Goal: Task Accomplishment & Management: Use online tool/utility

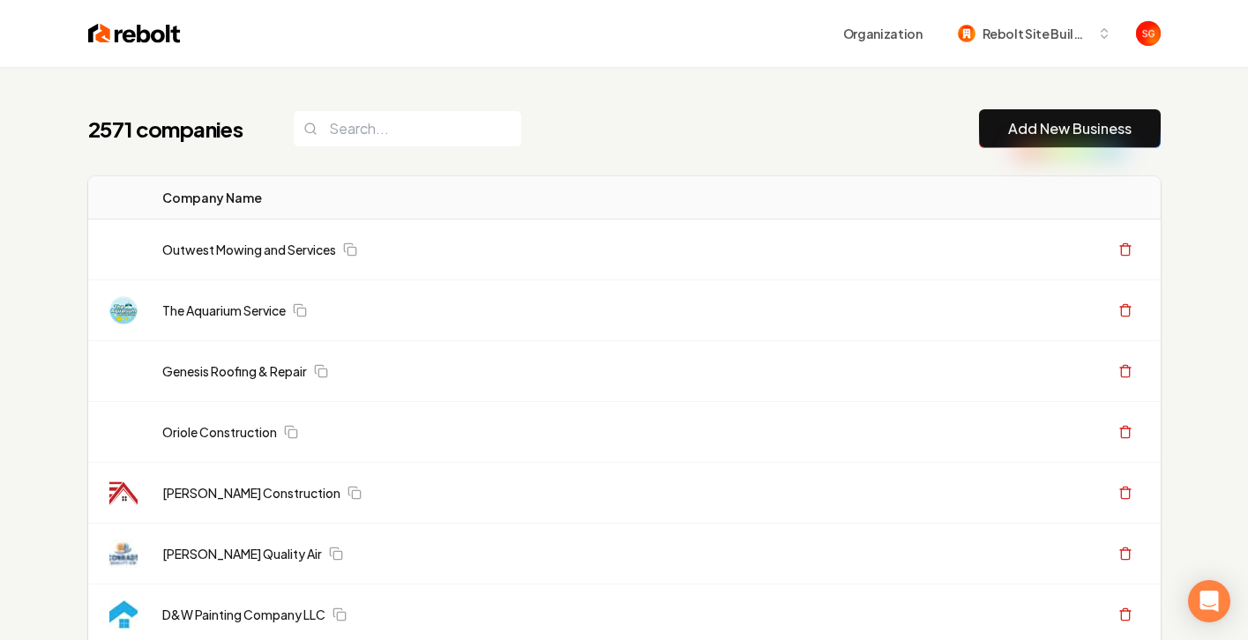
click at [130, 19] on div "Organization Rebolt Site Builder" at bounding box center [624, 33] width 1129 height 67
click at [142, 37] on img at bounding box center [134, 33] width 93 height 25
click at [142, 17] on div "Organization Rebolt Site Builder" at bounding box center [624, 33] width 1129 height 67
click at [140, 30] on img at bounding box center [134, 33] width 93 height 25
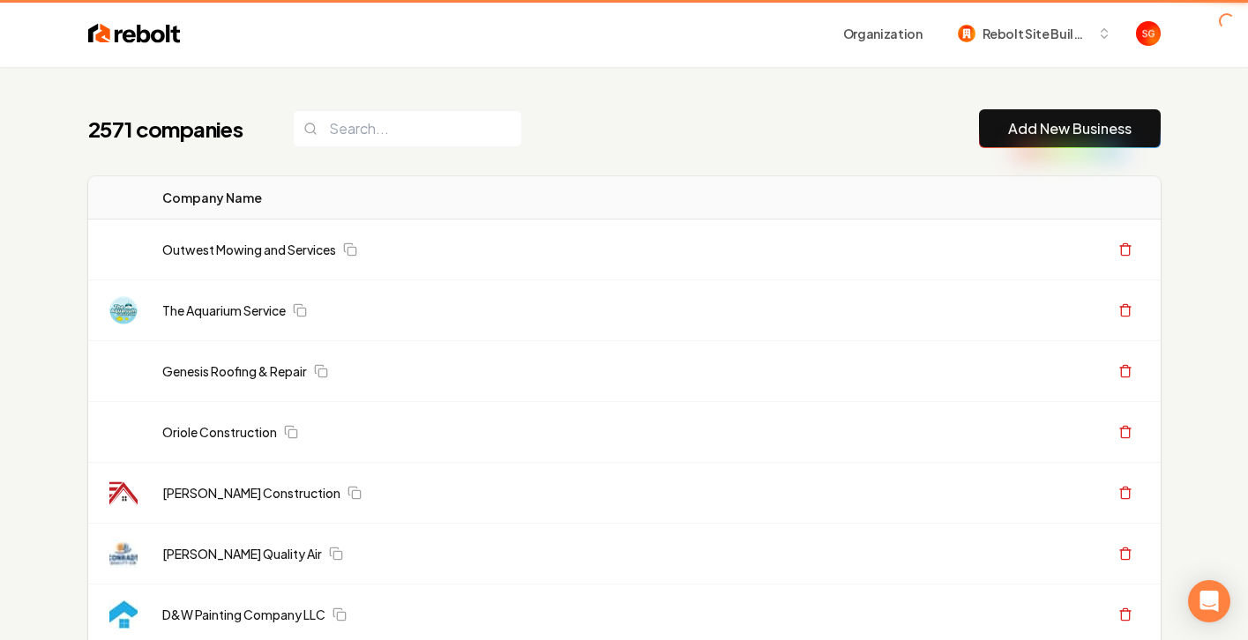
click at [140, 29] on img at bounding box center [134, 33] width 93 height 25
click at [139, 26] on img at bounding box center [134, 33] width 93 height 25
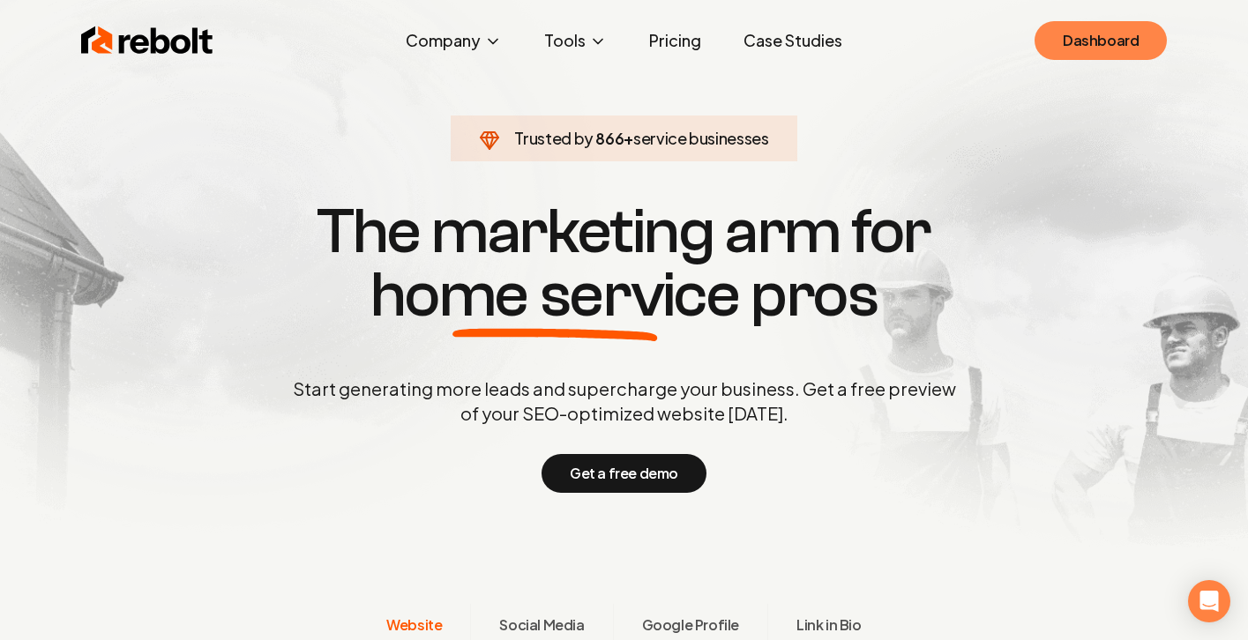
click at [1098, 40] on link "Dashboard" at bounding box center [1101, 40] width 132 height 39
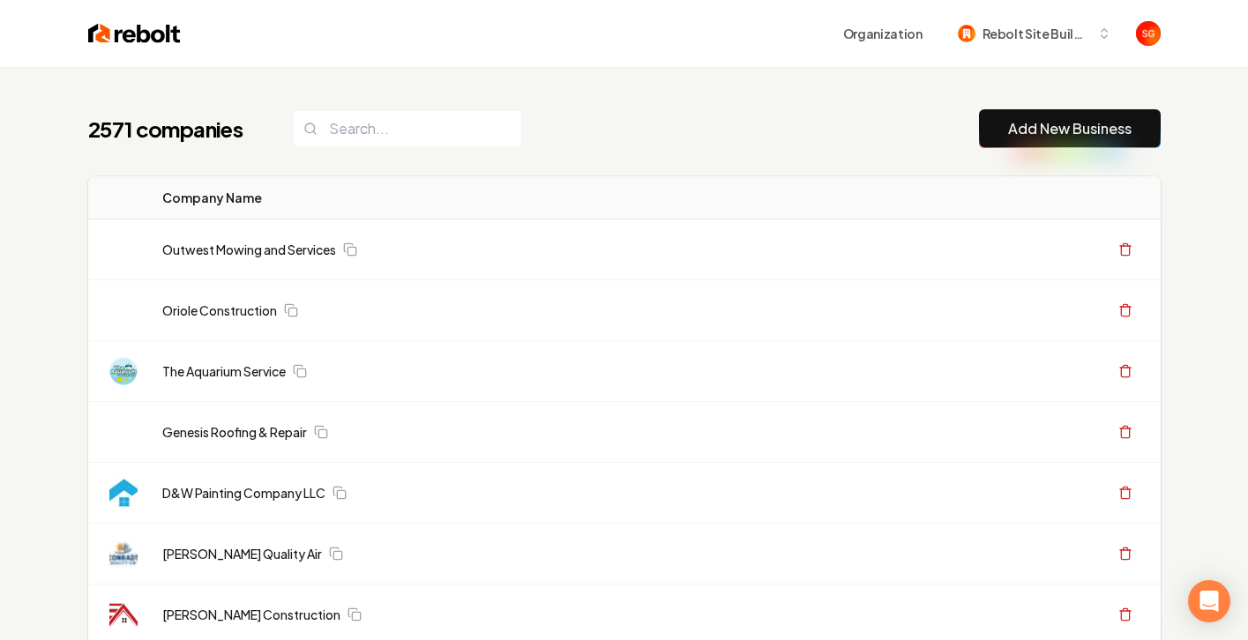
click at [1039, 131] on link "Add New Business" at bounding box center [1070, 128] width 124 height 21
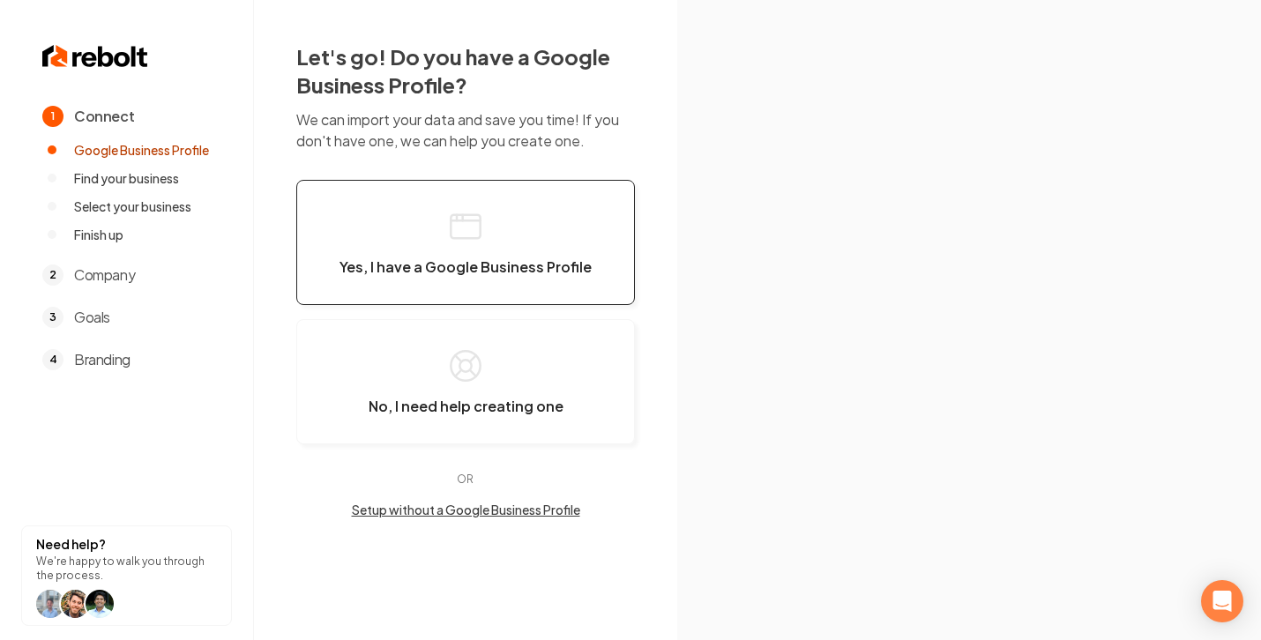
click at [515, 261] on span "Yes, I have a Google Business Profile" at bounding box center [466, 267] width 252 height 18
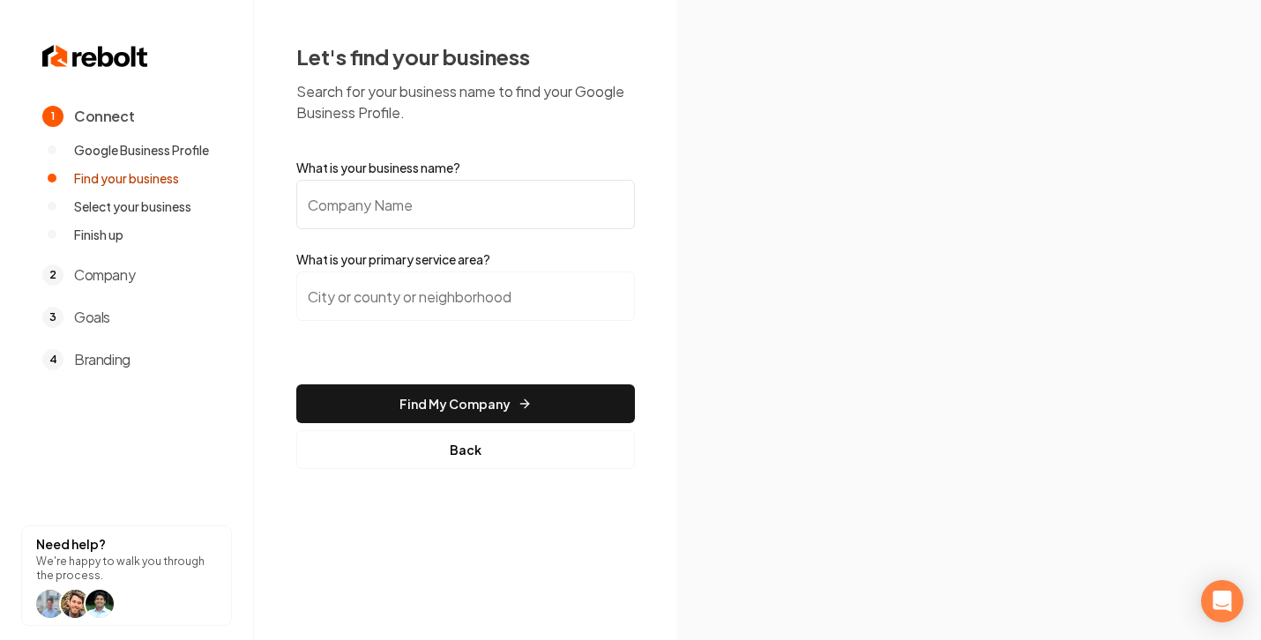
click at [481, 214] on input "What is your business name?" at bounding box center [465, 204] width 339 height 49
click at [467, 206] on input "What is your business name?" at bounding box center [465, 204] width 339 height 49
paste input "PG Custom Plumbing & Water Filtration"
type input "PG Custom Plumbing & Water Filtration"
click at [477, 304] on input "search" at bounding box center [465, 296] width 339 height 49
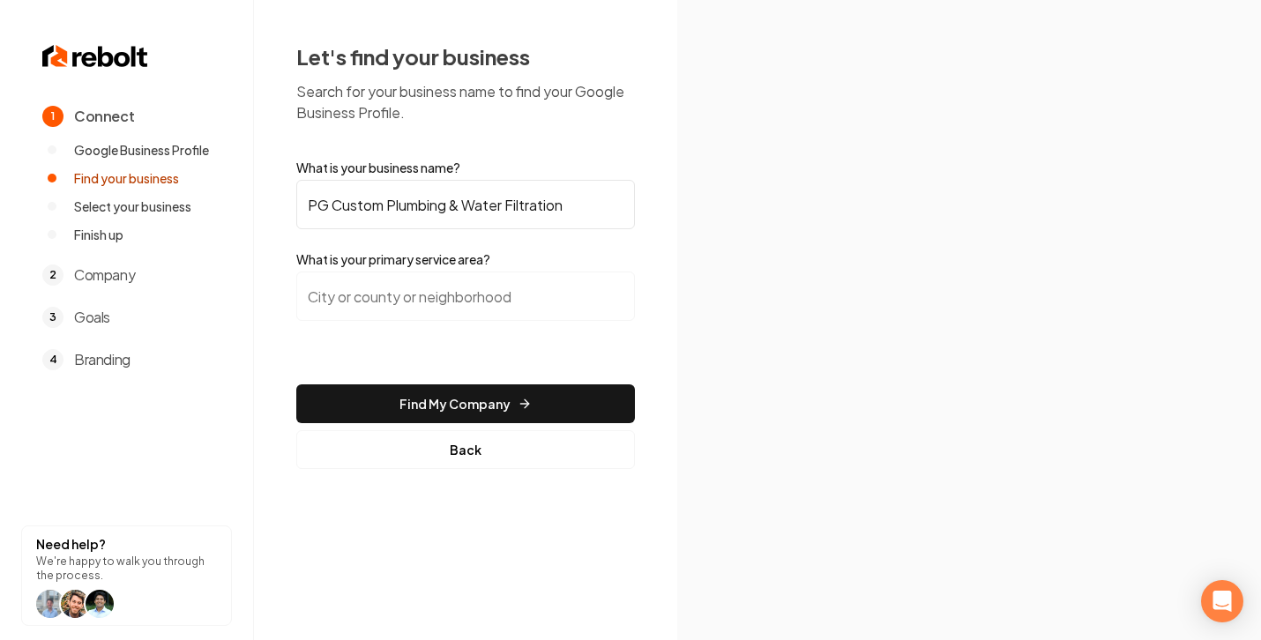
paste input "Savannah Georgia"
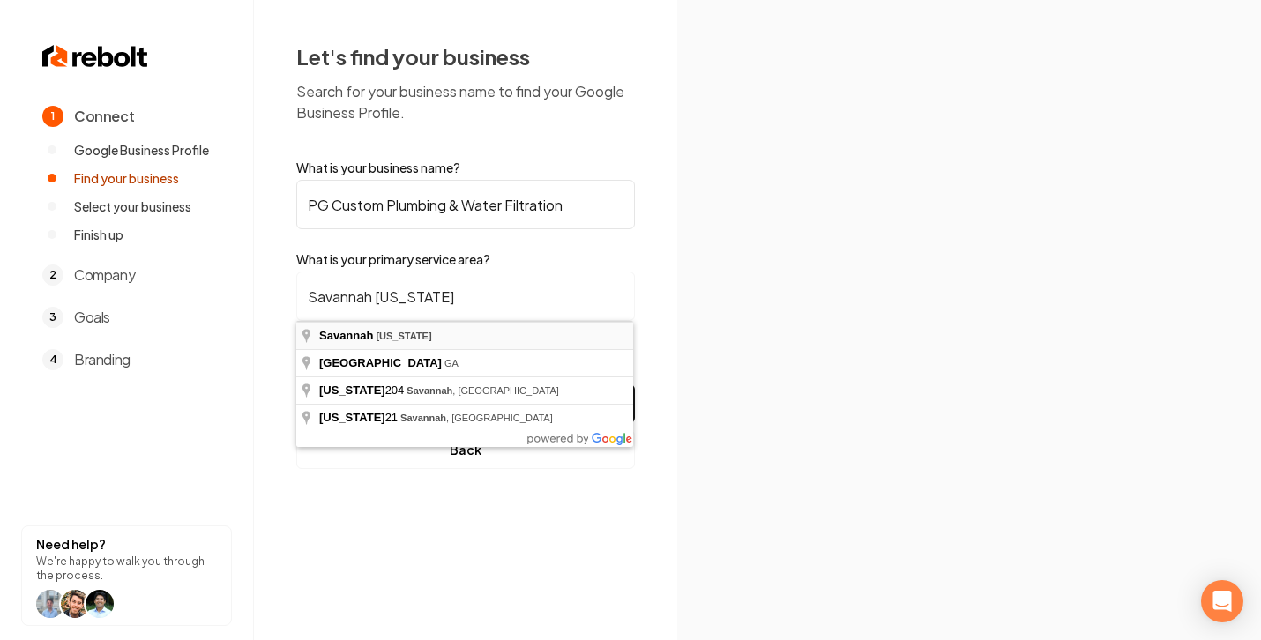
type input "Savannah, Georgia"
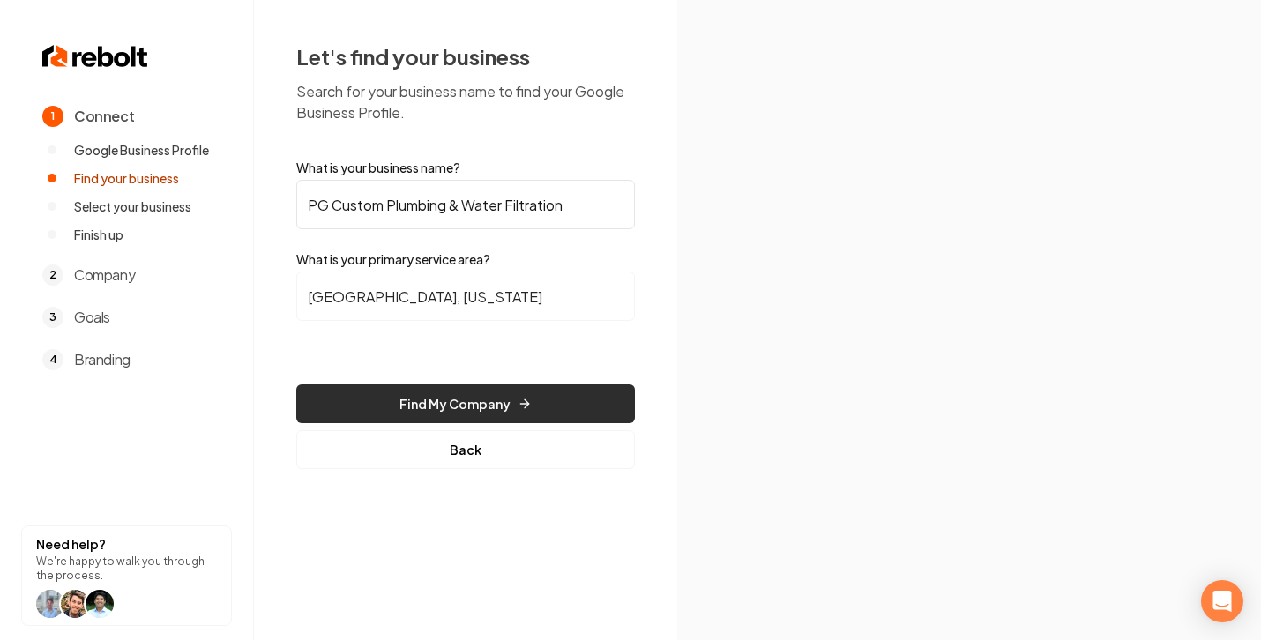
click at [483, 408] on button "Find My Company" at bounding box center [465, 404] width 339 height 39
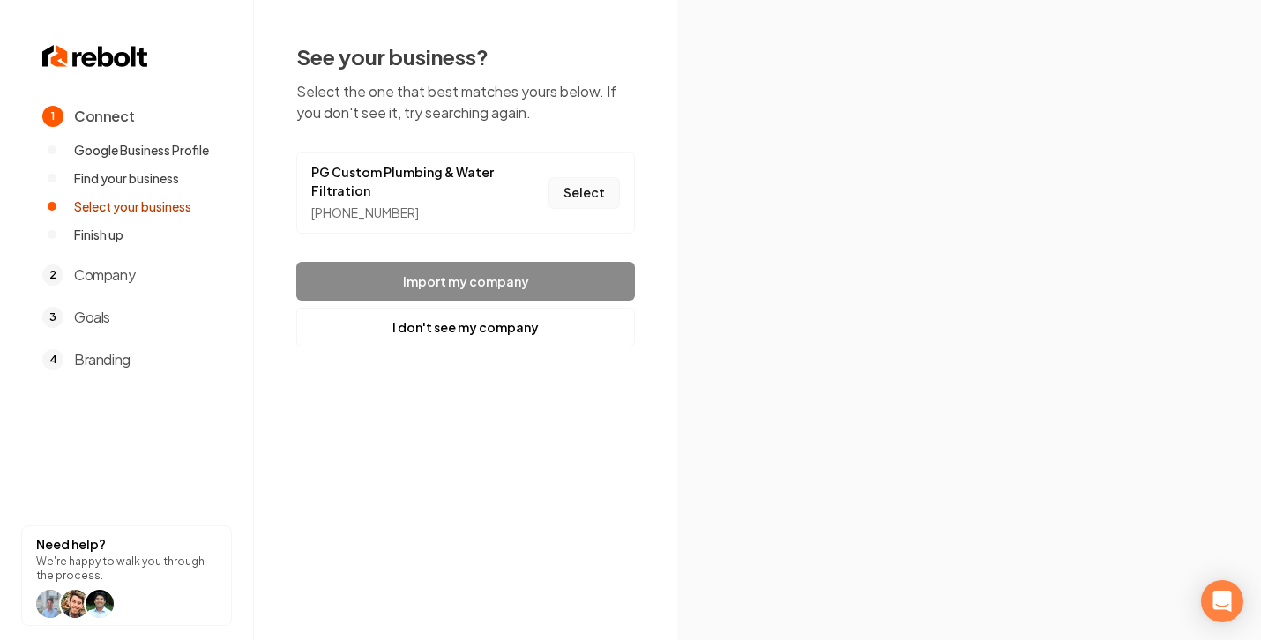
click at [579, 198] on button "Select" at bounding box center [584, 193] width 71 height 32
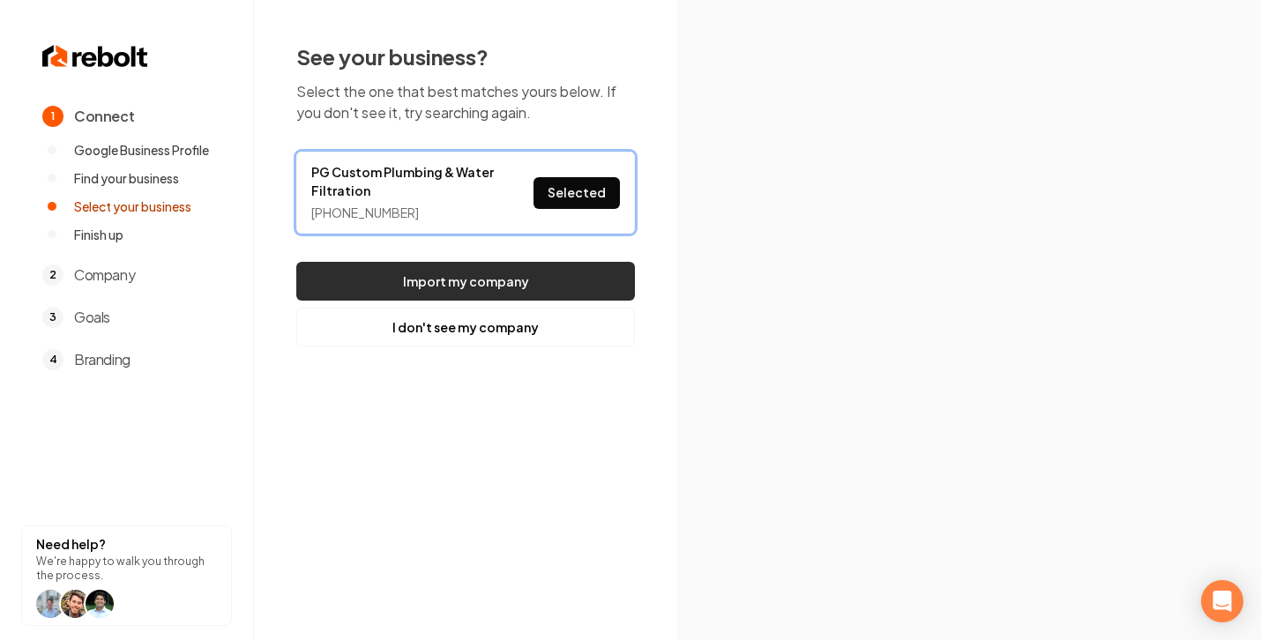
click at [534, 280] on button "Import my company" at bounding box center [465, 281] width 339 height 39
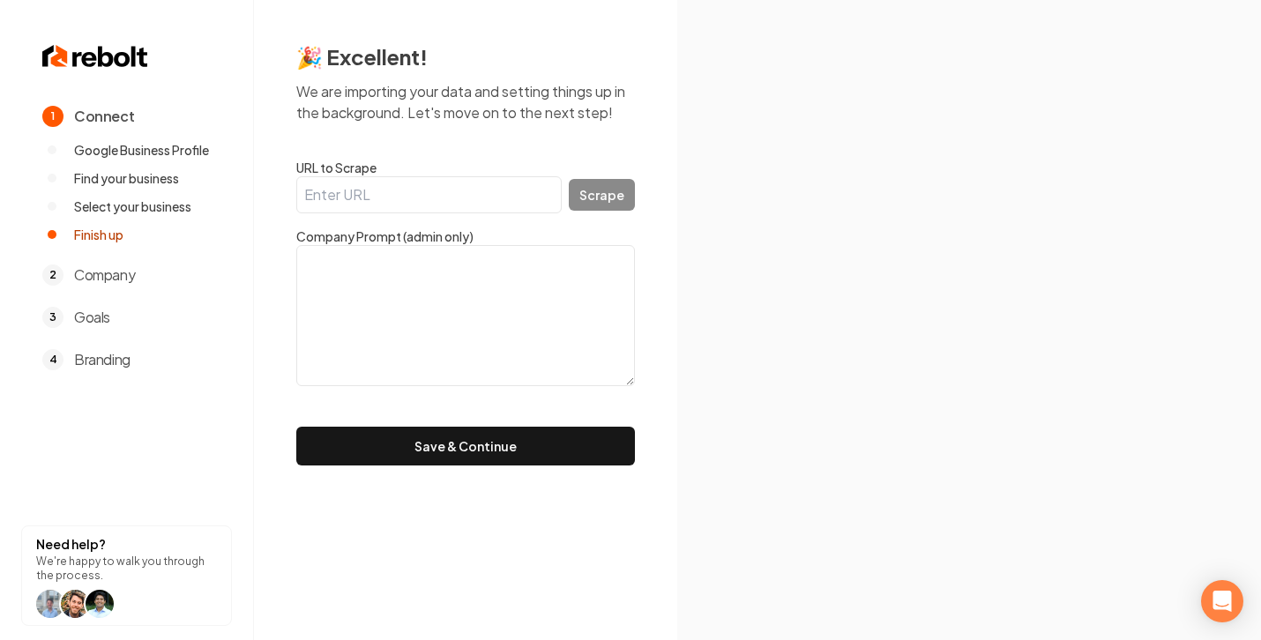
drag, startPoint x: 365, startPoint y: 204, endPoint x: 399, endPoint y: 172, distance: 46.2
click at [366, 203] on input "URL to Scrape" at bounding box center [429, 194] width 266 height 37
paste input "https://www.pgcustomplumbing.com/"
type input "https://www.pgcustomplumbing.com/"
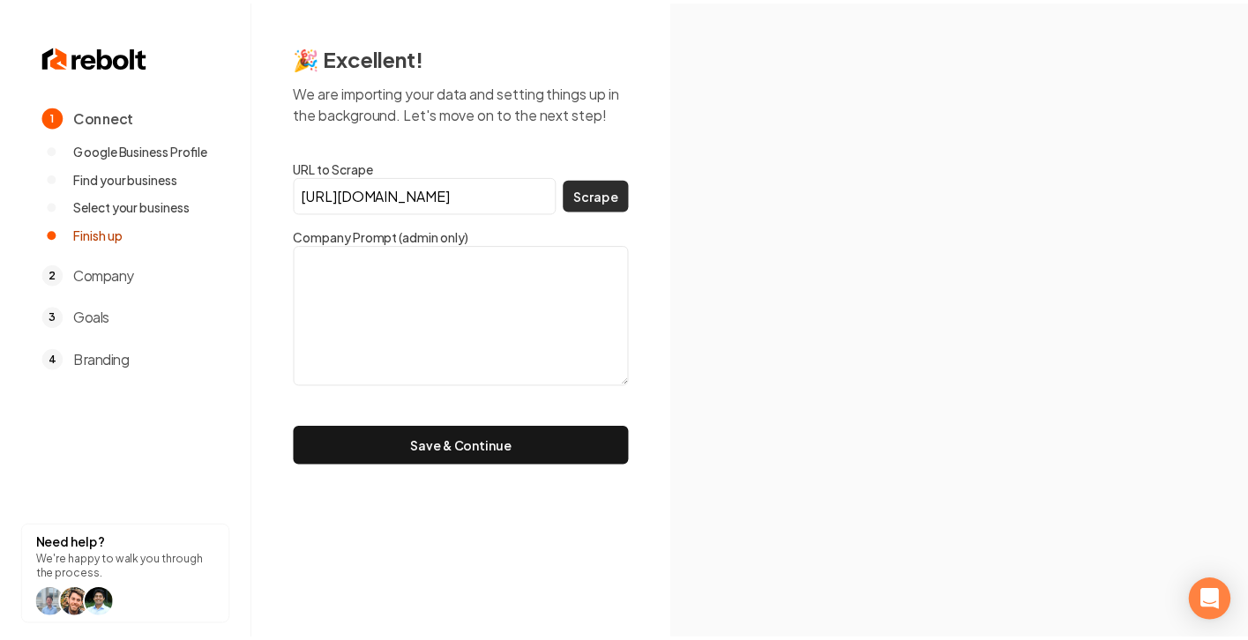
scroll to position [0, 0]
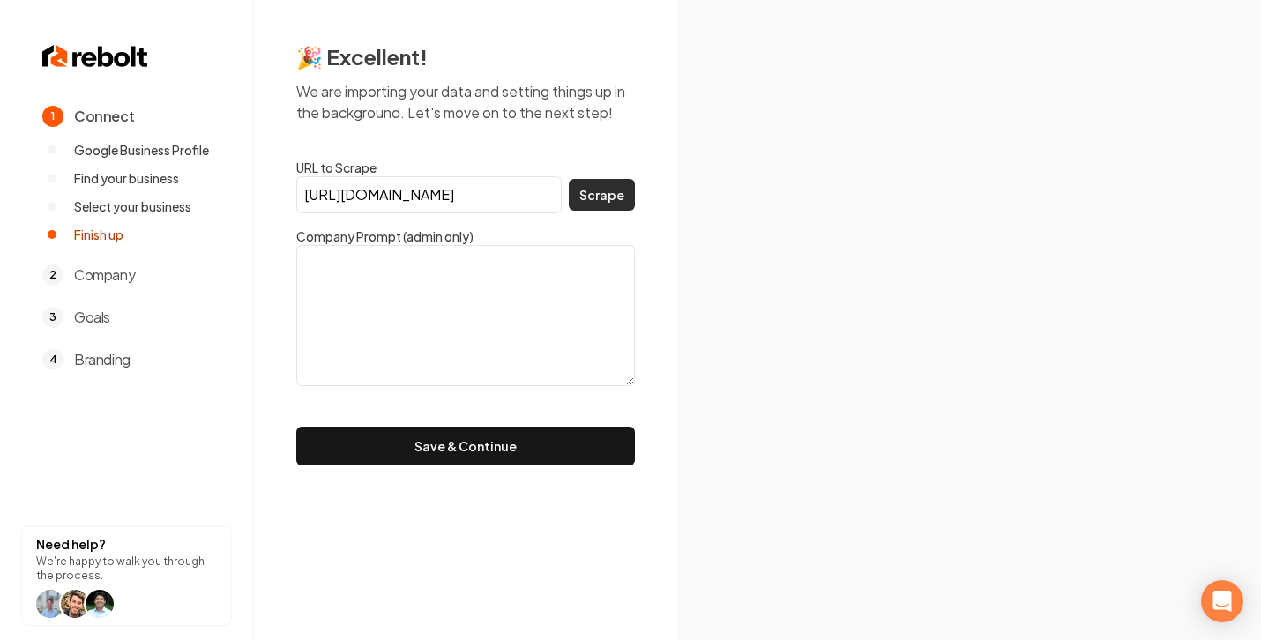
click at [610, 193] on button "Scrape" at bounding box center [602, 195] width 66 height 32
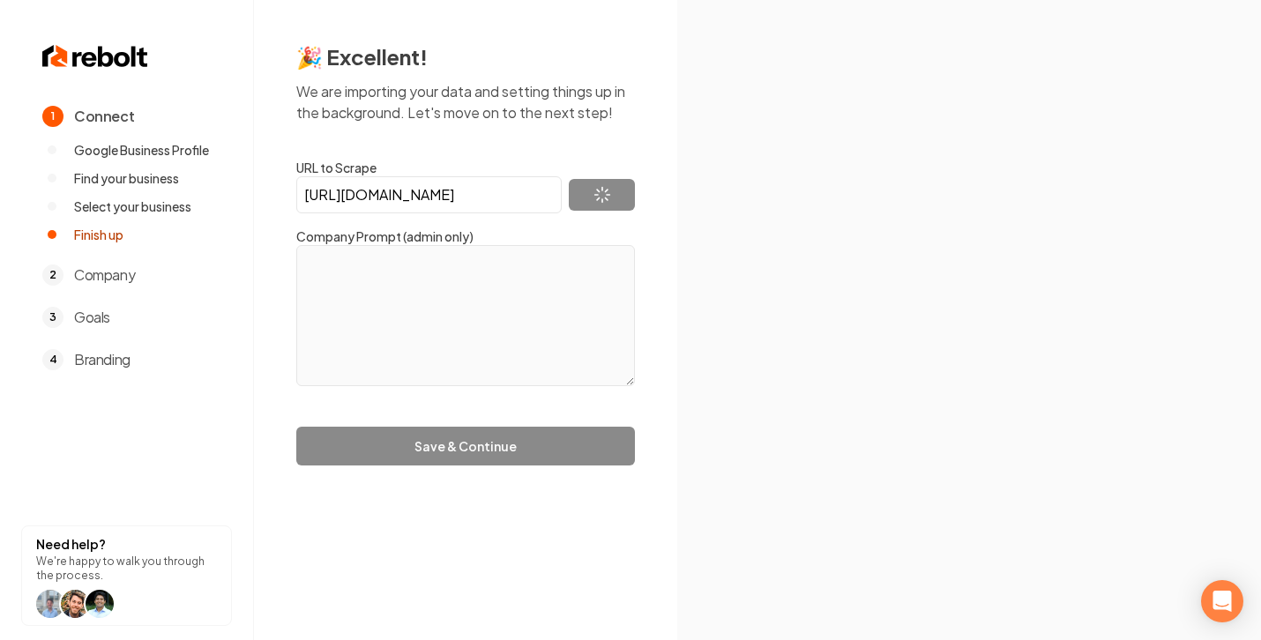
type textarea "Hi. My name is Preston. I set out alongside my wife Tiffany to create a company…"
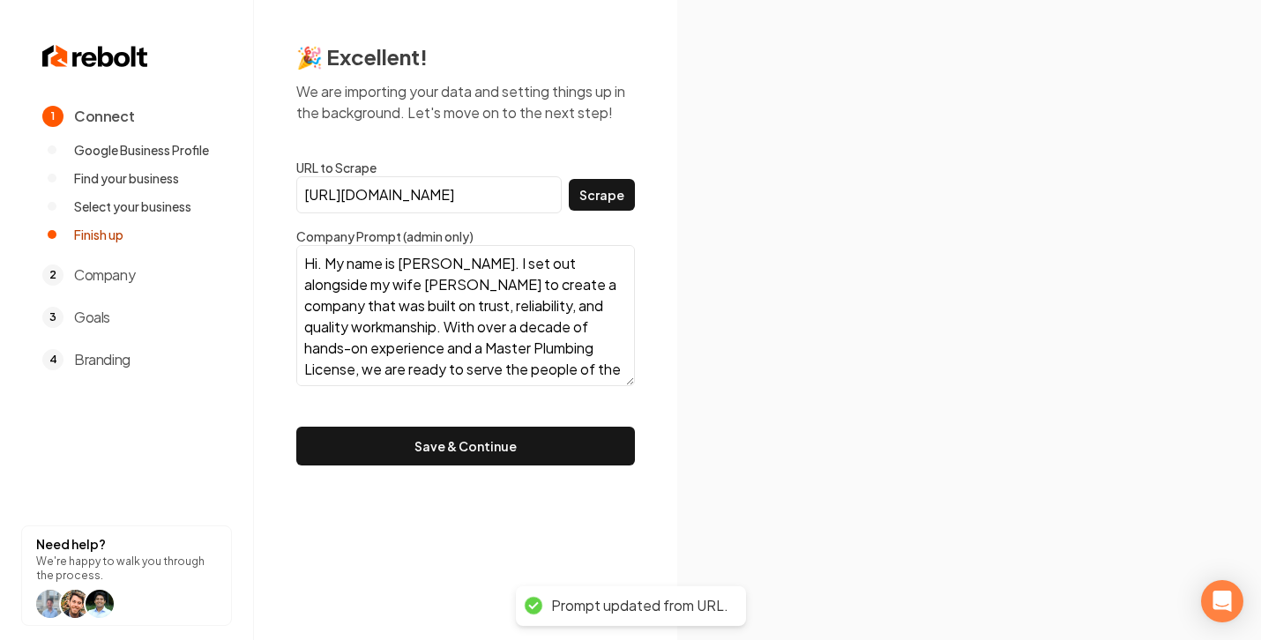
click at [453, 438] on button "Save & Continue" at bounding box center [465, 446] width 339 height 39
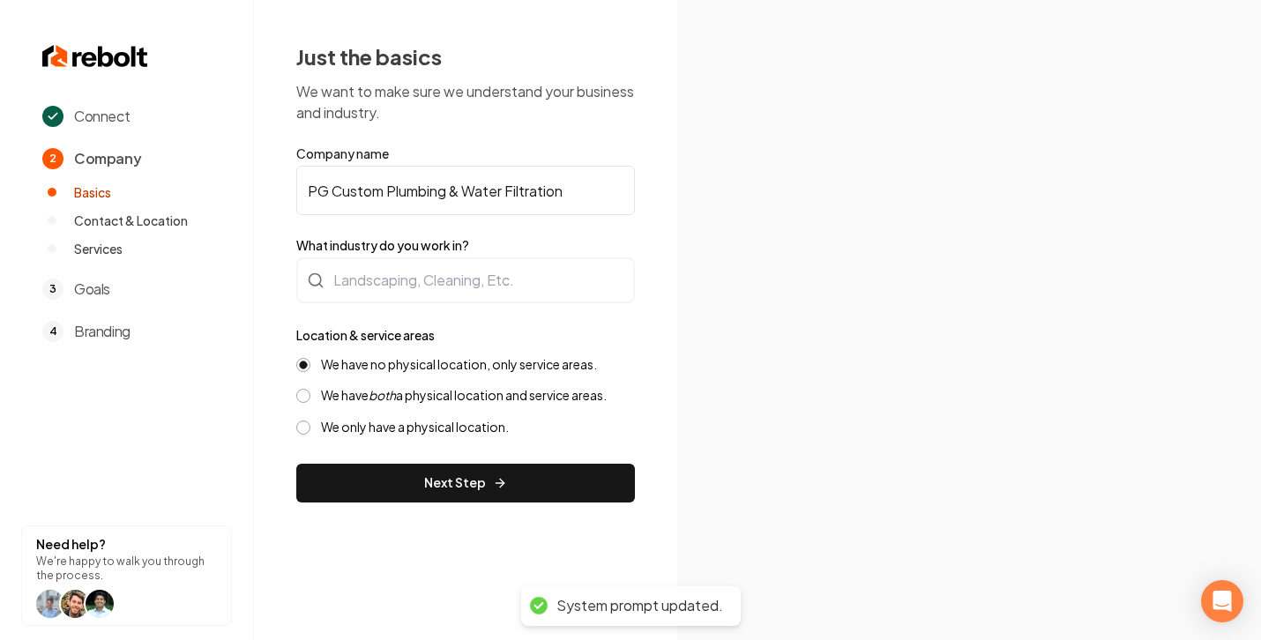
click at [577, 200] on input "PG Custom Plumbing & Water Filtration" at bounding box center [465, 190] width 339 height 49
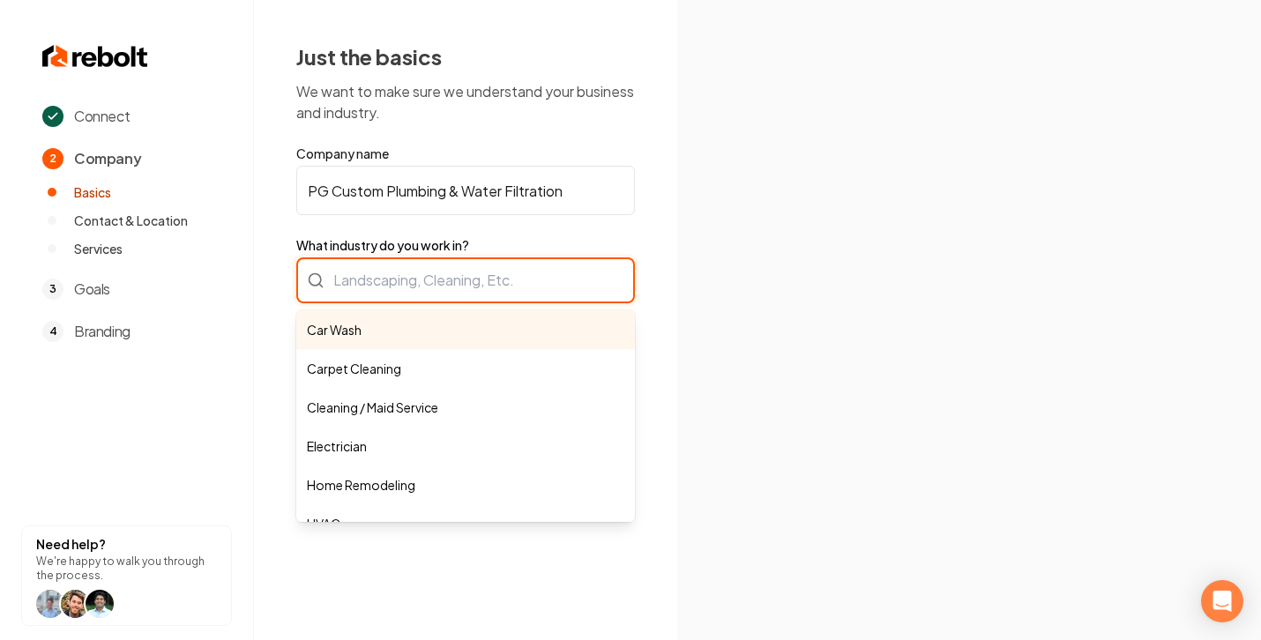
click at [512, 287] on div "Car Wash Carpet Cleaning Cleaning / Maid Service Electrician Home Remodeling HV…" at bounding box center [465, 281] width 339 height 46
click at [405, 288] on div "Car Wash Carpet Cleaning Cleaning / Maid Service Electrician Home Remodeling HV…" at bounding box center [465, 281] width 339 height 46
paste input "Plumber"
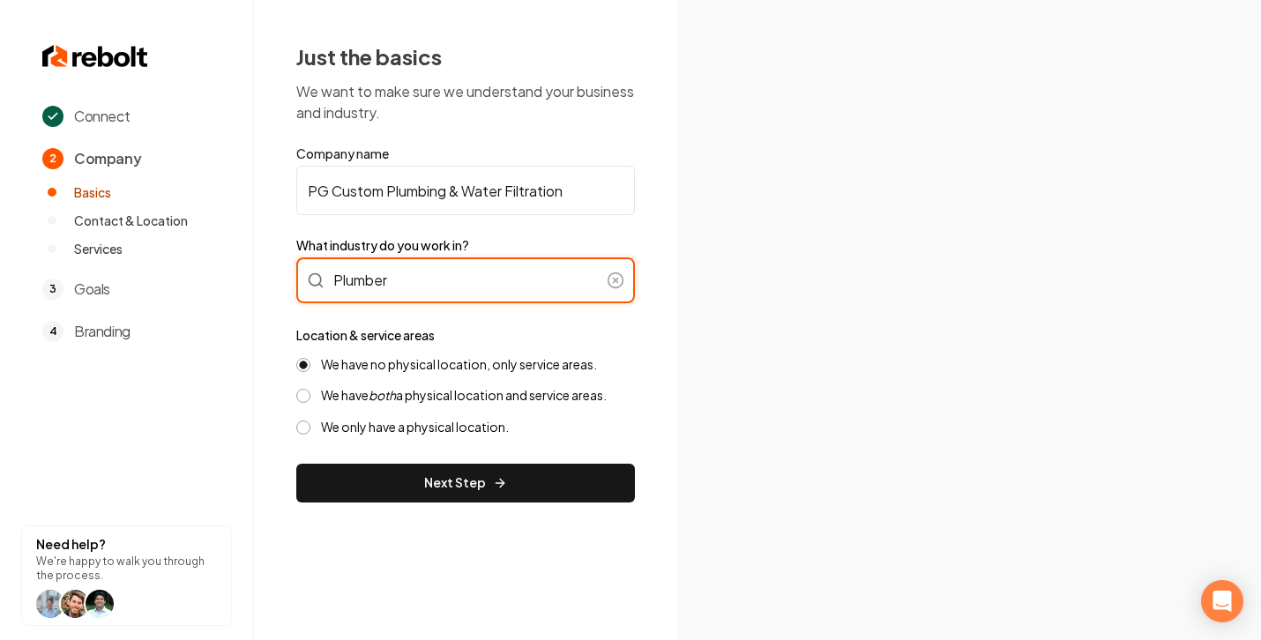
type input "Plumber"
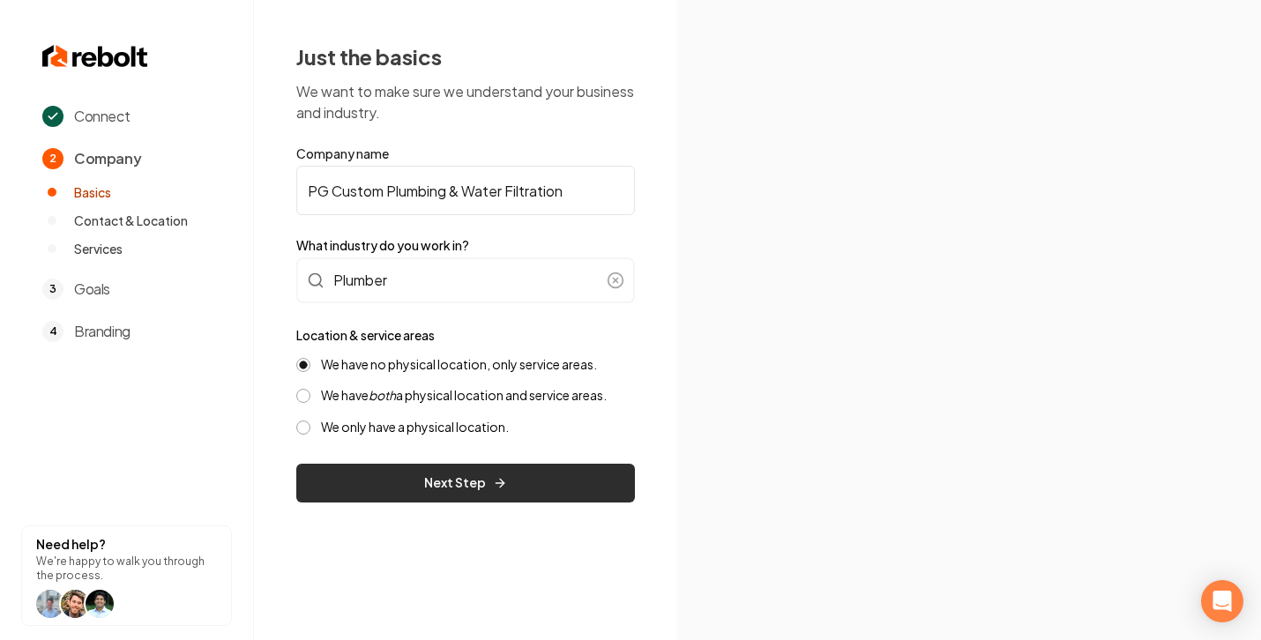
click at [397, 477] on button "Next Step" at bounding box center [465, 483] width 339 height 39
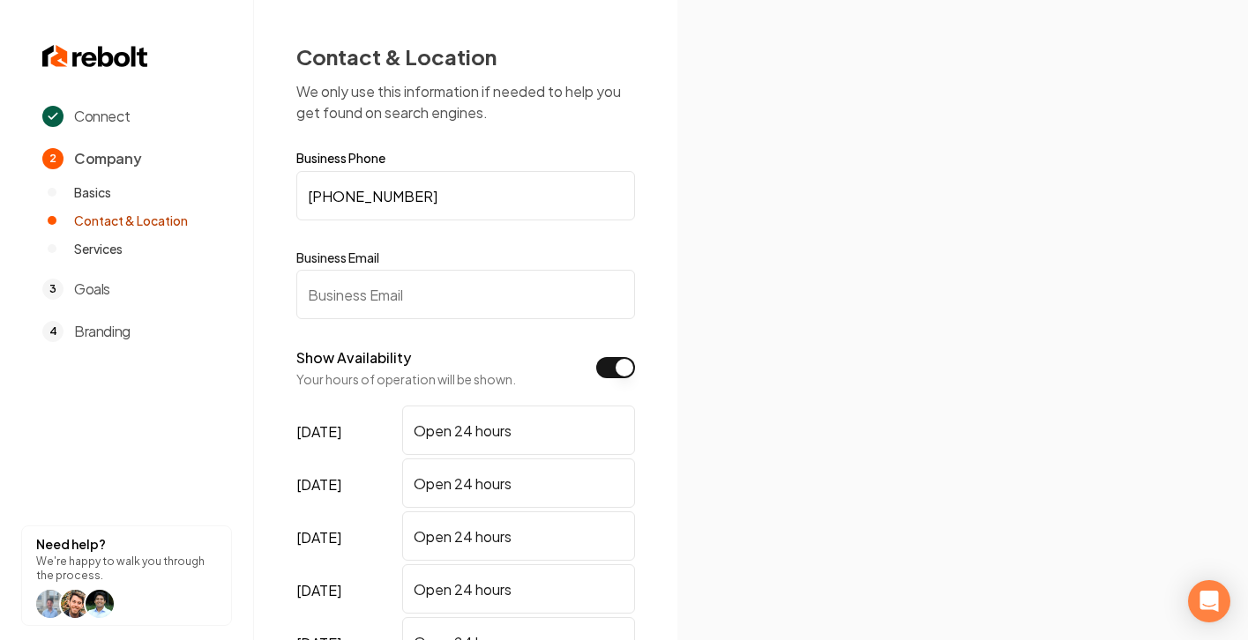
click at [462, 283] on input "Business Email" at bounding box center [465, 294] width 339 height 49
paste input "pgcustomplumbing@gmail.com"
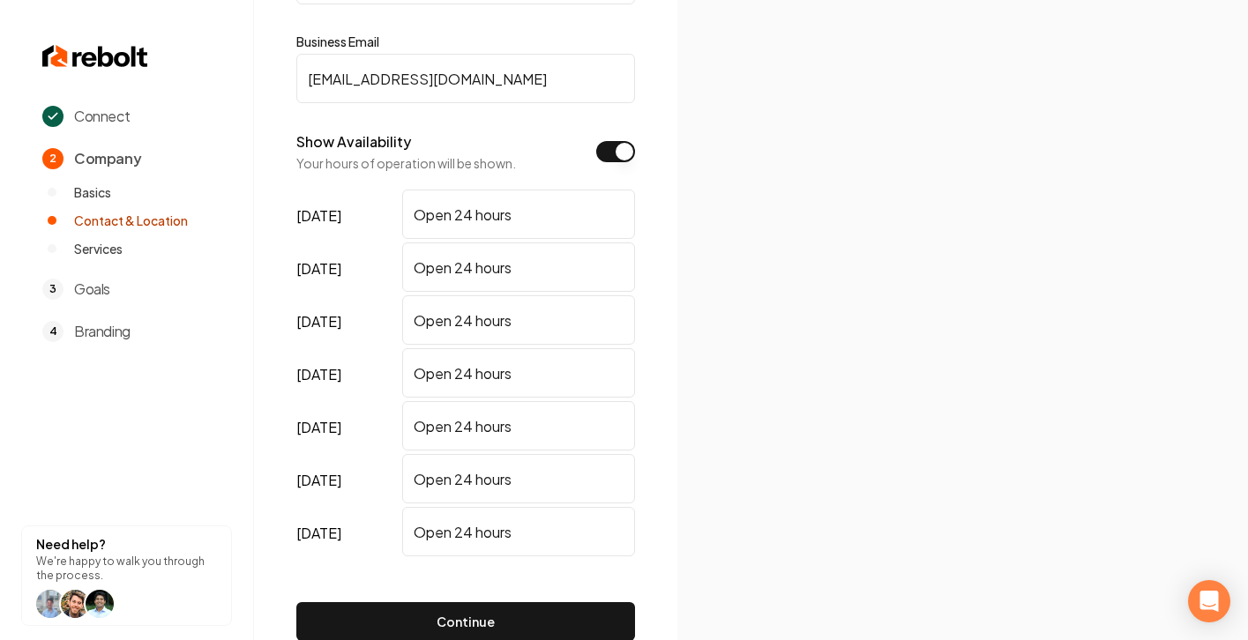
scroll to position [307, 0]
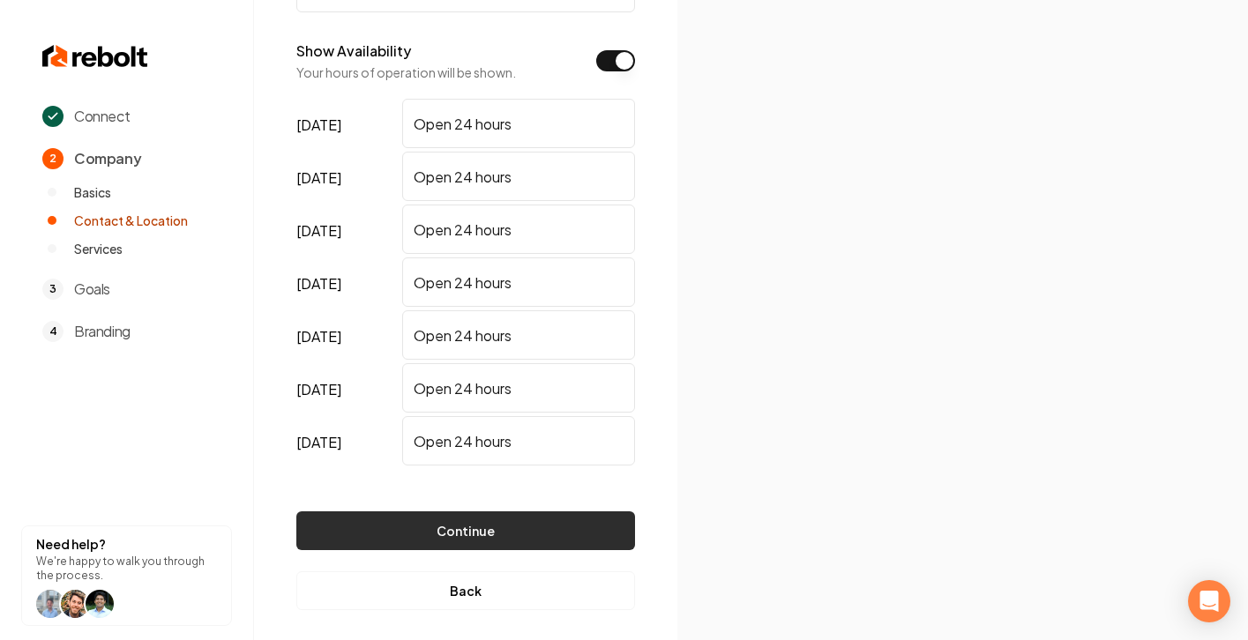
type input "pgcustomplumbing@gmail.com"
click at [445, 530] on button "Continue" at bounding box center [465, 531] width 339 height 39
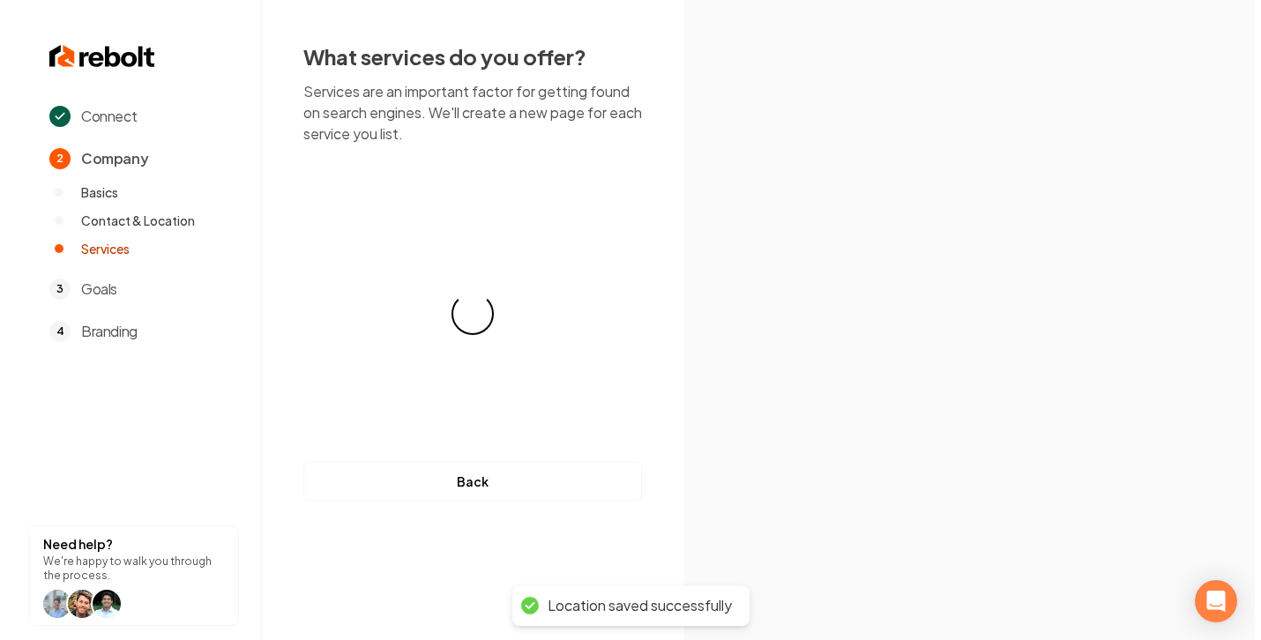
scroll to position [0, 0]
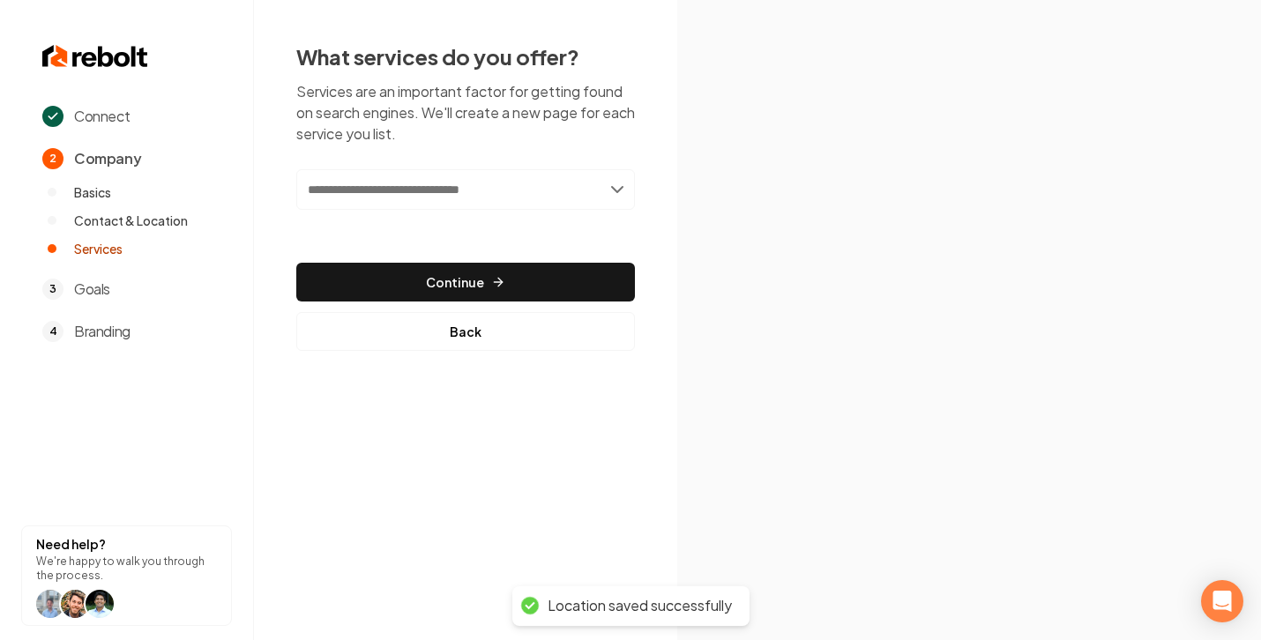
click at [429, 195] on input "text" at bounding box center [465, 189] width 339 height 41
click at [572, 182] on input "text" at bounding box center [465, 189] width 339 height 41
click at [603, 194] on input "text" at bounding box center [465, 189] width 339 height 41
click at [622, 188] on input "text" at bounding box center [465, 189] width 339 height 41
click at [409, 188] on input "text" at bounding box center [465, 189] width 339 height 41
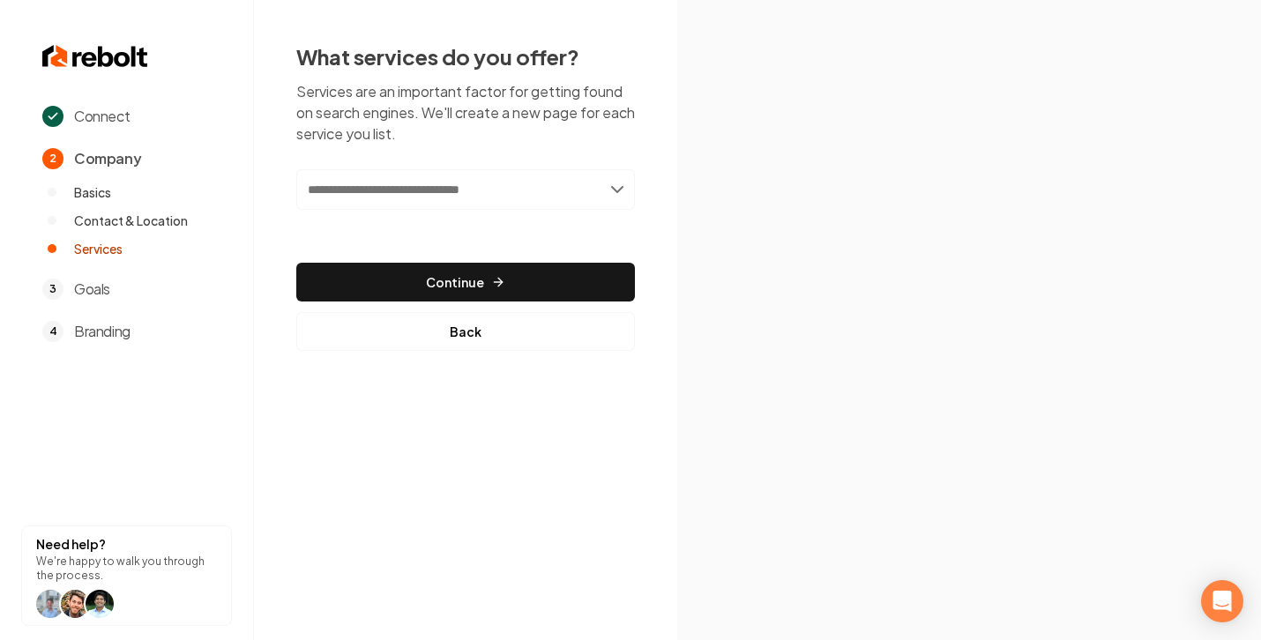
paste input "**********"
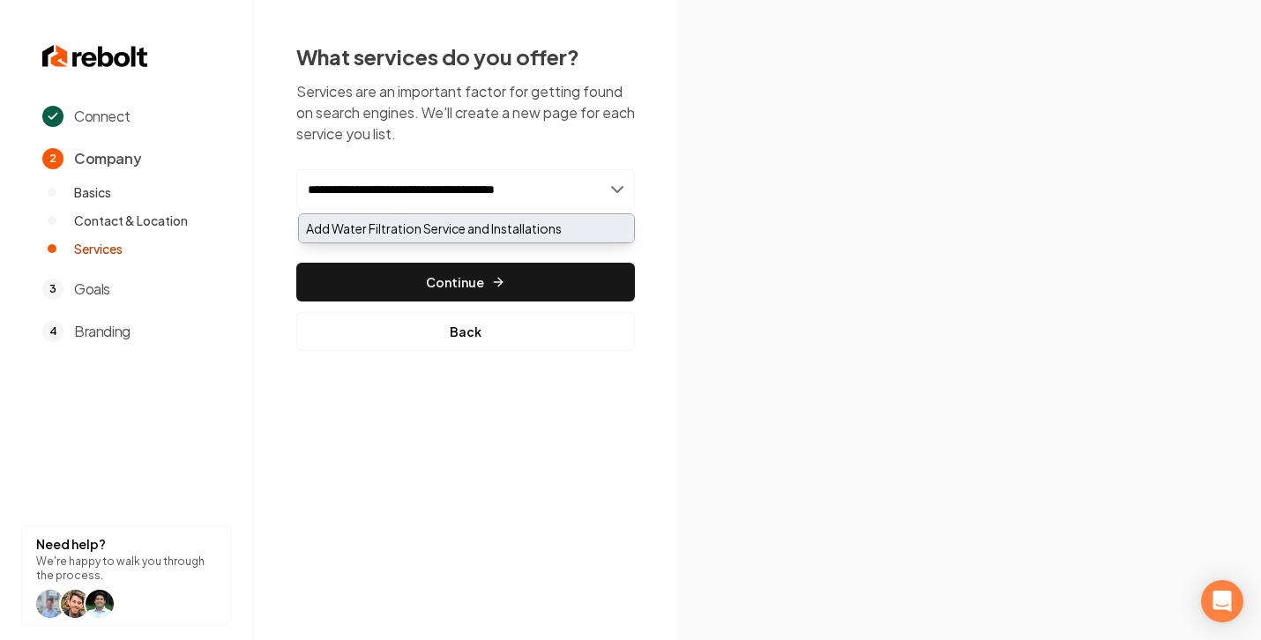
type input "**********"
click at [481, 229] on div "Add Water Filtration Service and Installations" at bounding box center [466, 228] width 335 height 28
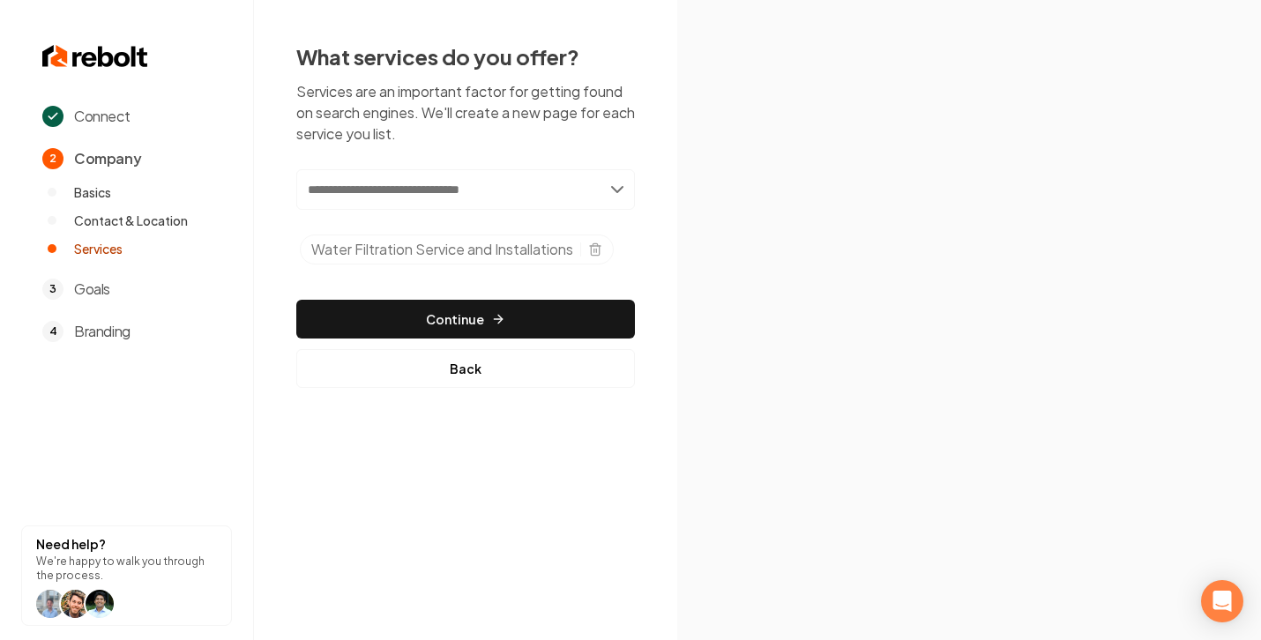
paste input "**********"
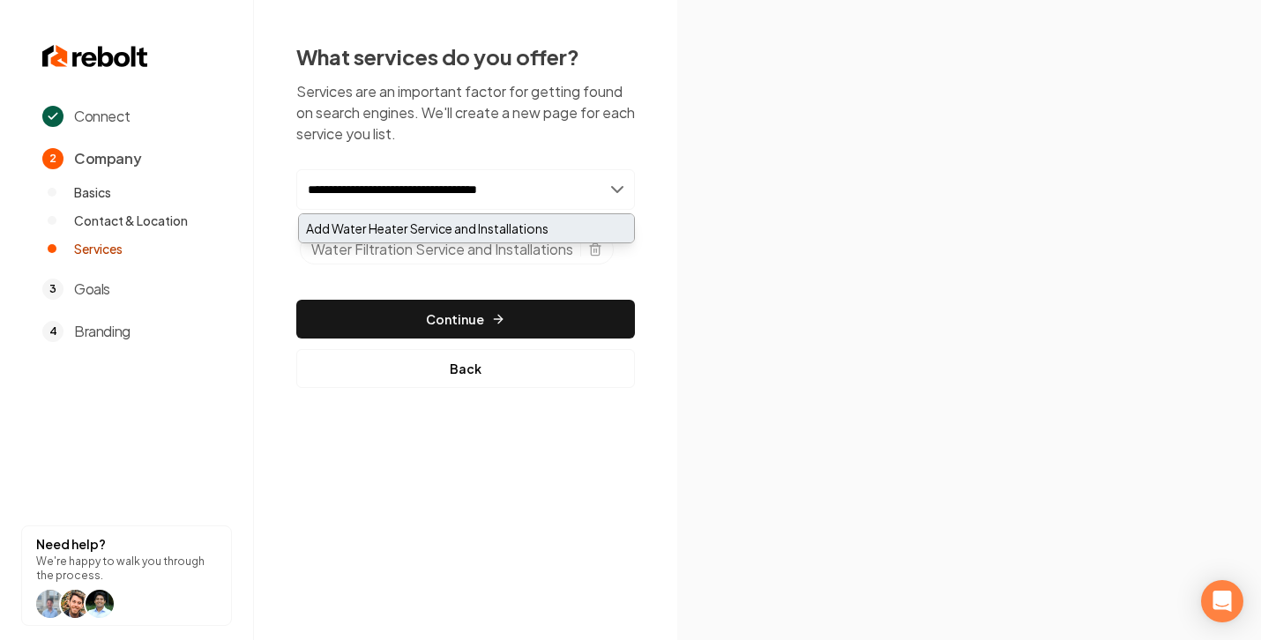
type input "**********"
click at [378, 221] on div "Add Water Heater Service and Installations" at bounding box center [466, 228] width 335 height 28
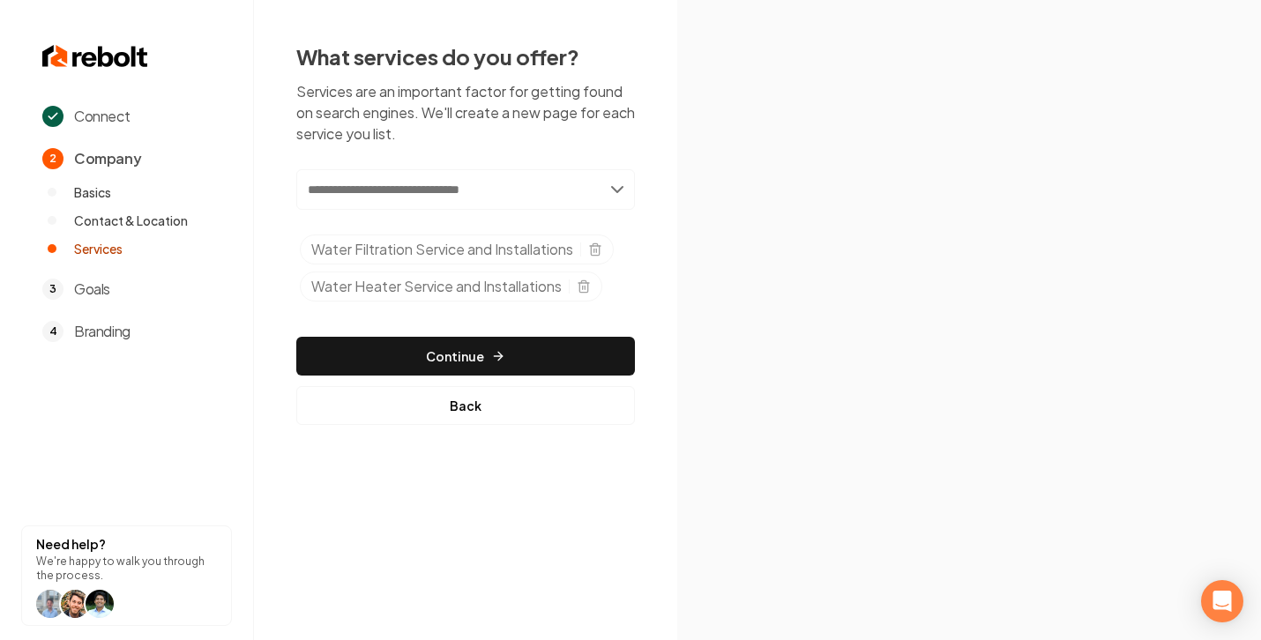
paste input "**********"
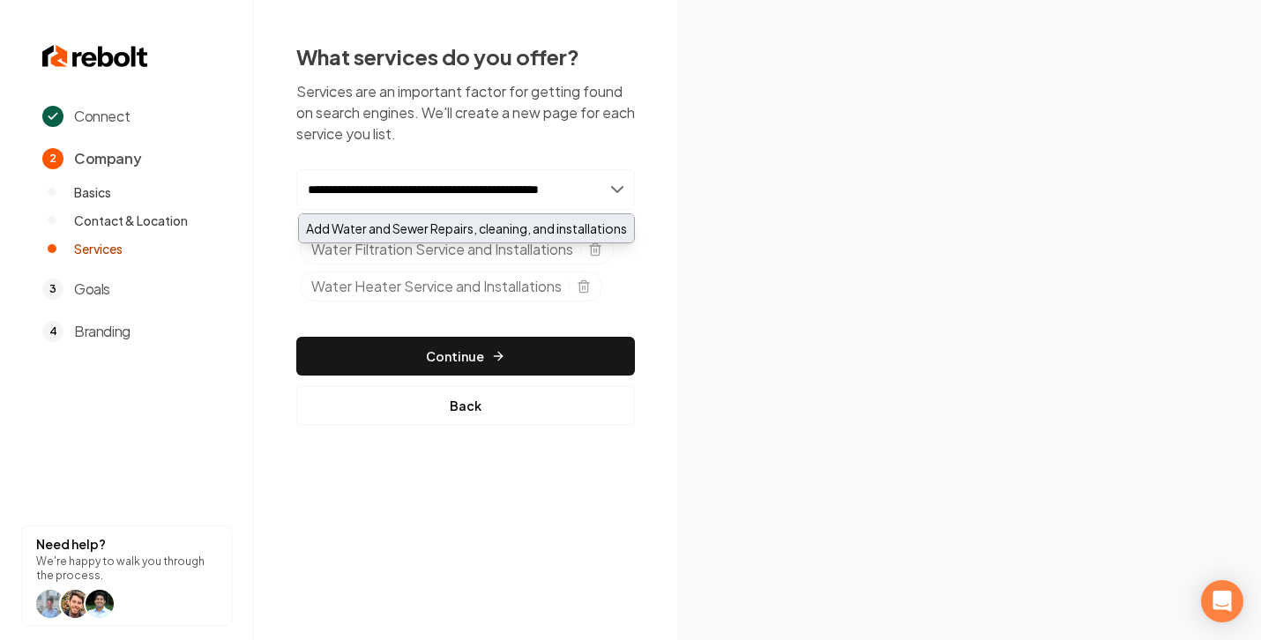
type input "**********"
click at [482, 243] on div "Add Water and Sewer Repairs, cleaning, and installations" at bounding box center [466, 228] width 335 height 28
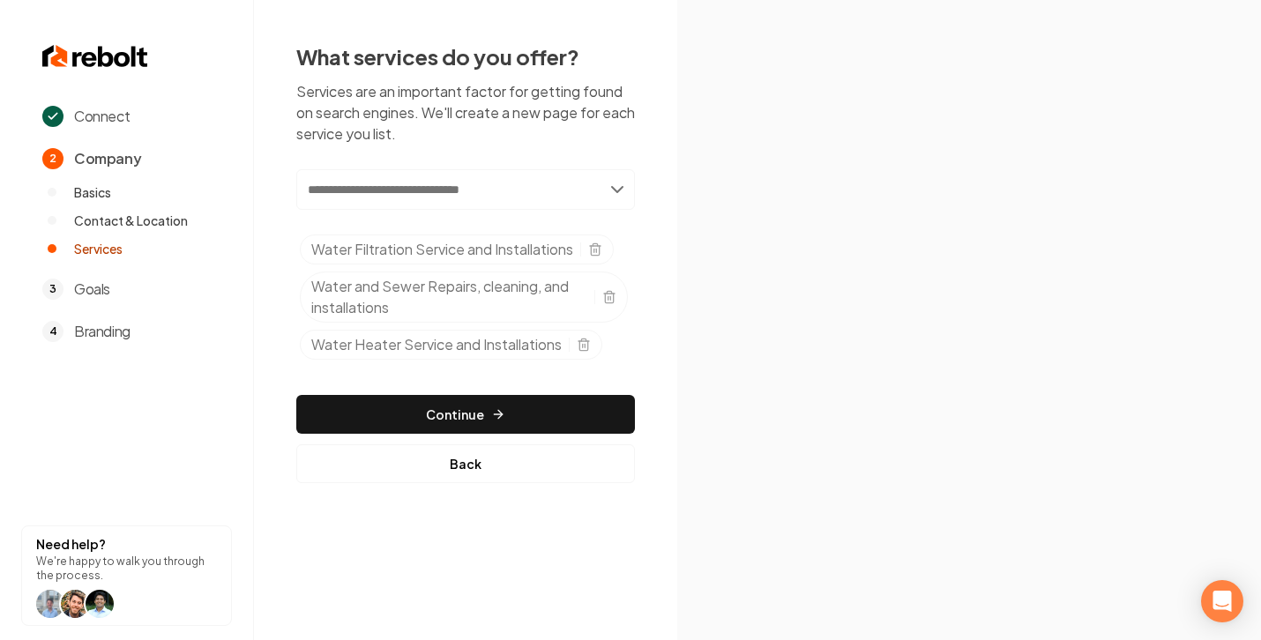
paste input "**********"
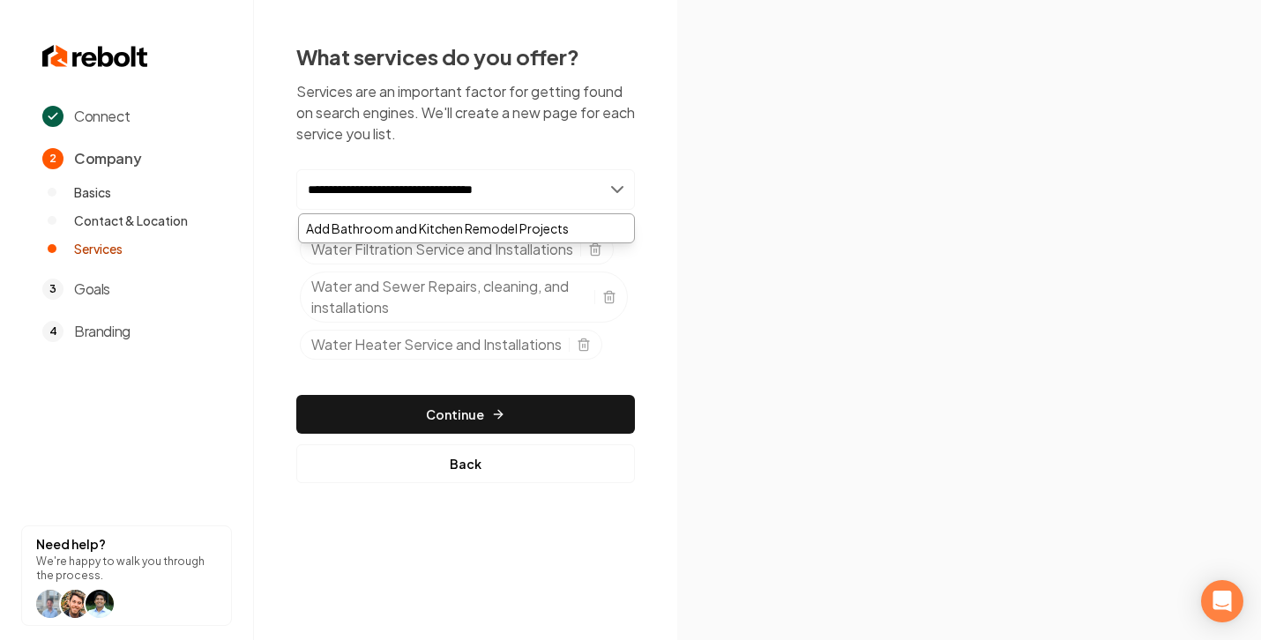
type input "**********"
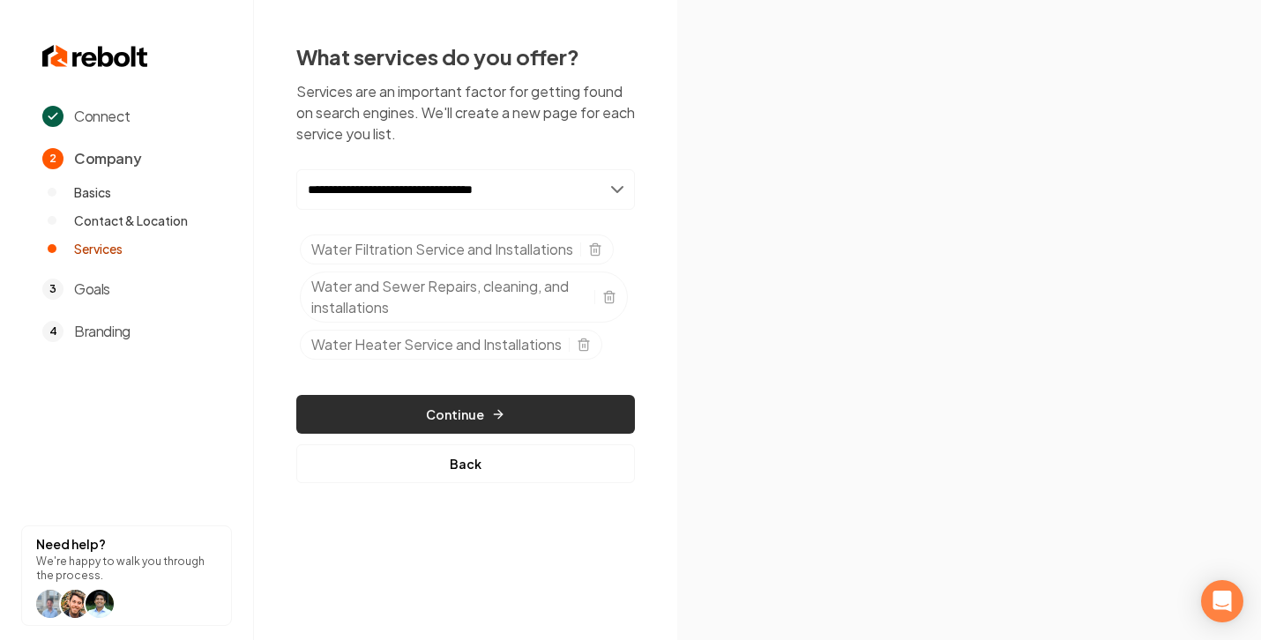
click at [577, 409] on button "Continue" at bounding box center [465, 414] width 339 height 39
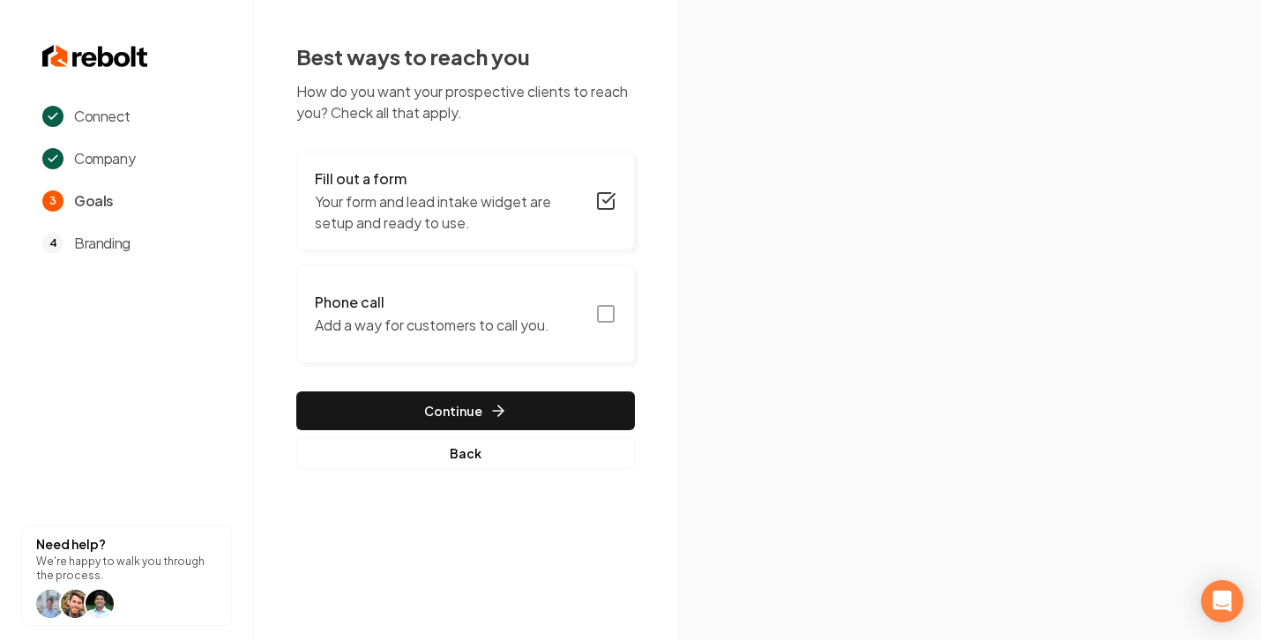
click at [603, 326] on button "Phone call Add a way for customers to call you." at bounding box center [465, 314] width 339 height 99
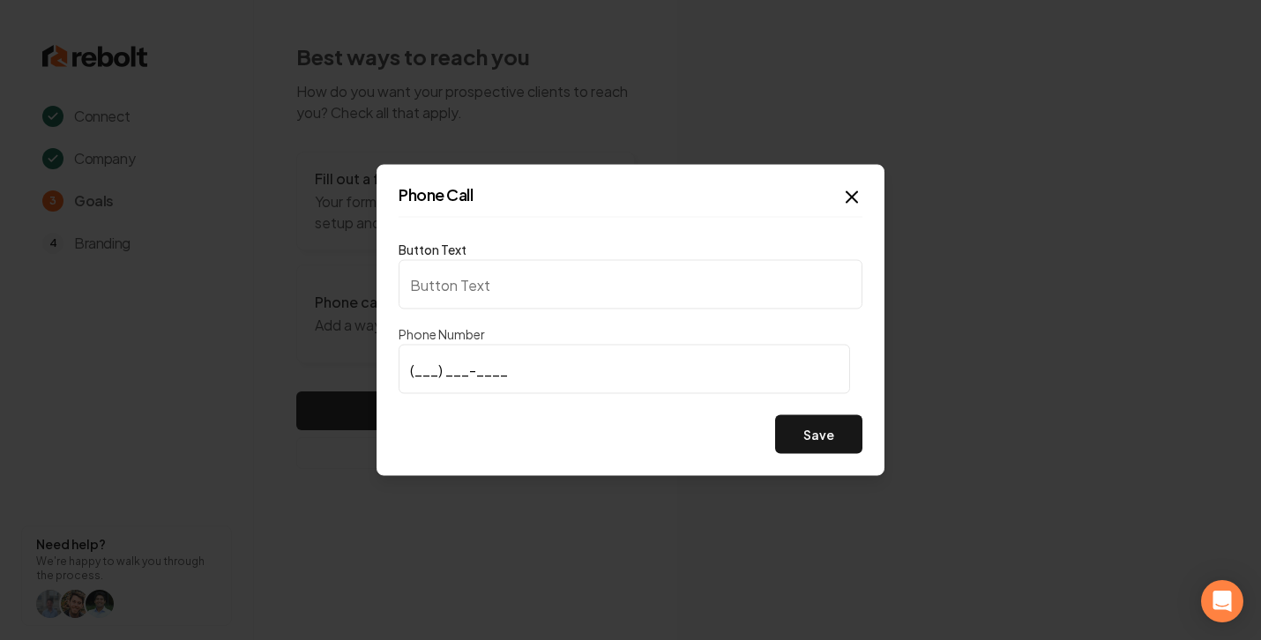
type input "Call us"
type input "(912) 677-0147"
click at [835, 438] on button "Save" at bounding box center [818, 434] width 87 height 39
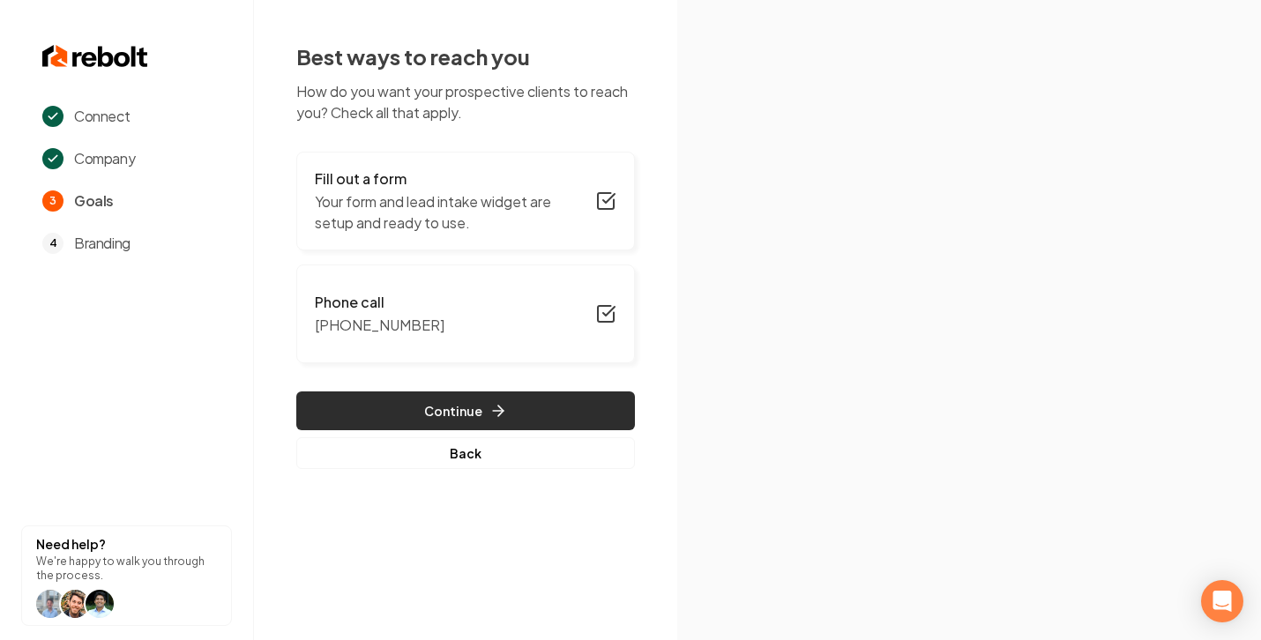
click at [511, 420] on button "Continue" at bounding box center [465, 411] width 339 height 39
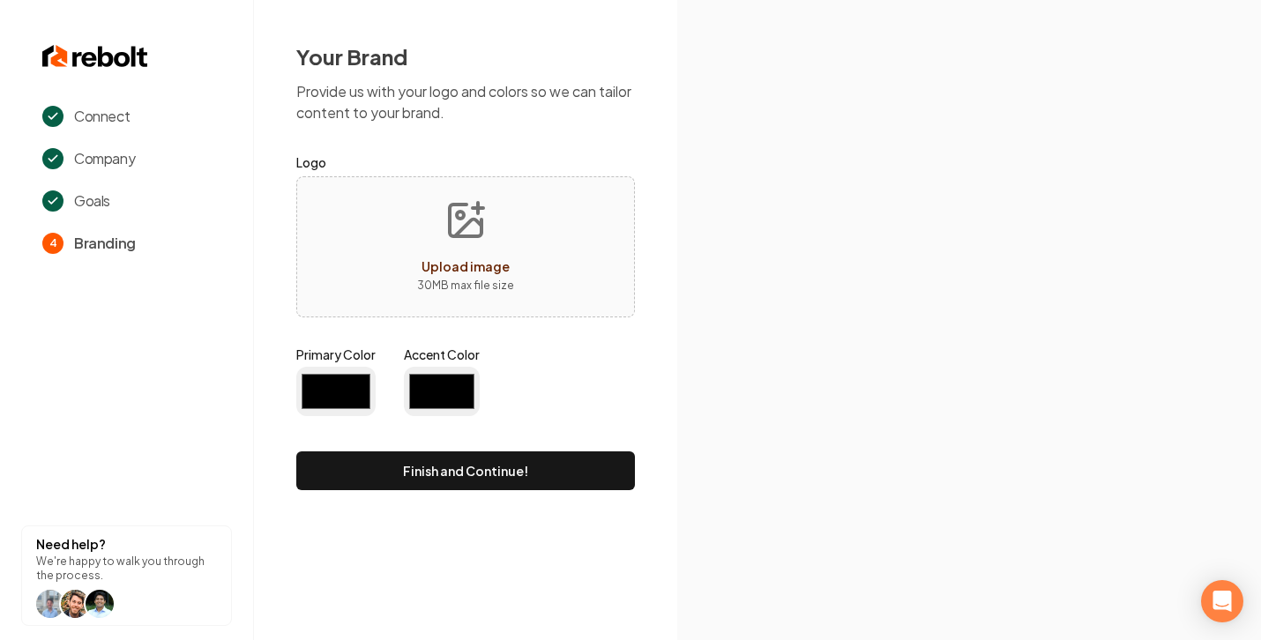
type input "#194d33"
type input "#70be00"
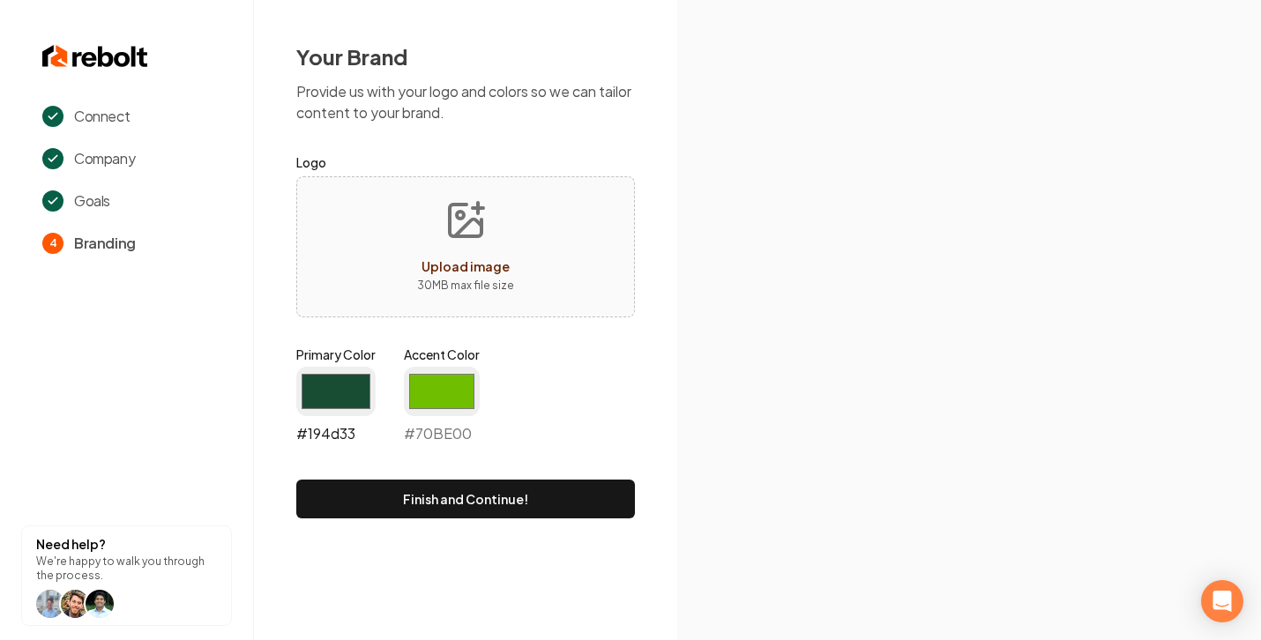
click at [328, 397] on input "#194d33" at bounding box center [335, 391] width 79 height 49
type input "#181818"
click at [430, 399] on input "#70be00" at bounding box center [442, 391] width 76 height 49
click at [460, 391] on input "#b2bfd3" at bounding box center [442, 391] width 76 height 49
type input "#ffffff"
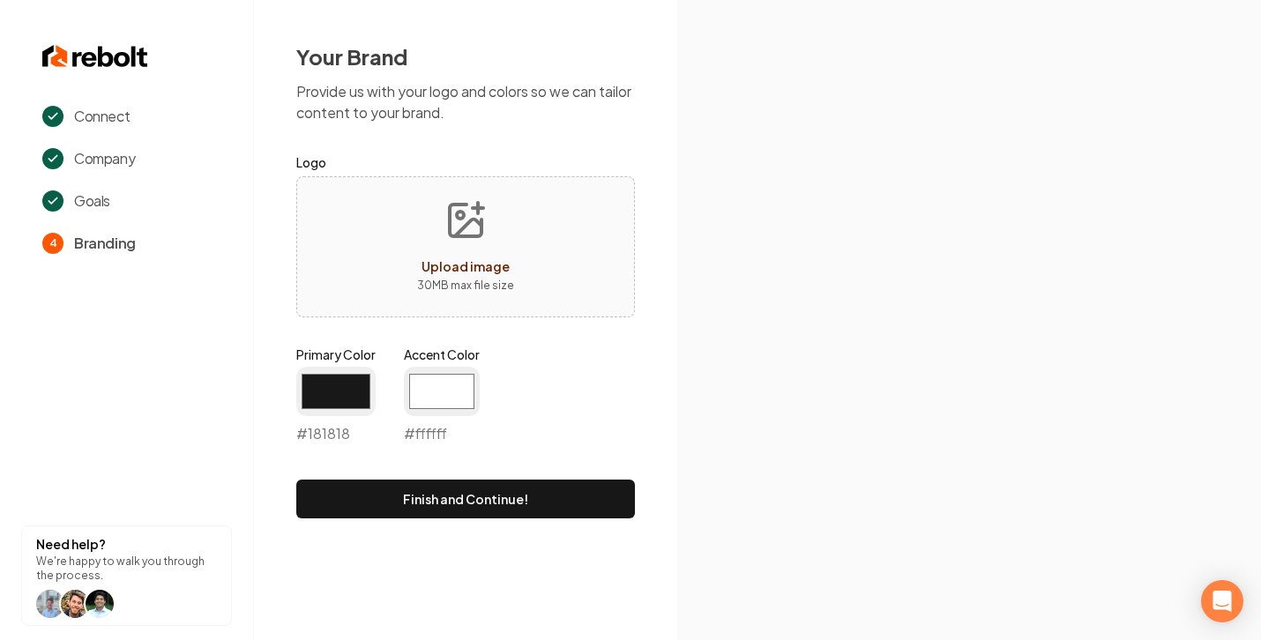
click at [575, 357] on div "Primary Color #181818 #181818 Accent Color #ffffff #ffffff" at bounding box center [465, 399] width 339 height 106
drag, startPoint x: 465, startPoint y: 491, endPoint x: 559, endPoint y: 138, distance: 366.1
click at [557, 169] on form "Logo Upload image 30 MB max file size Primary Color #181818 #181818 Accent Colo…" at bounding box center [465, 335] width 339 height 367
click at [333, 391] on input "#181818" at bounding box center [335, 391] width 79 height 49
type input "#205c91"
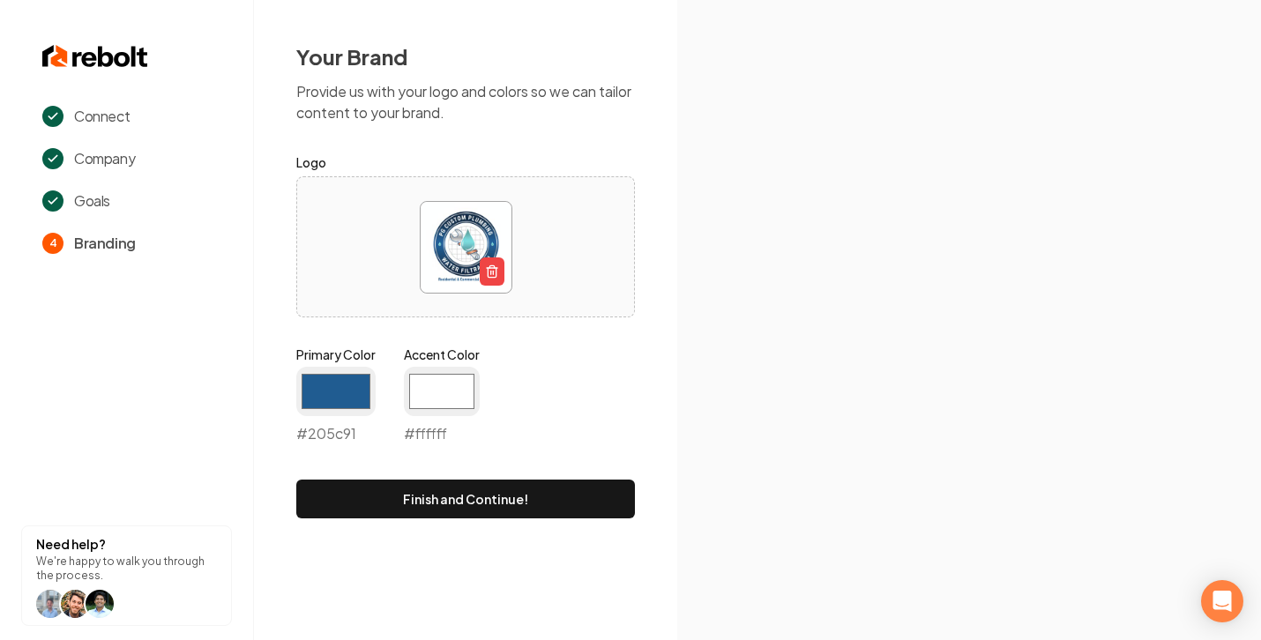
click at [584, 363] on div "Primary Color #205c91 #205c91 Accent Color #ffffff #ffffff" at bounding box center [465, 399] width 339 height 106
click at [538, 500] on button "Finish and Continue!" at bounding box center [465, 499] width 339 height 39
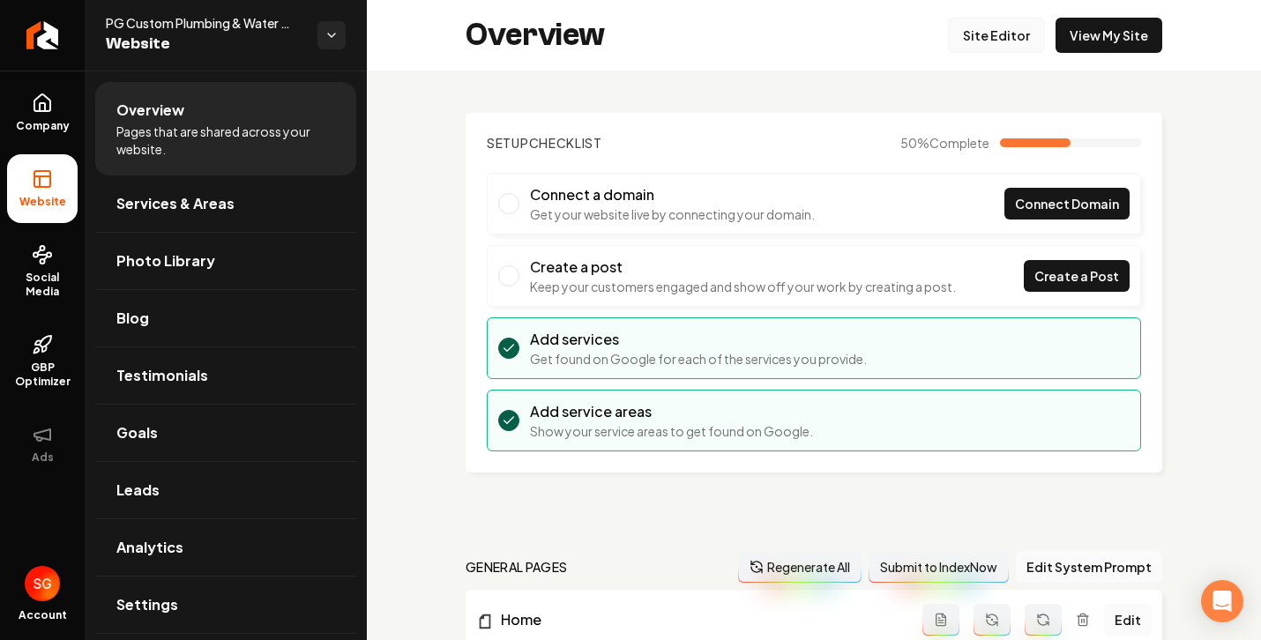
click at [990, 43] on link "Site Editor" at bounding box center [996, 35] width 97 height 35
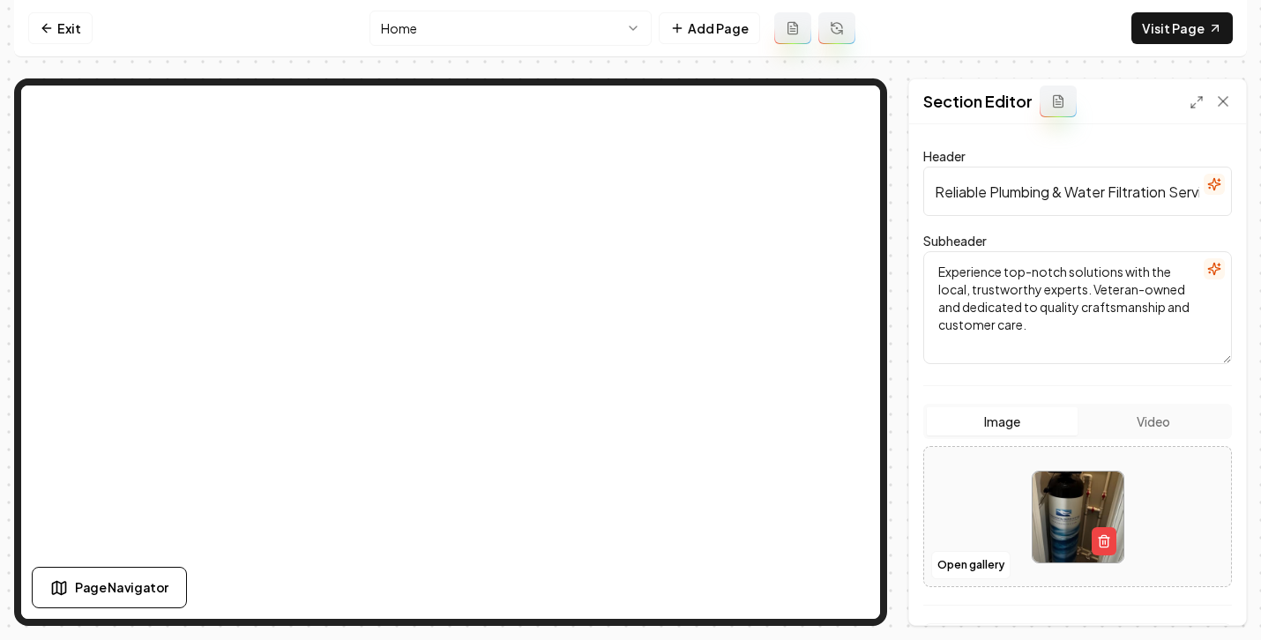
scroll to position [270, 0]
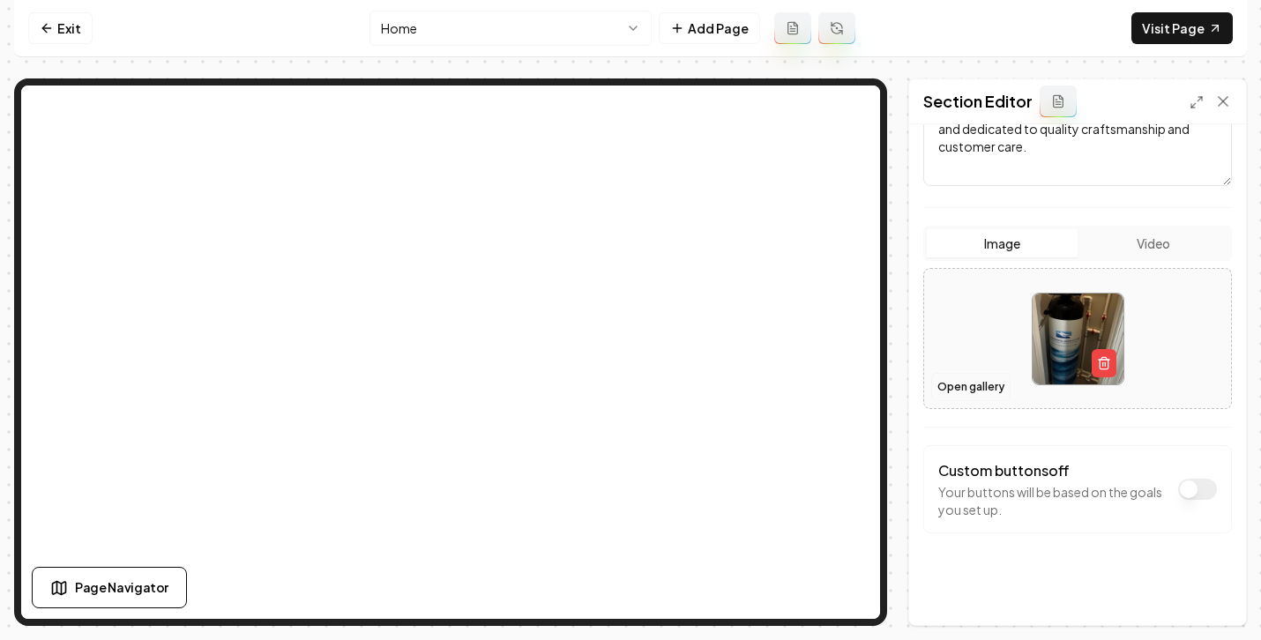
click at [984, 386] on button "Open gallery" at bounding box center [971, 387] width 79 height 28
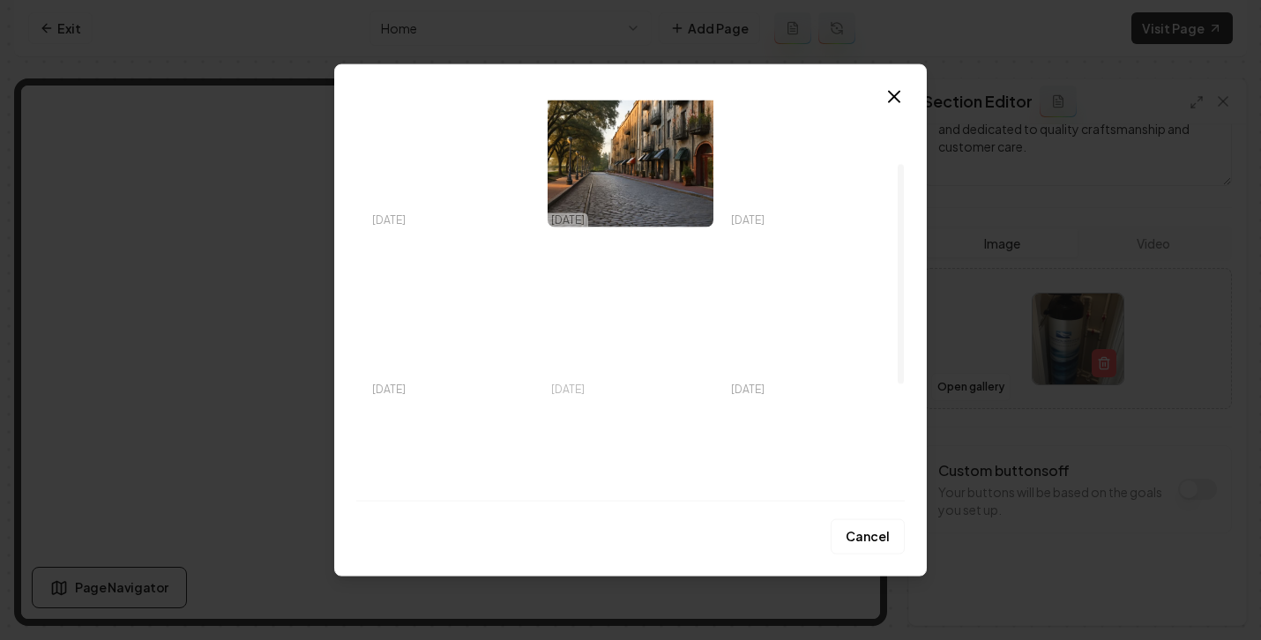
scroll to position [116, 0]
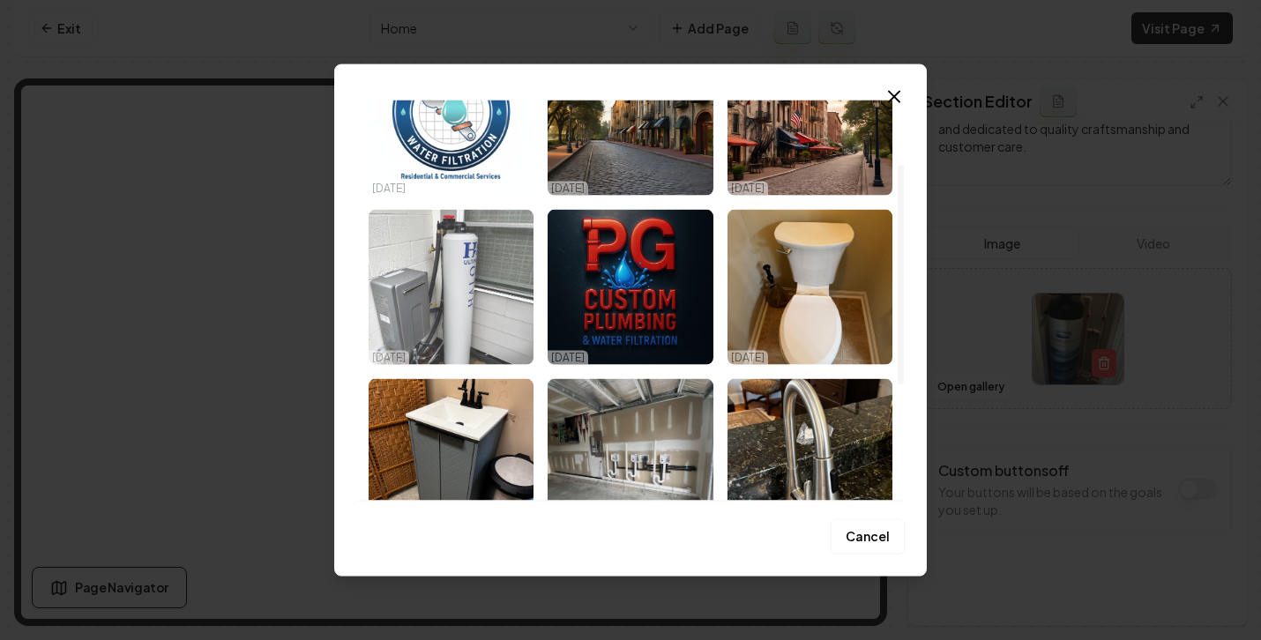
click at [488, 279] on img "Select image image_68dff9765c7cd75eb8bb5fc9.jpeg" at bounding box center [451, 287] width 165 height 155
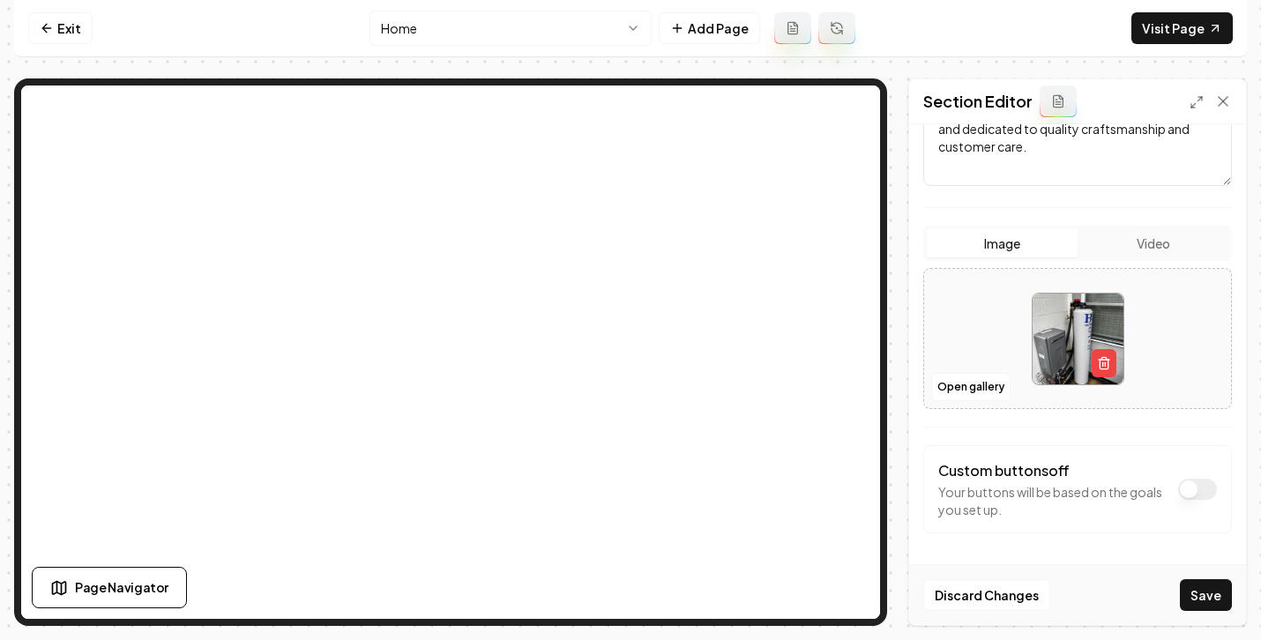
click at [1204, 593] on button "Save" at bounding box center [1206, 596] width 52 height 32
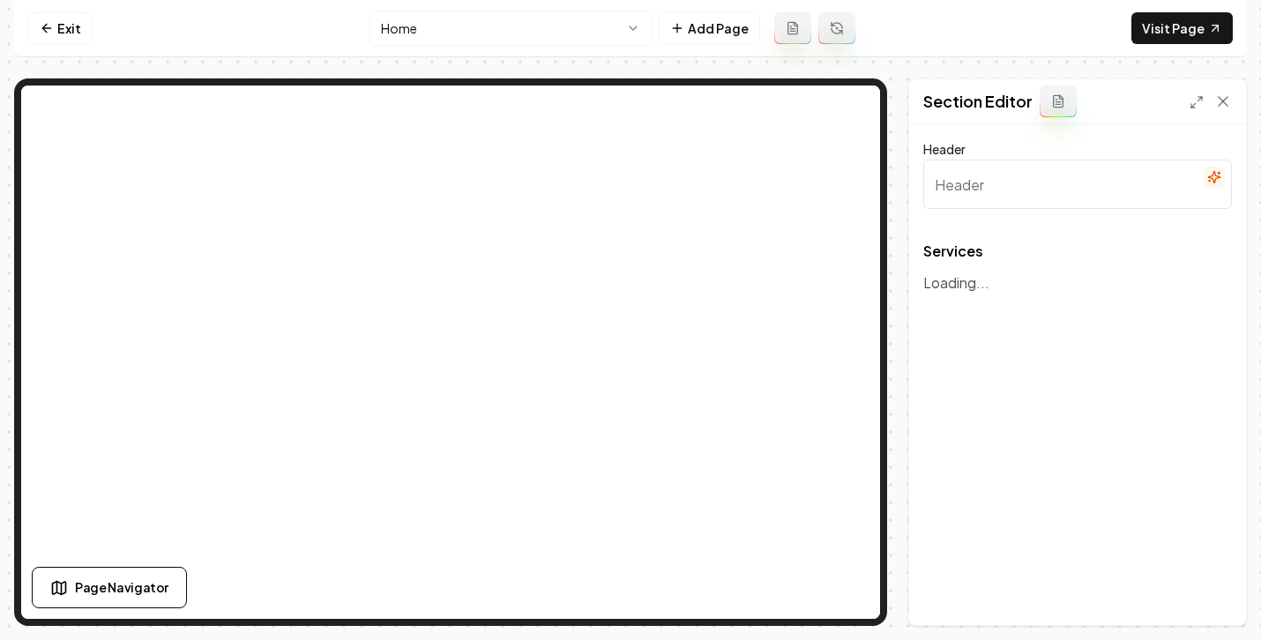
type input "Our Plumbing Services"
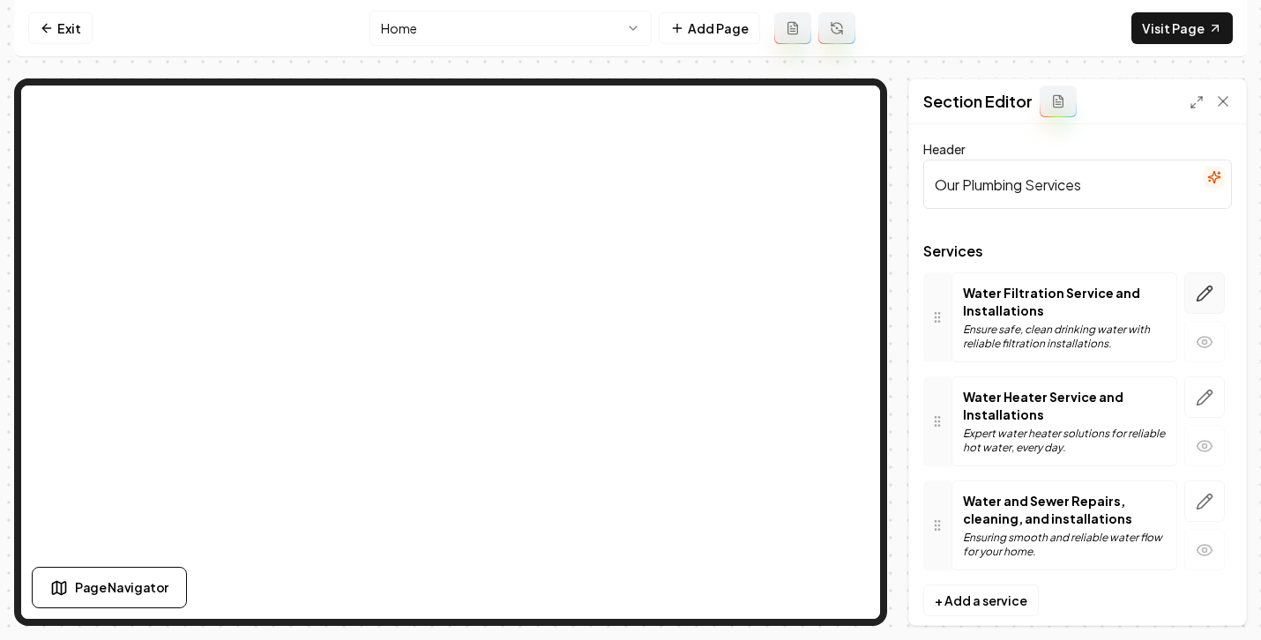
click at [1196, 296] on icon "button" at bounding box center [1205, 294] width 18 height 18
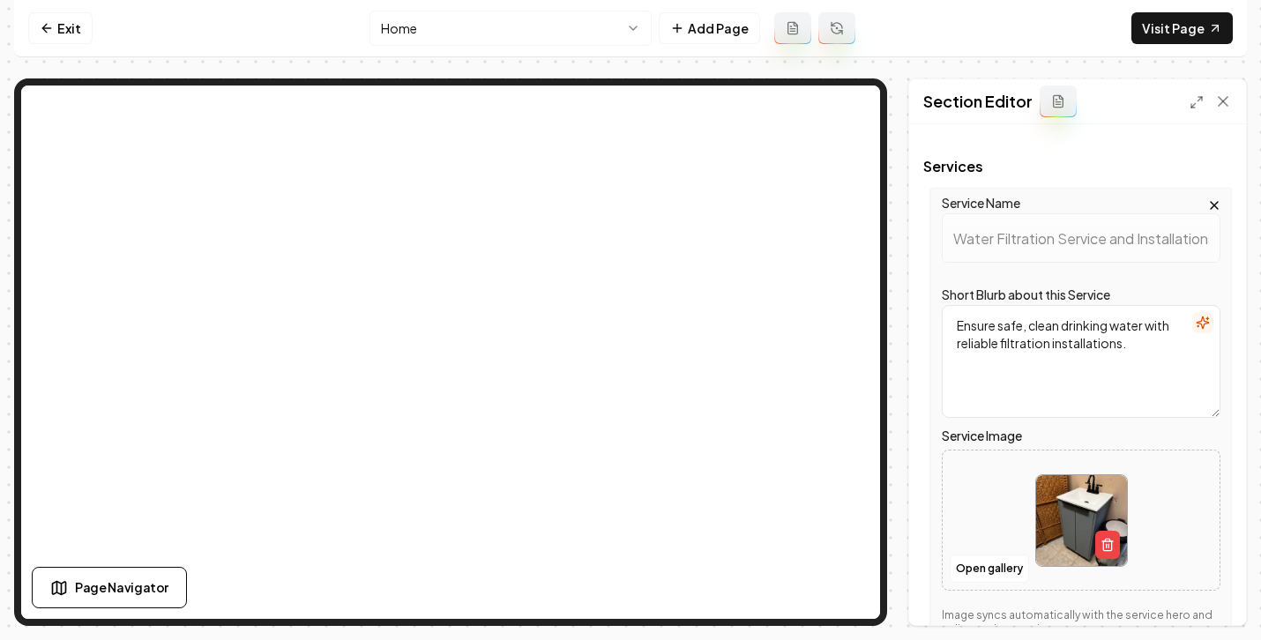
scroll to position [115, 0]
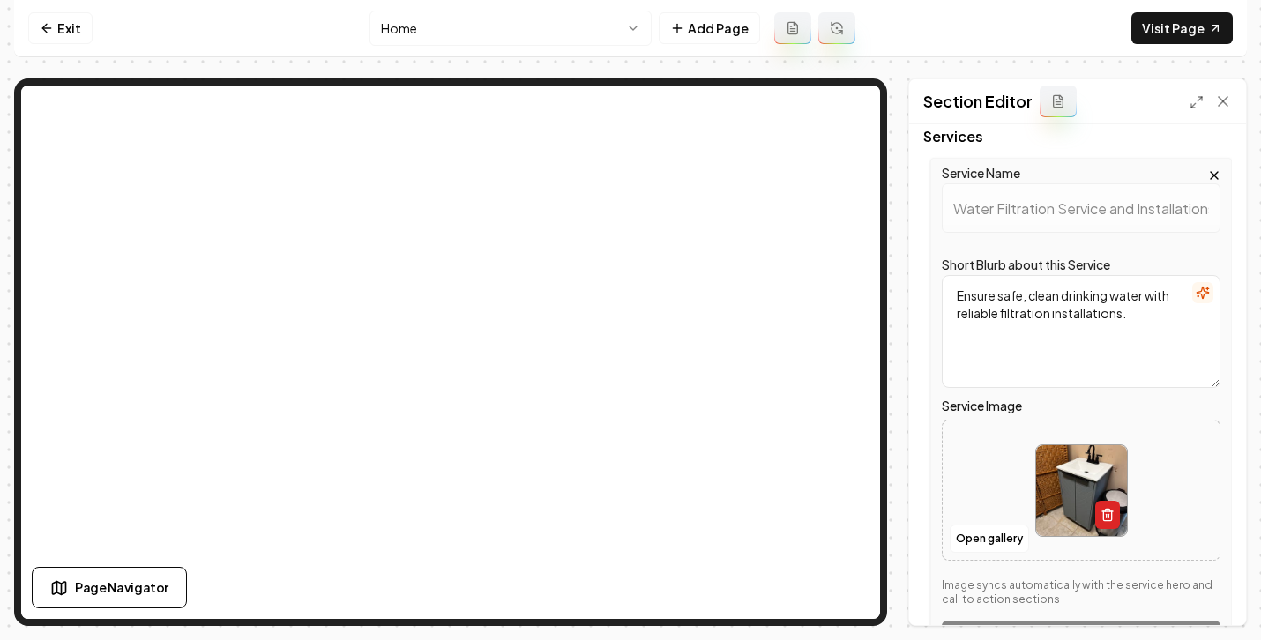
click at [1104, 514] on icon "button" at bounding box center [1108, 515] width 14 height 14
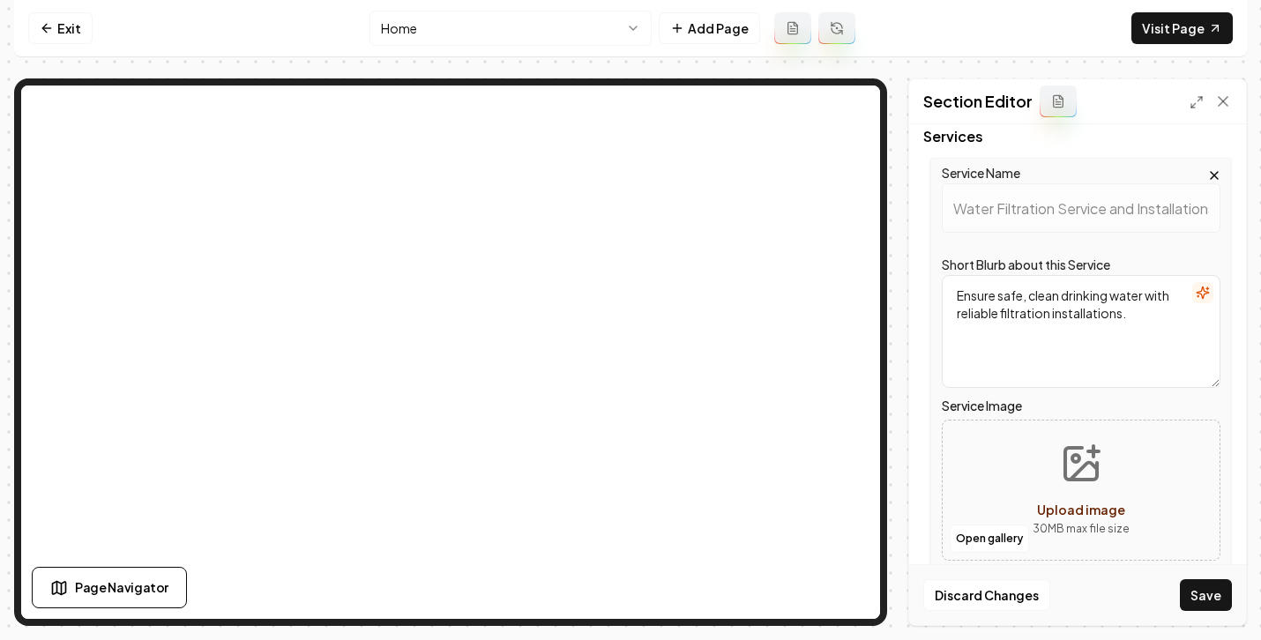
click at [1096, 513] on span "Upload image" at bounding box center [1081, 510] width 88 height 16
click at [973, 536] on button "Open gallery" at bounding box center [989, 539] width 79 height 28
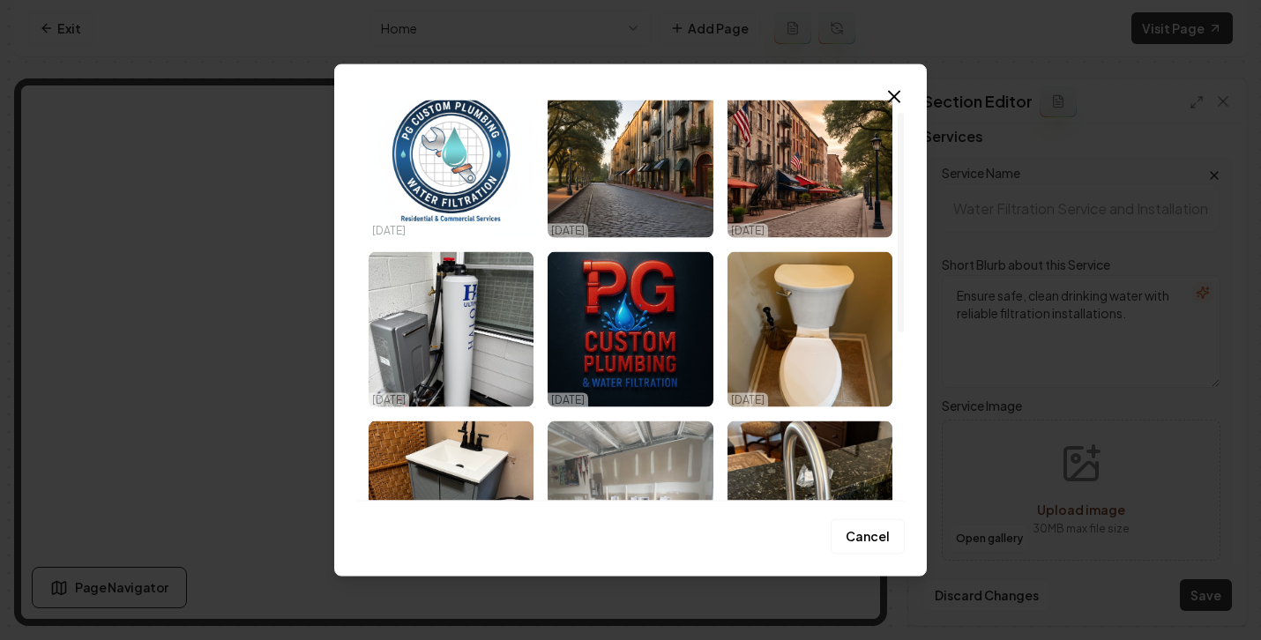
scroll to position [326, 0]
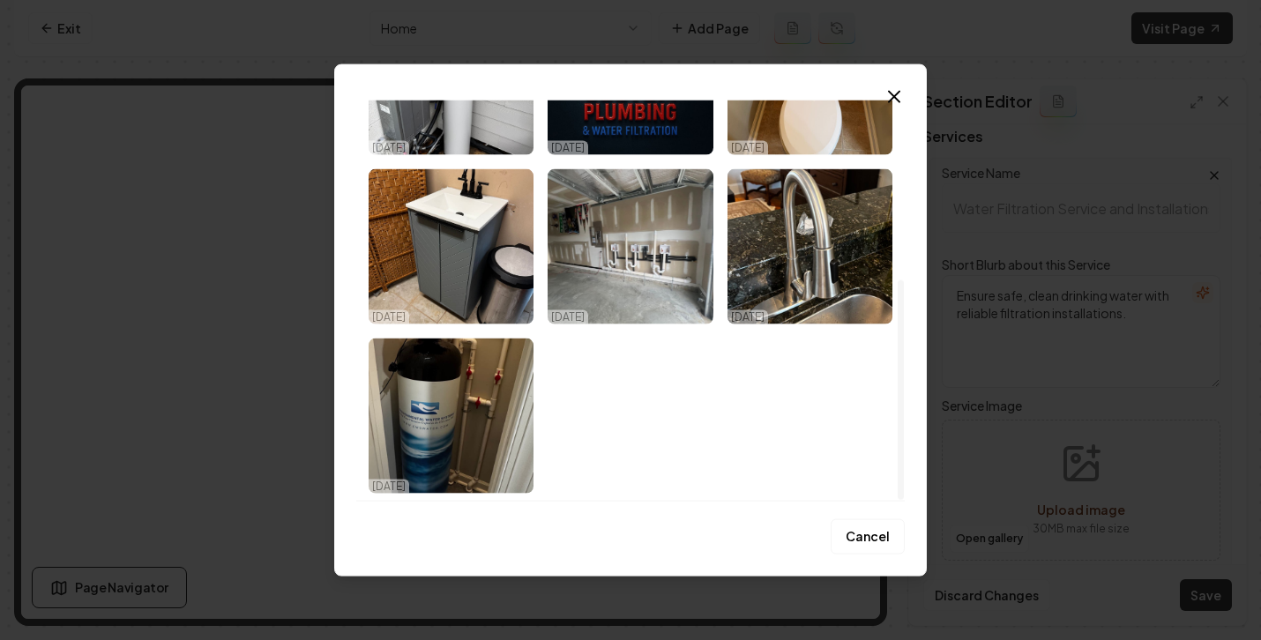
click at [413, 412] on img "Select image image_68dff9745c7cd75eb8bb5866.jpeg" at bounding box center [451, 416] width 165 height 155
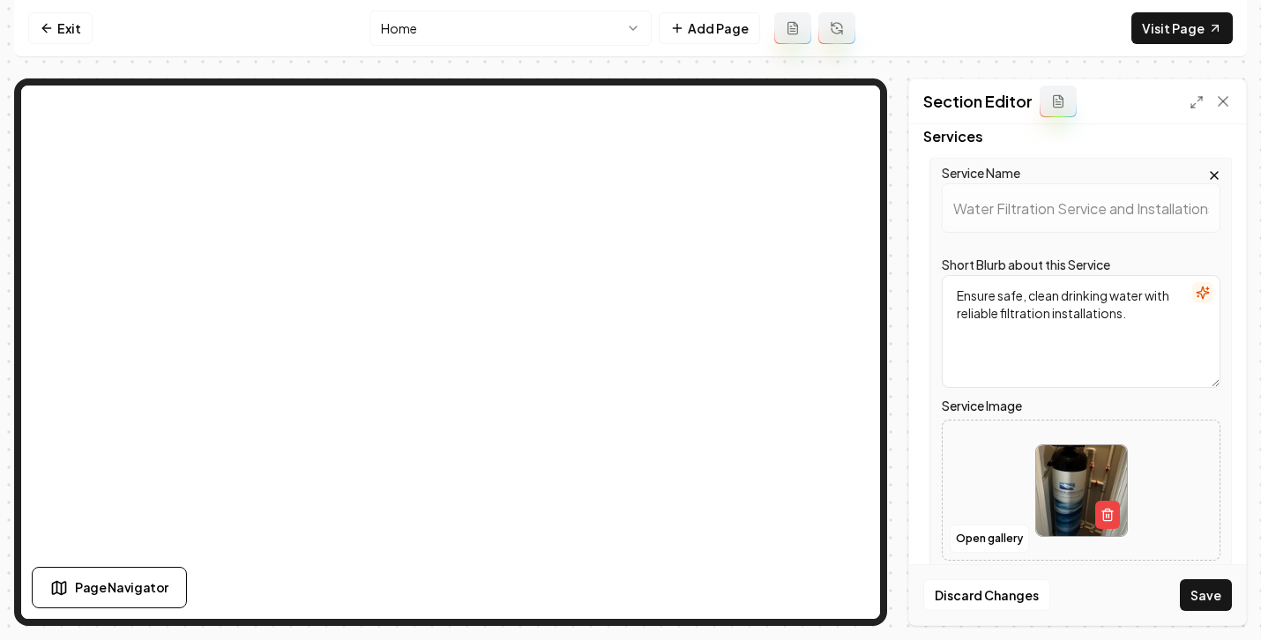
drag, startPoint x: 1207, startPoint y: 589, endPoint x: 1194, endPoint y: 581, distance: 14.7
click at [1206, 589] on button "Save" at bounding box center [1206, 596] width 52 height 32
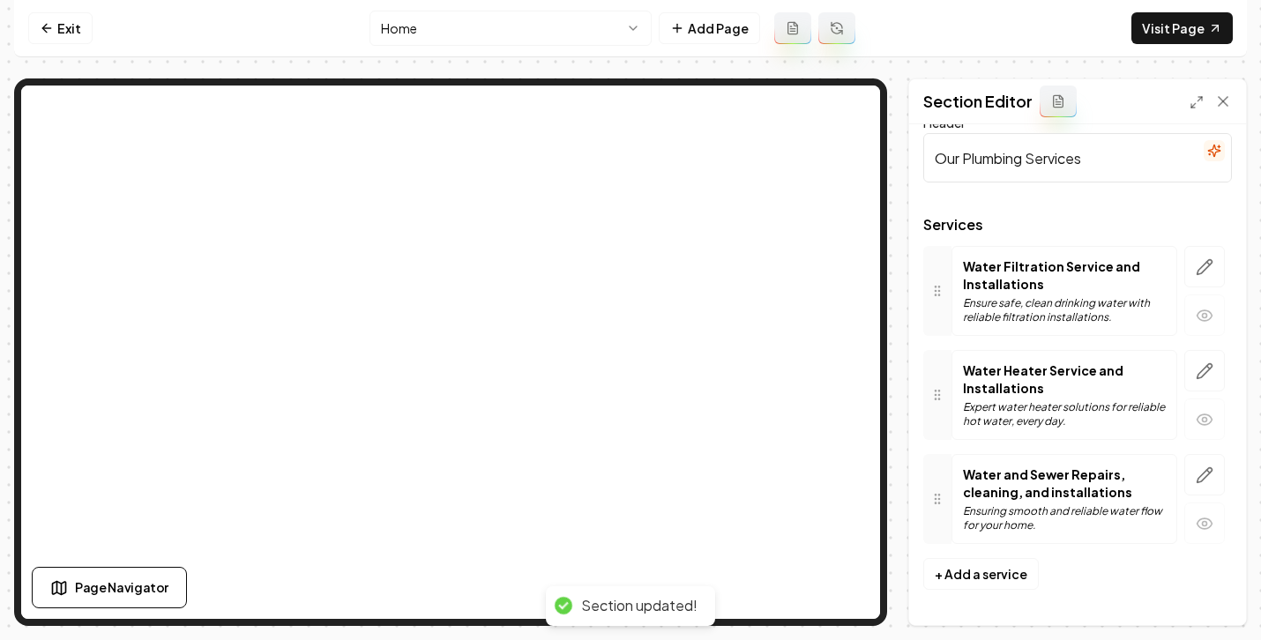
scroll to position [26, 0]
click at [1198, 378] on icon "button" at bounding box center [1205, 370] width 15 height 15
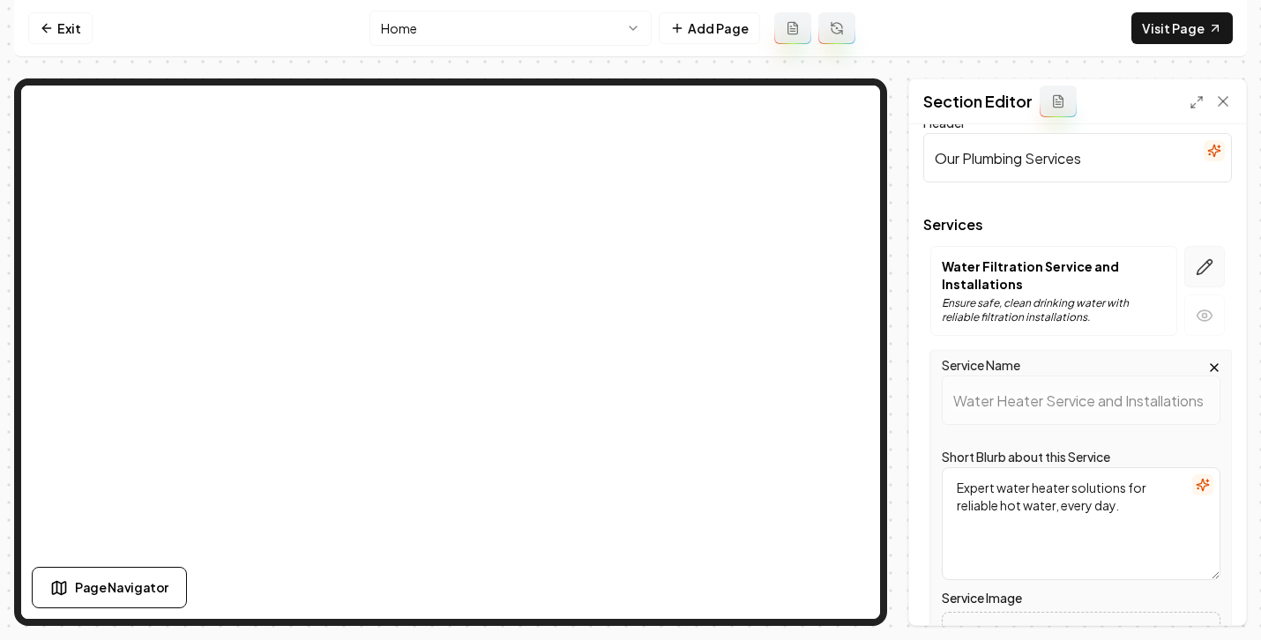
click at [1187, 276] on button "button" at bounding box center [1205, 266] width 41 height 41
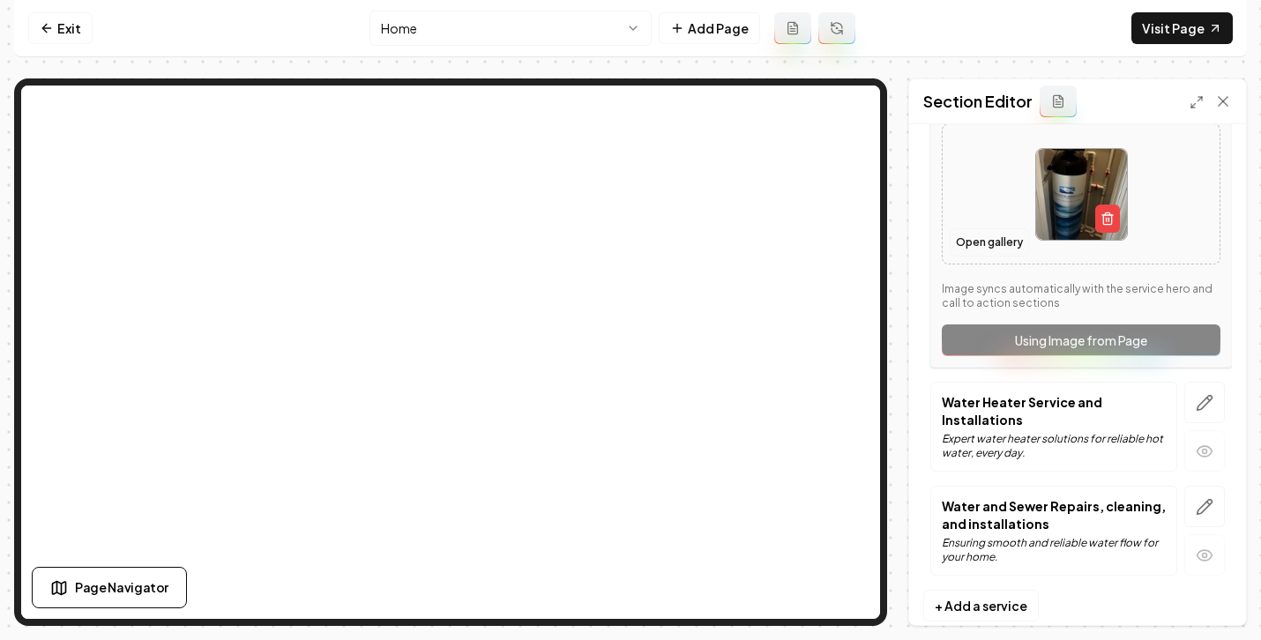
scroll to position [443, 0]
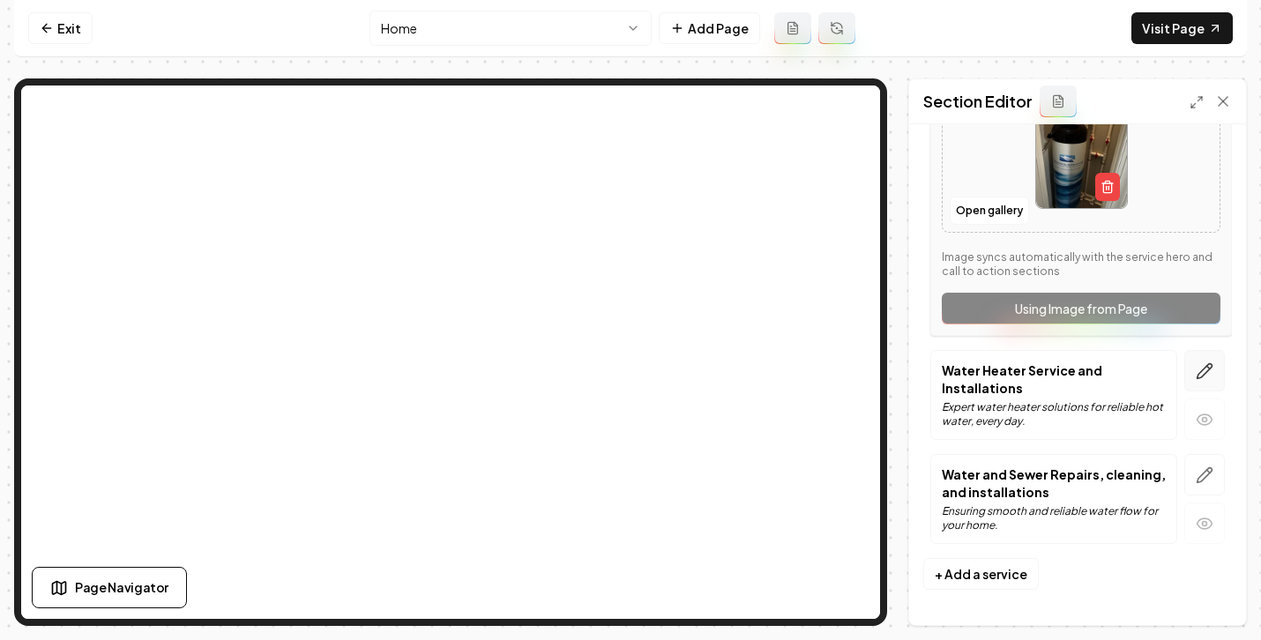
click at [1196, 378] on icon "button" at bounding box center [1205, 372] width 18 height 18
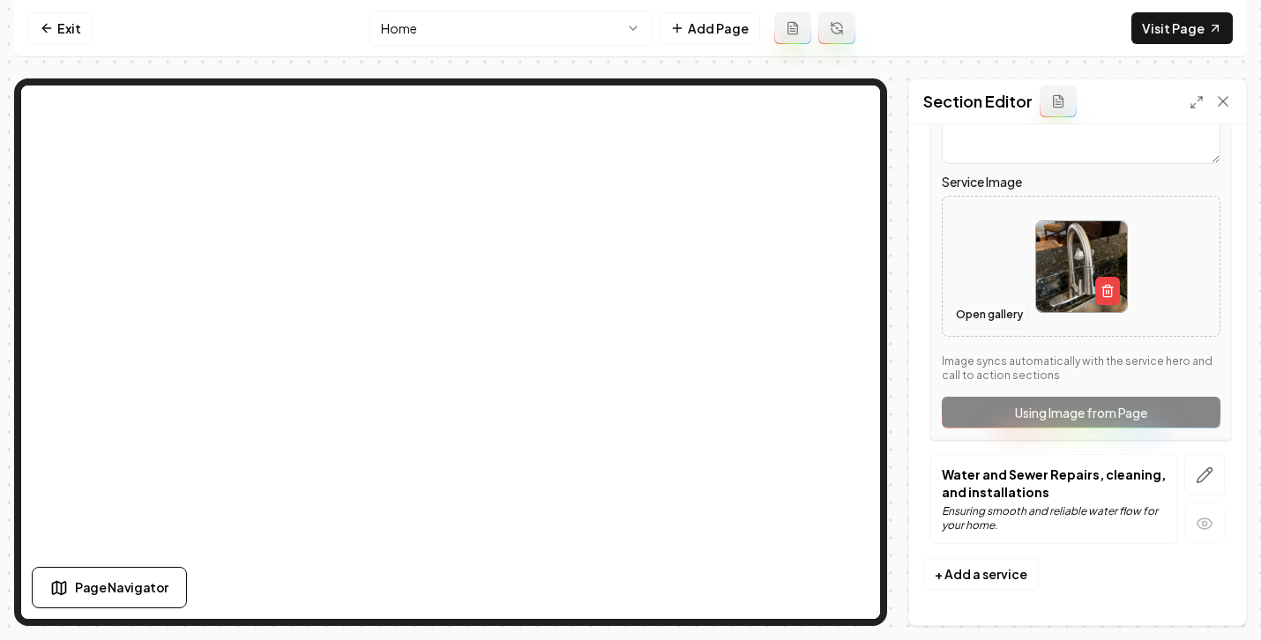
click at [972, 318] on button "Open gallery" at bounding box center [989, 315] width 79 height 28
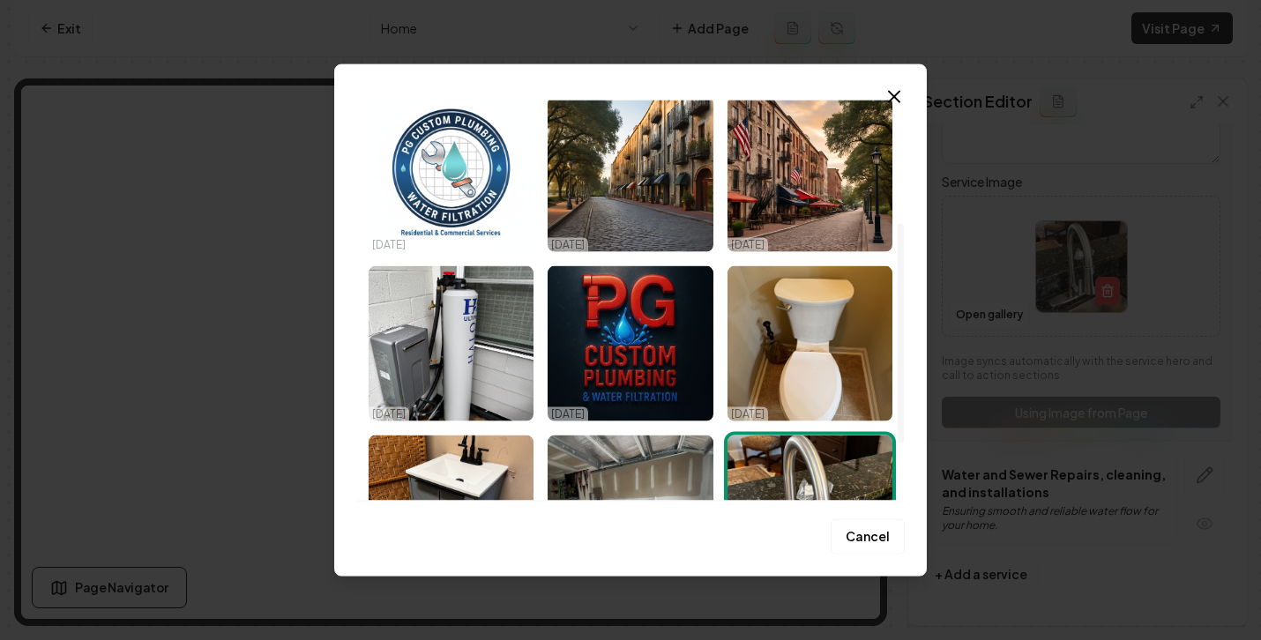
scroll to position [316, 0]
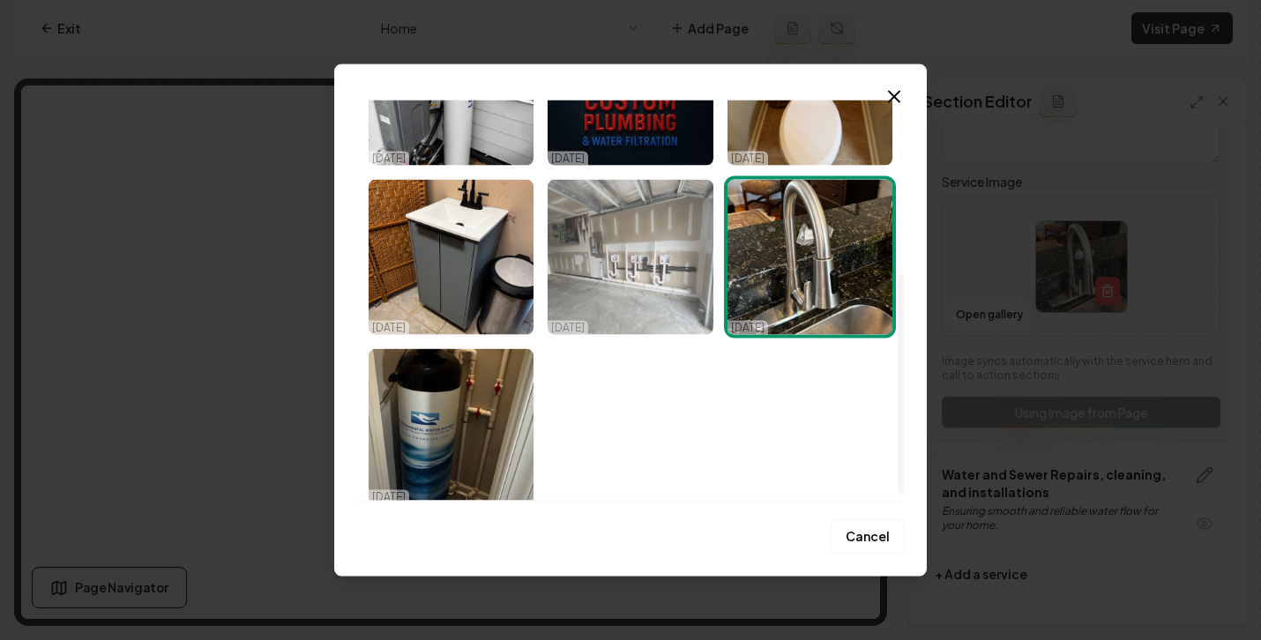
click at [664, 289] on img "Select image image_68dff9755c7cd75eb8bb59b7.jpeg" at bounding box center [630, 257] width 165 height 155
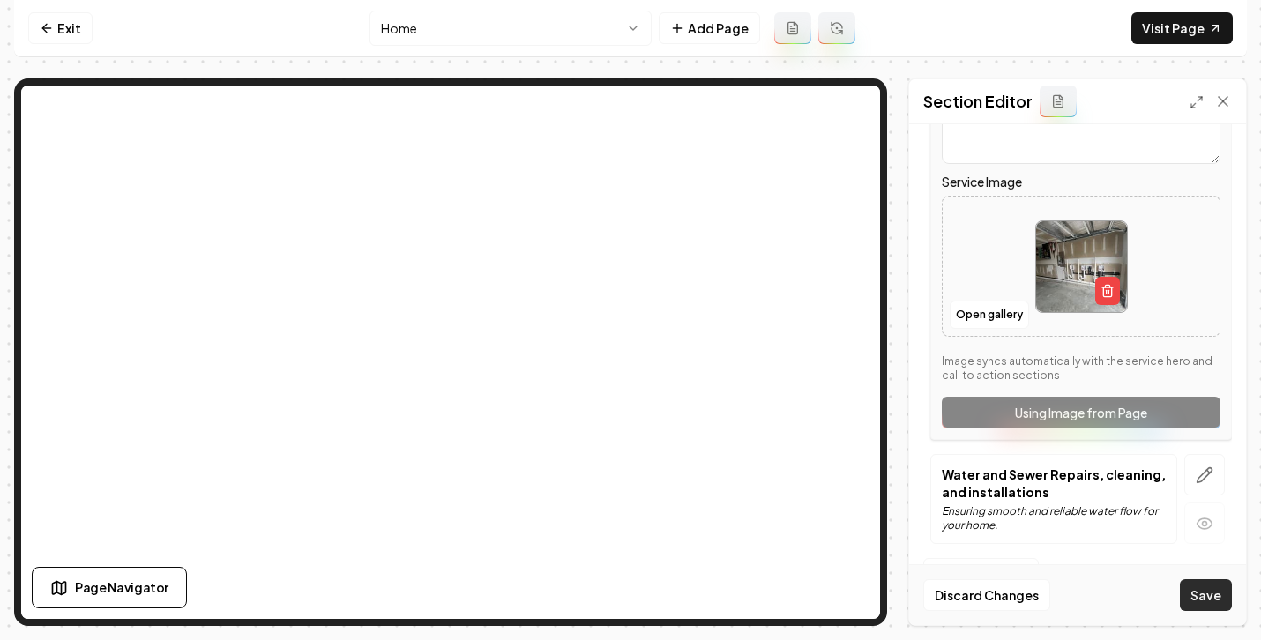
click at [1198, 597] on button "Save" at bounding box center [1206, 596] width 52 height 32
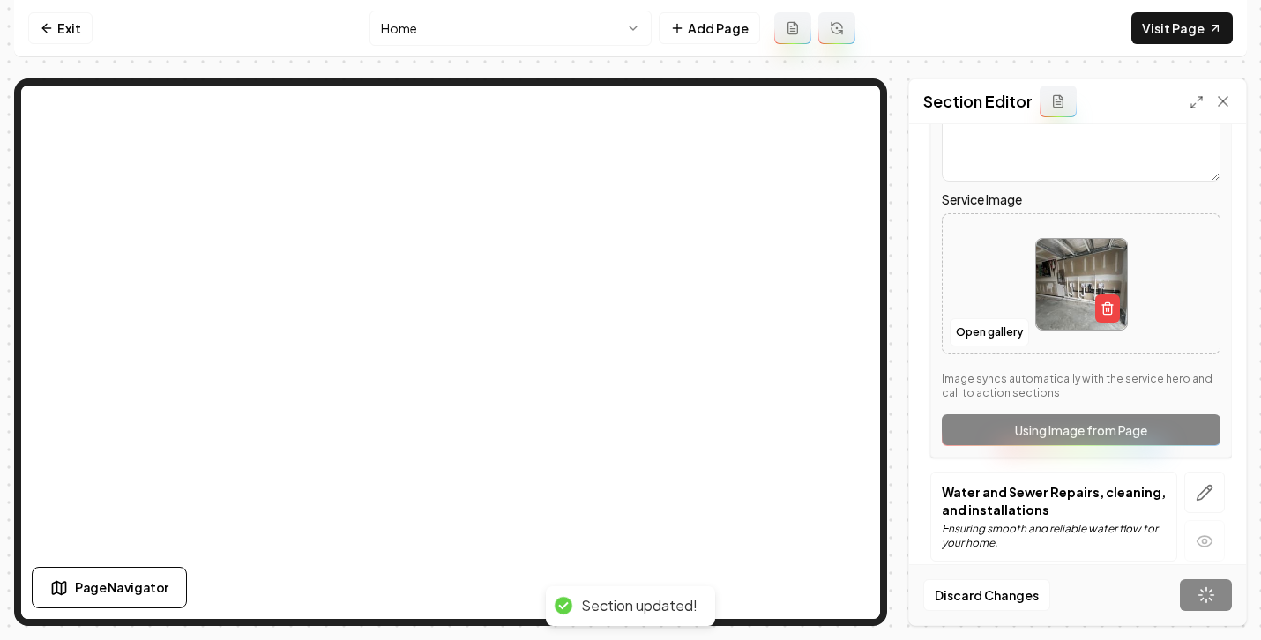
scroll to position [26, 0]
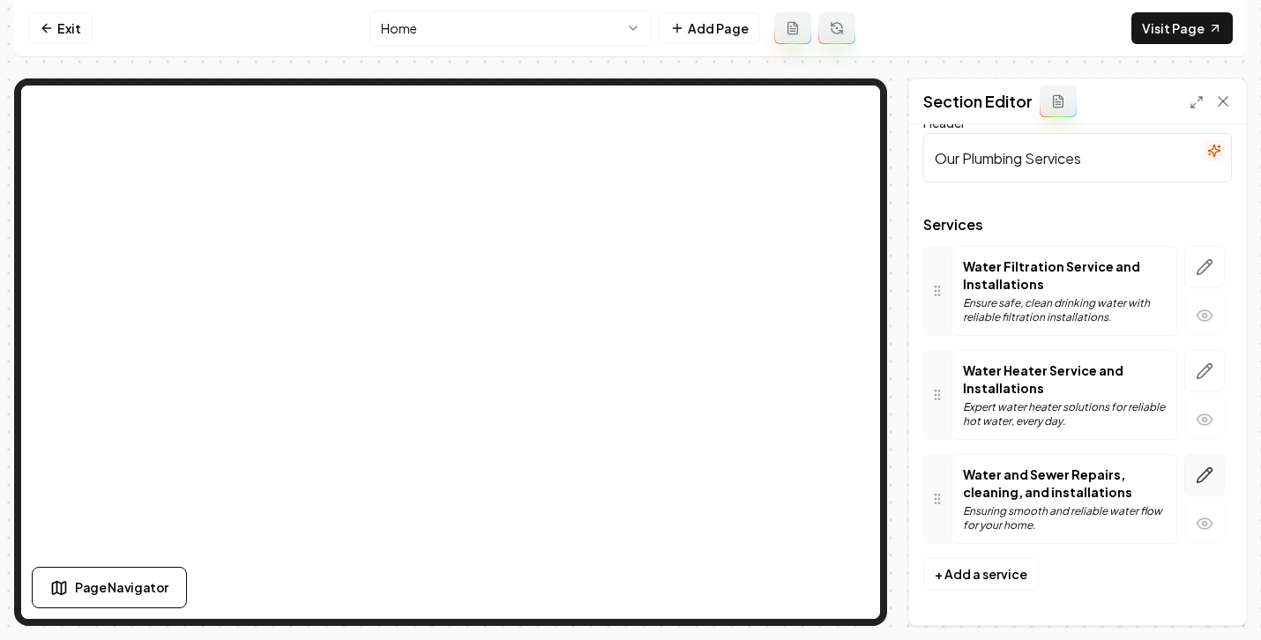
click at [1187, 484] on button "button" at bounding box center [1205, 474] width 41 height 41
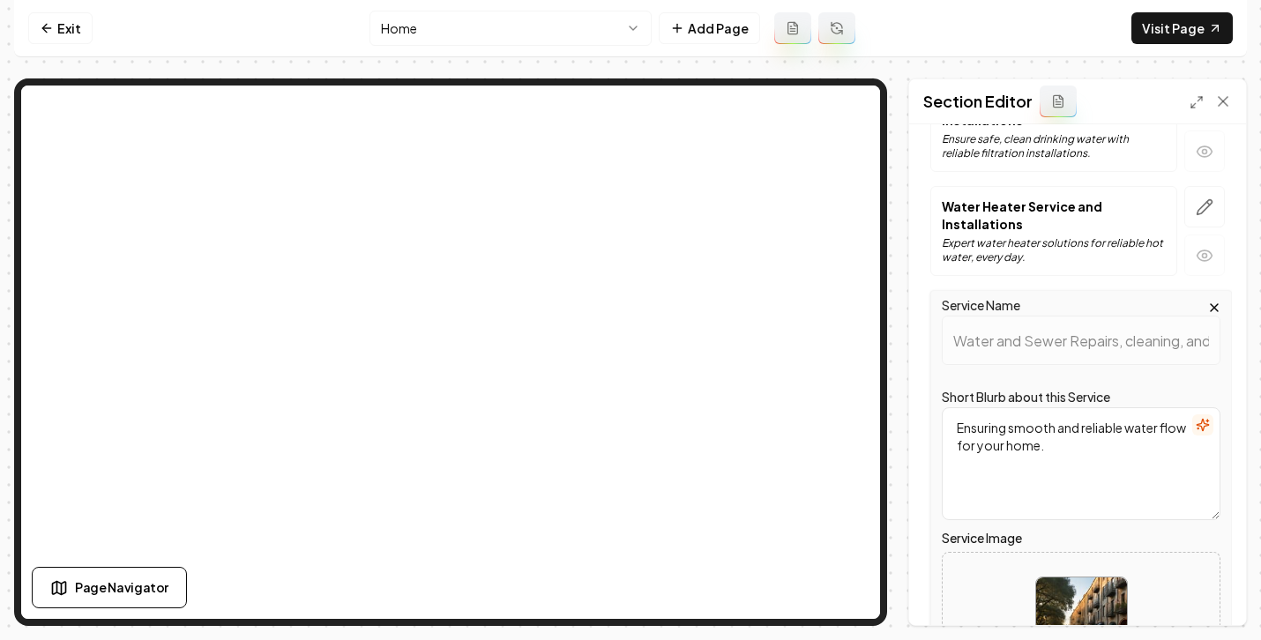
scroll to position [431, 0]
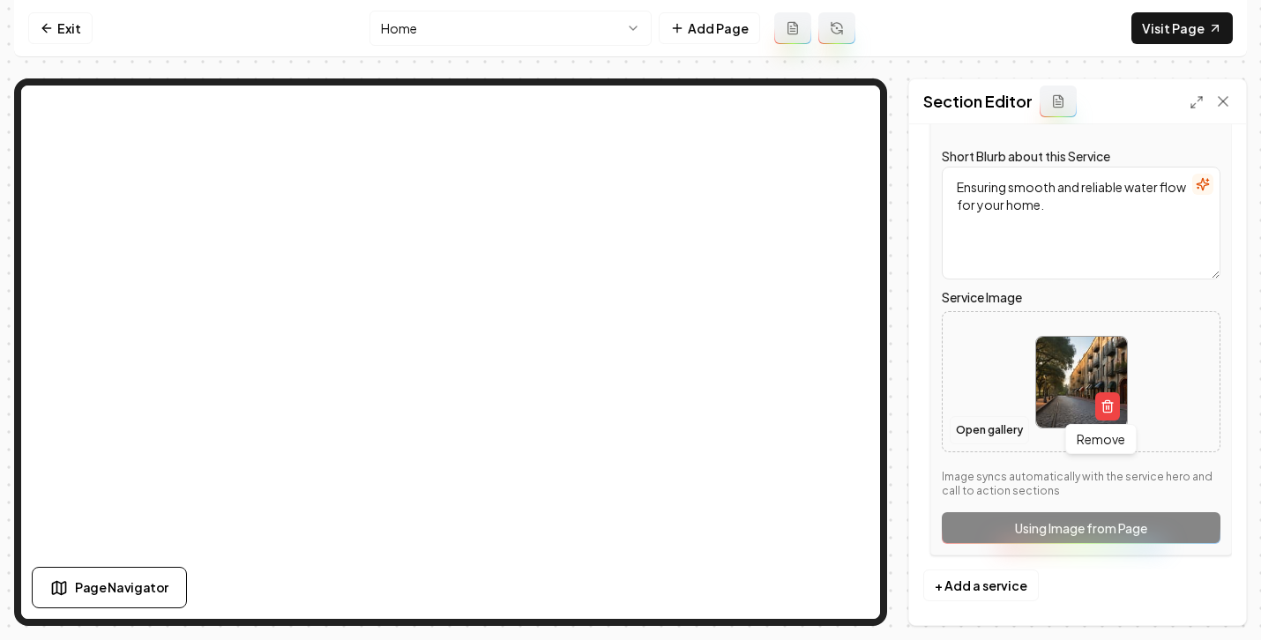
click at [1013, 436] on button "Open gallery" at bounding box center [989, 430] width 79 height 28
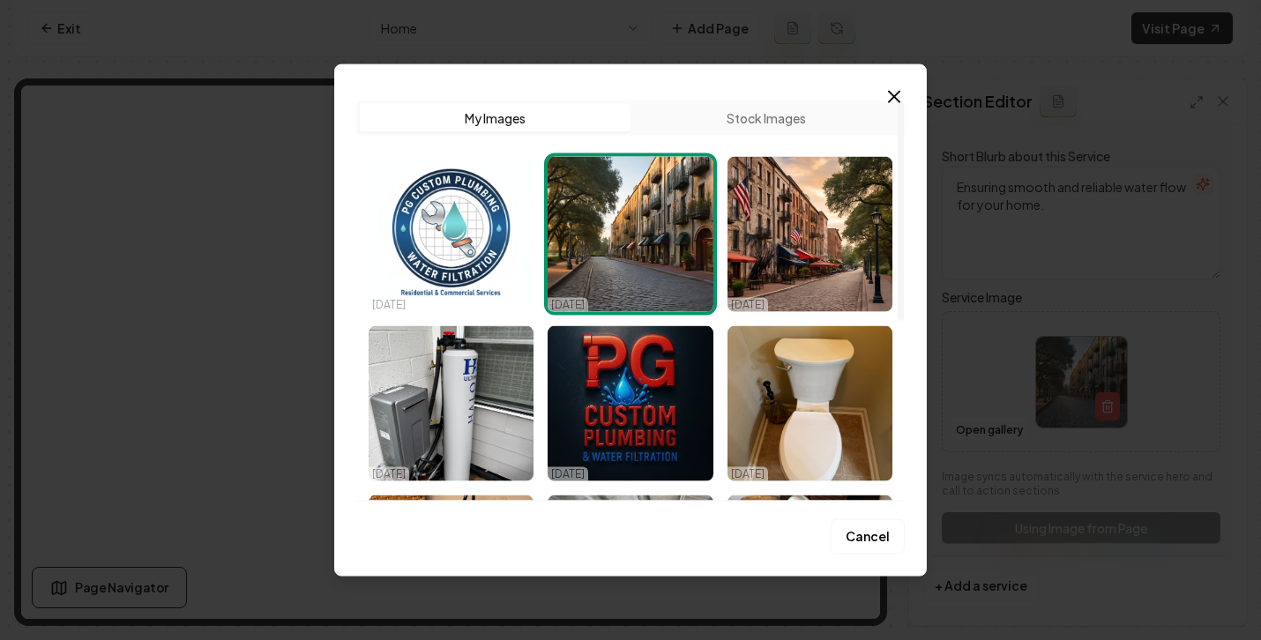
click at [736, 119] on button "Stock Images" at bounding box center [766, 118] width 271 height 28
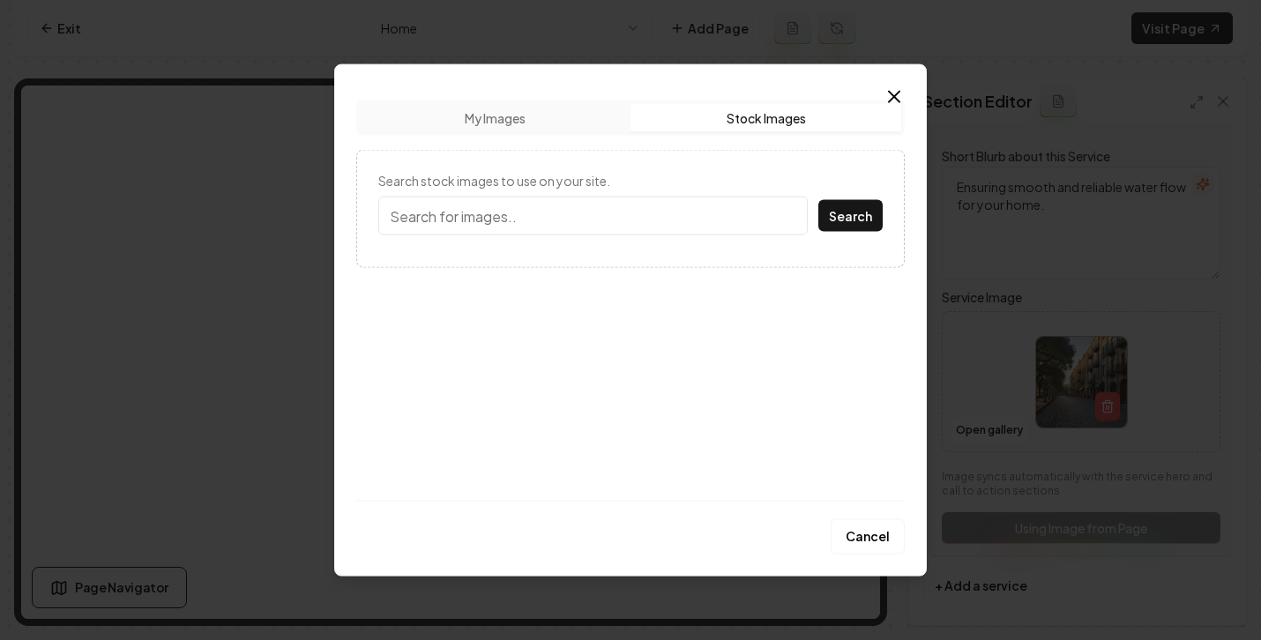
click at [495, 215] on input "Search stock images to use on your site." at bounding box center [593, 216] width 430 height 39
type input "sewer"
click at [819, 200] on button "Search" at bounding box center [851, 216] width 64 height 32
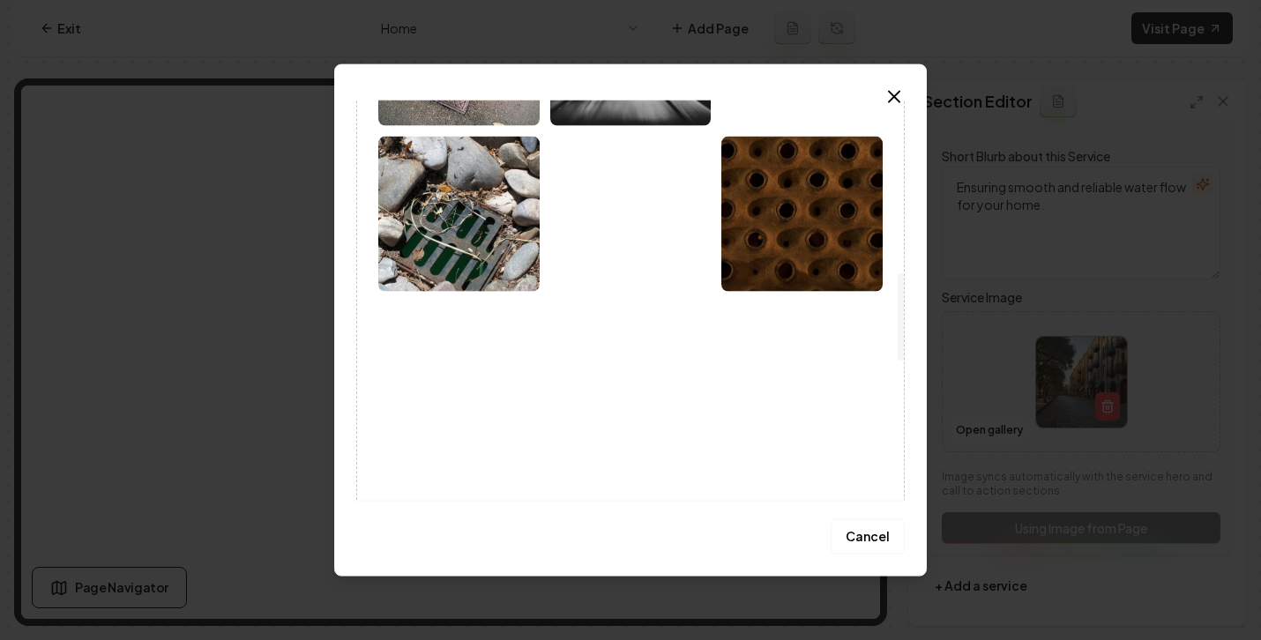
scroll to position [0, 0]
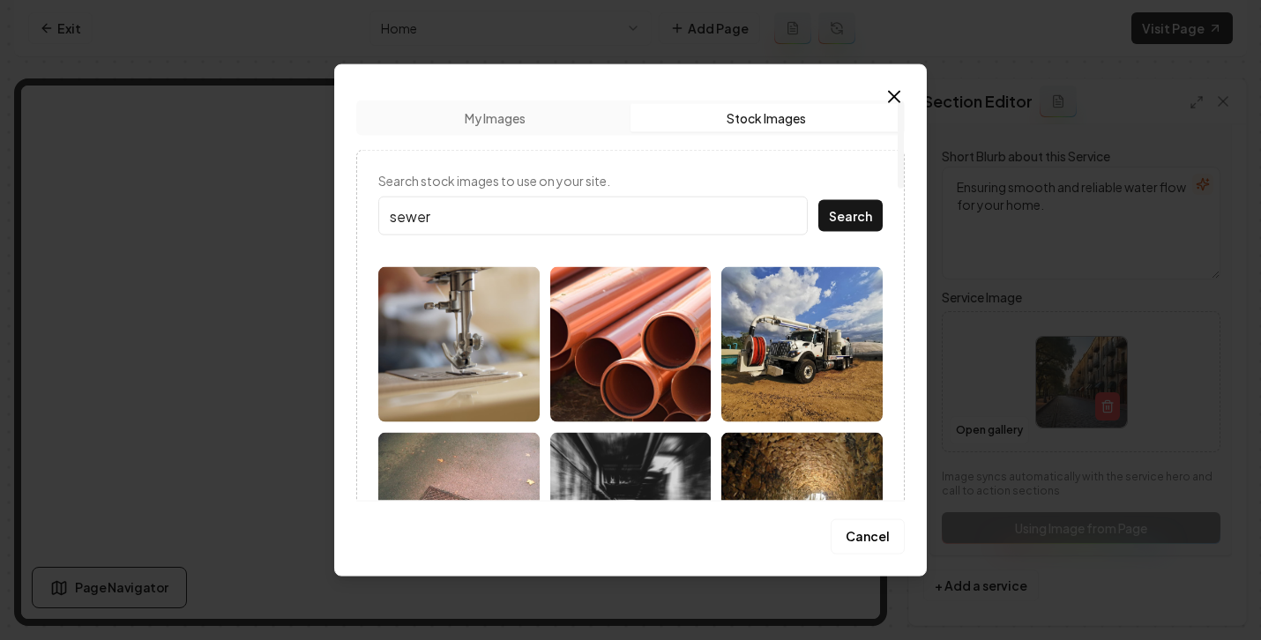
click at [648, 351] on img at bounding box center [630, 344] width 161 height 155
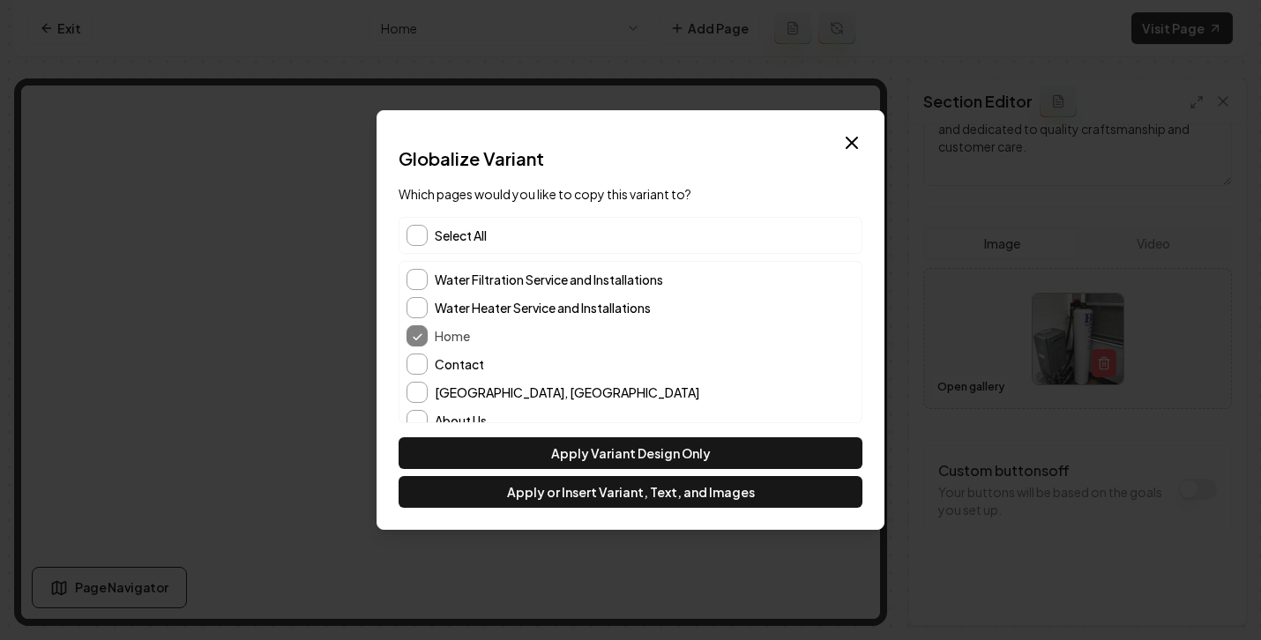
click at [851, 147] on icon "button" at bounding box center [852, 142] width 21 height 21
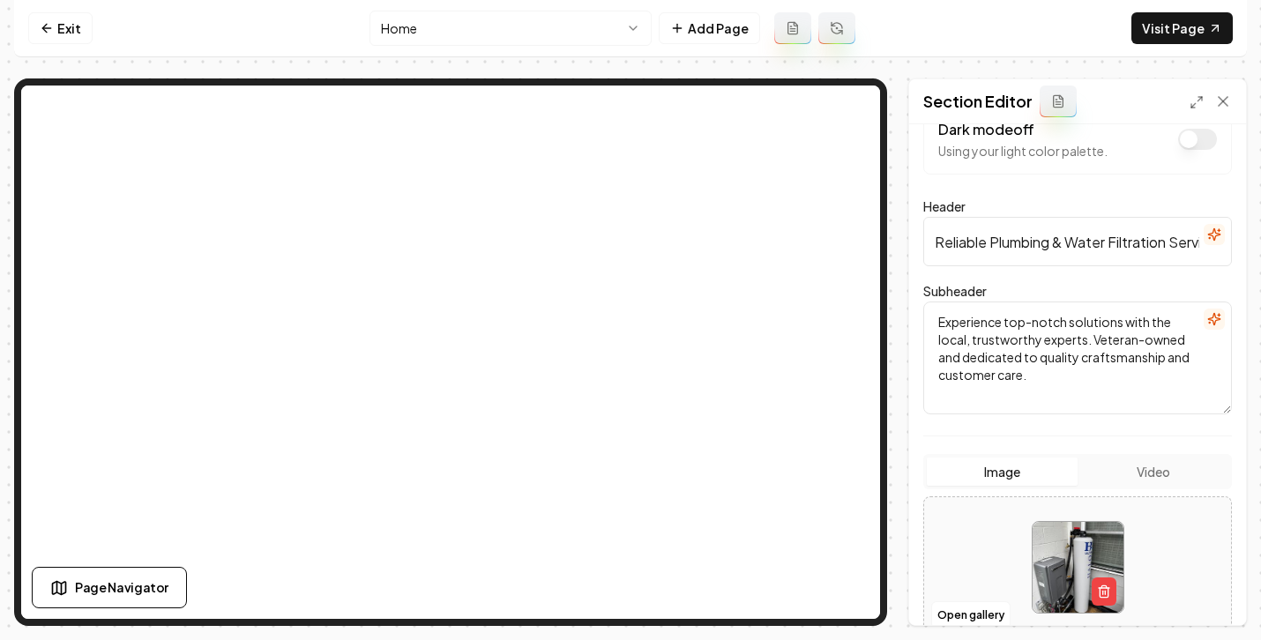
scroll to position [270, 0]
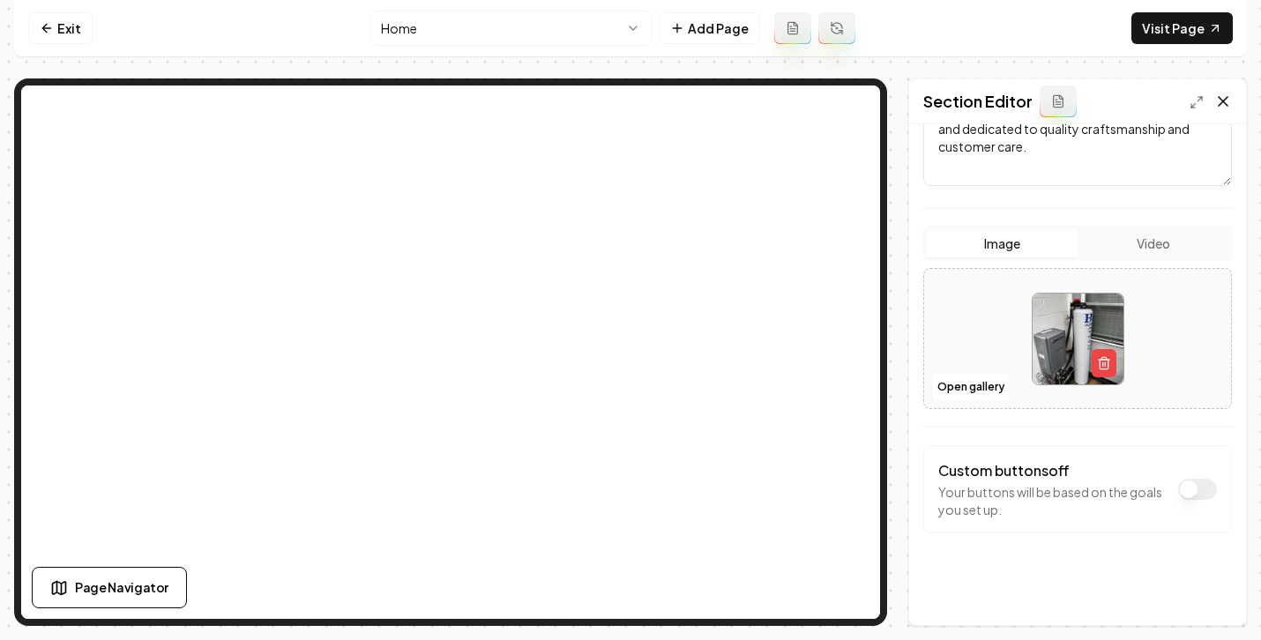
click at [1223, 104] on icon at bounding box center [1224, 102] width 18 height 18
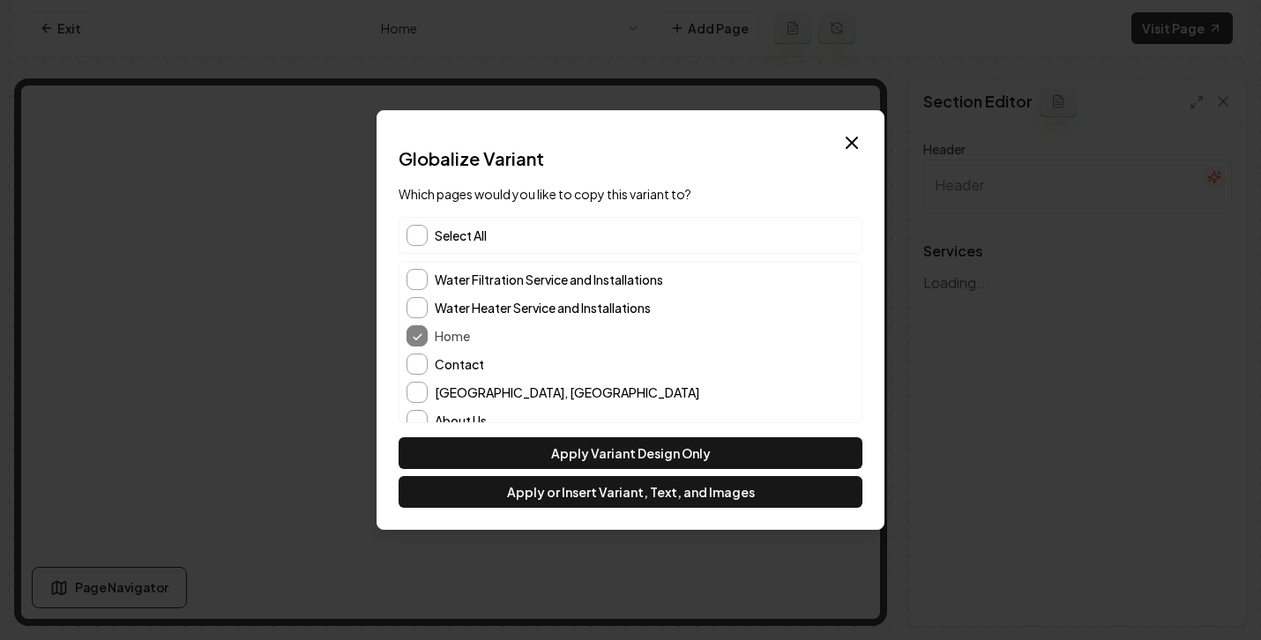
type input "Our Plumbing Services"
click at [850, 138] on icon "button" at bounding box center [852, 142] width 21 height 21
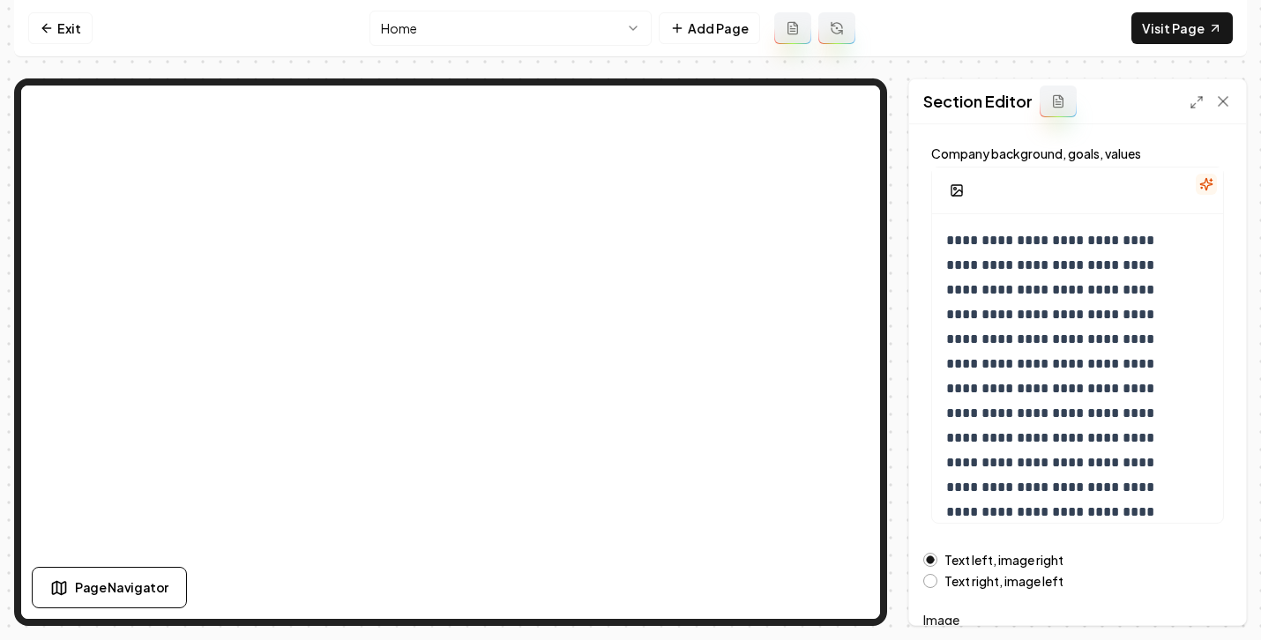
scroll to position [311, 0]
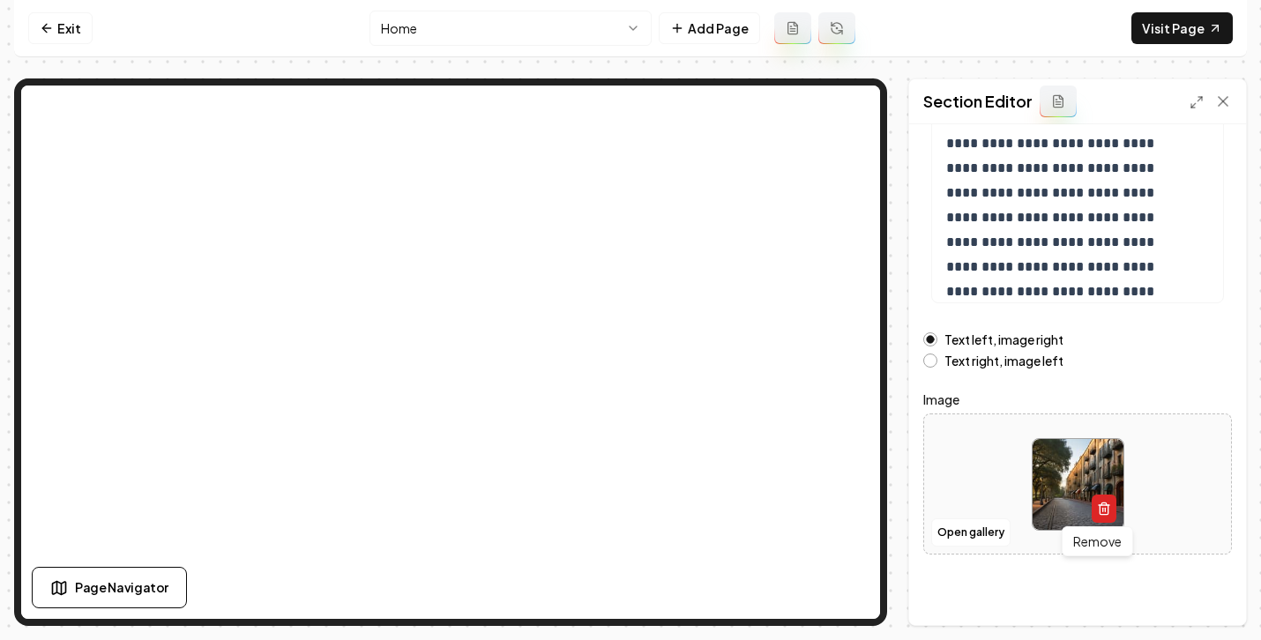
click at [1098, 505] on icon "button" at bounding box center [1104, 509] width 14 height 14
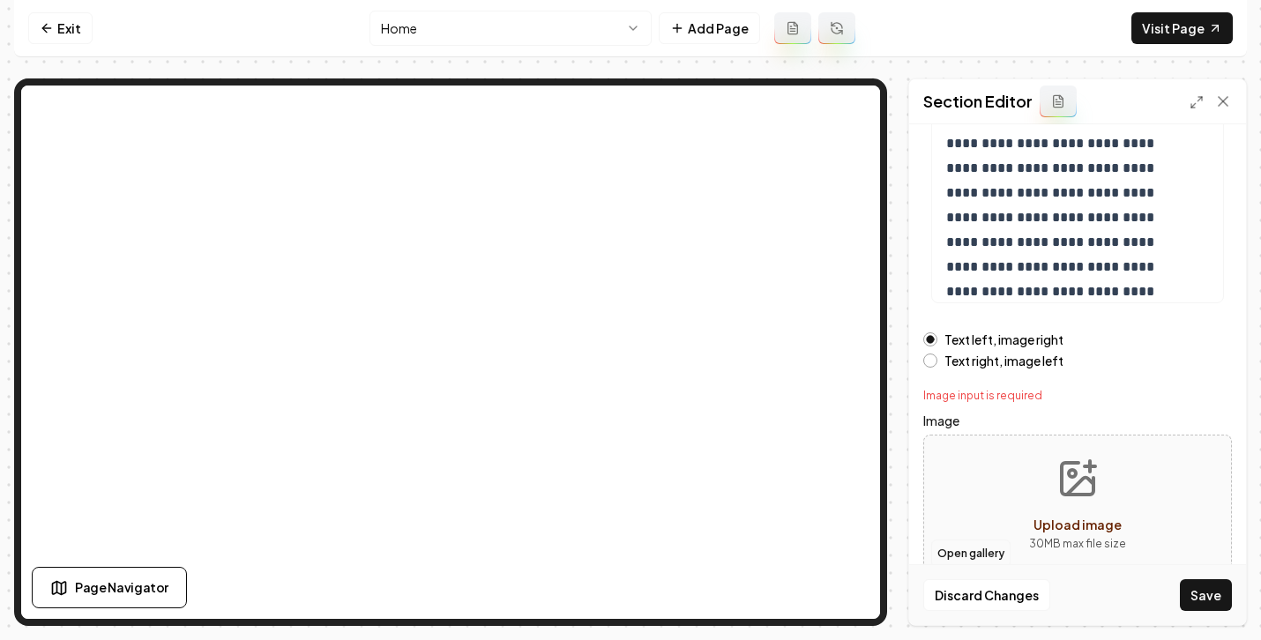
click at [991, 551] on button "Open gallery" at bounding box center [971, 554] width 79 height 28
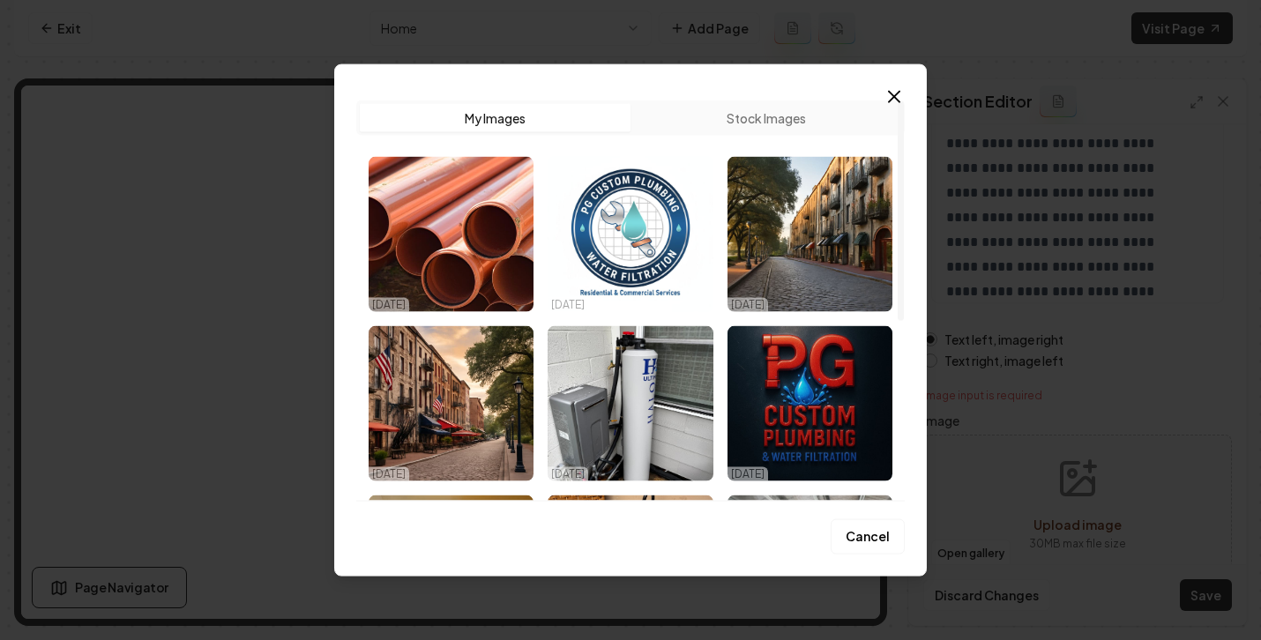
click at [732, 109] on button "Stock Images" at bounding box center [766, 118] width 271 height 28
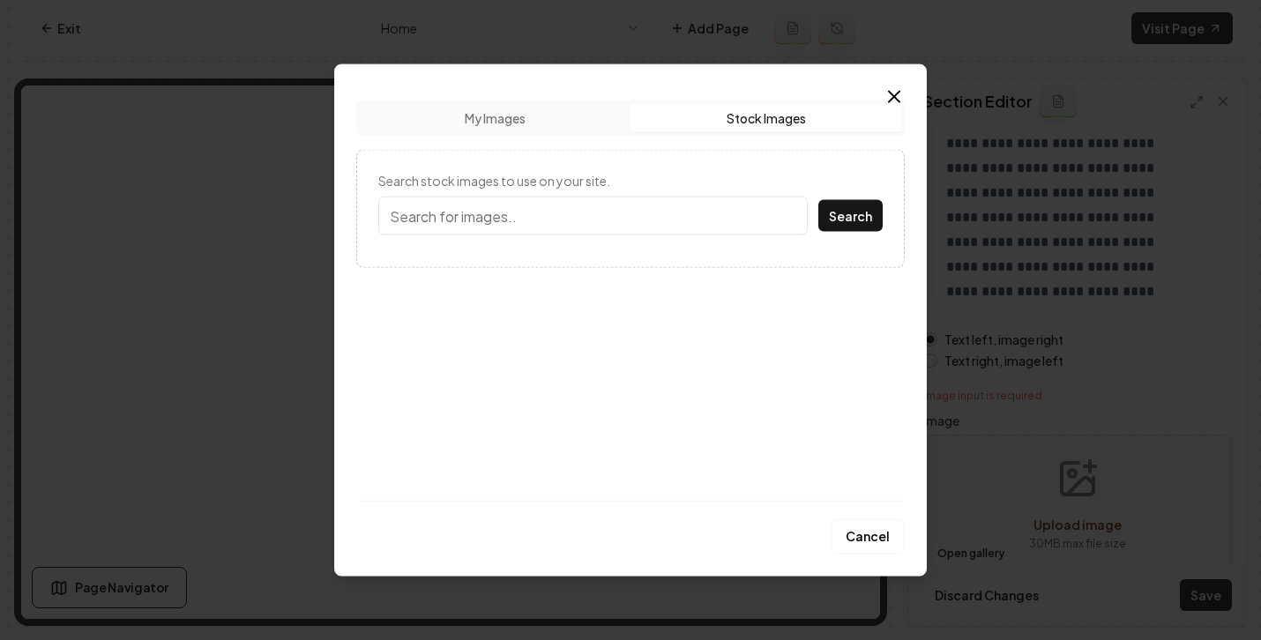
click at [528, 223] on input "Search stock images to use on your site." at bounding box center [593, 216] width 430 height 39
click at [511, 109] on button "My Images" at bounding box center [495, 118] width 271 height 28
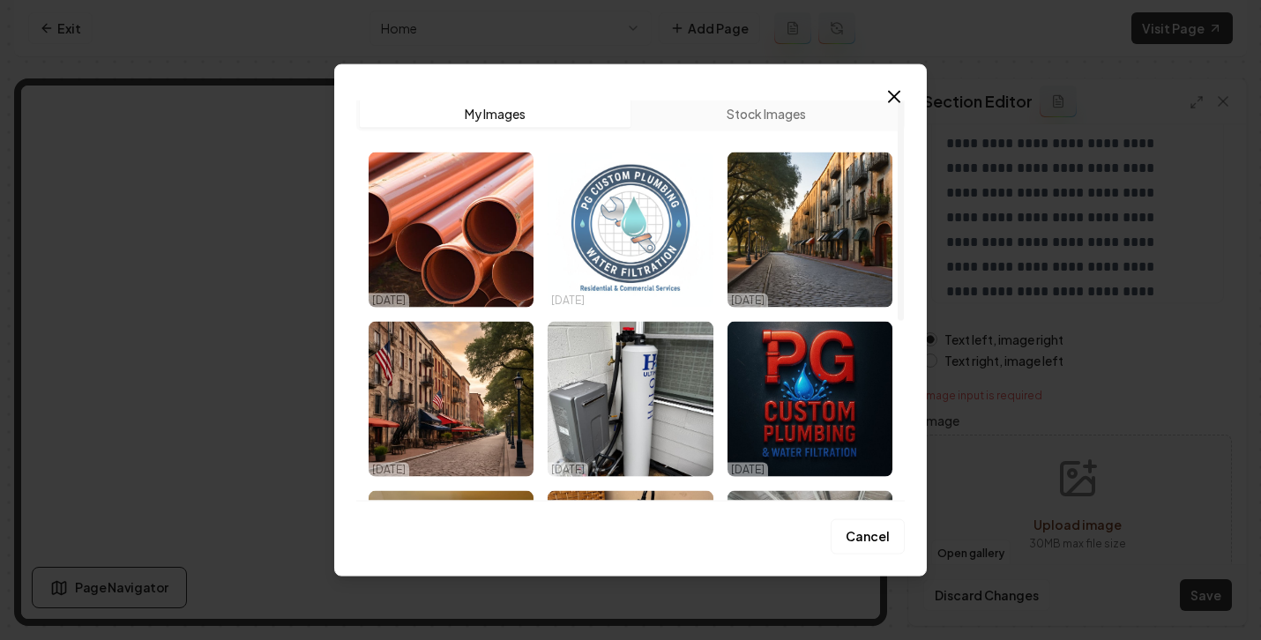
scroll to position [0, 0]
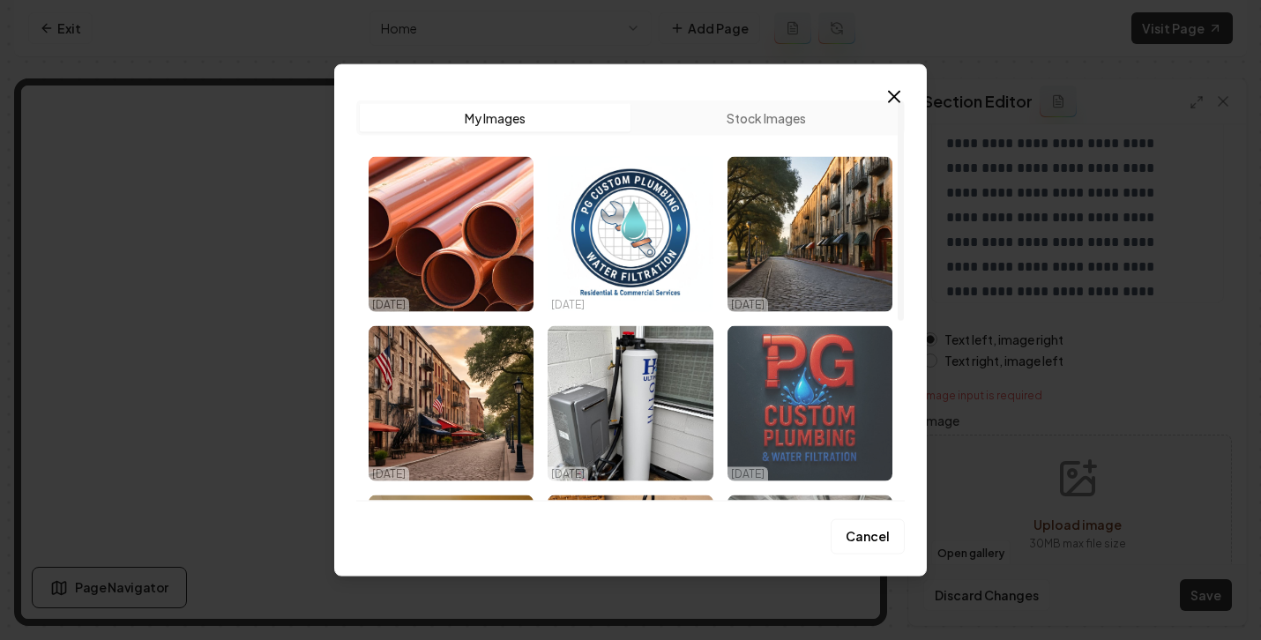
click at [797, 381] on img "Select image image_68dff9755c7cd75eb8bb5c25.jpeg" at bounding box center [810, 403] width 165 height 155
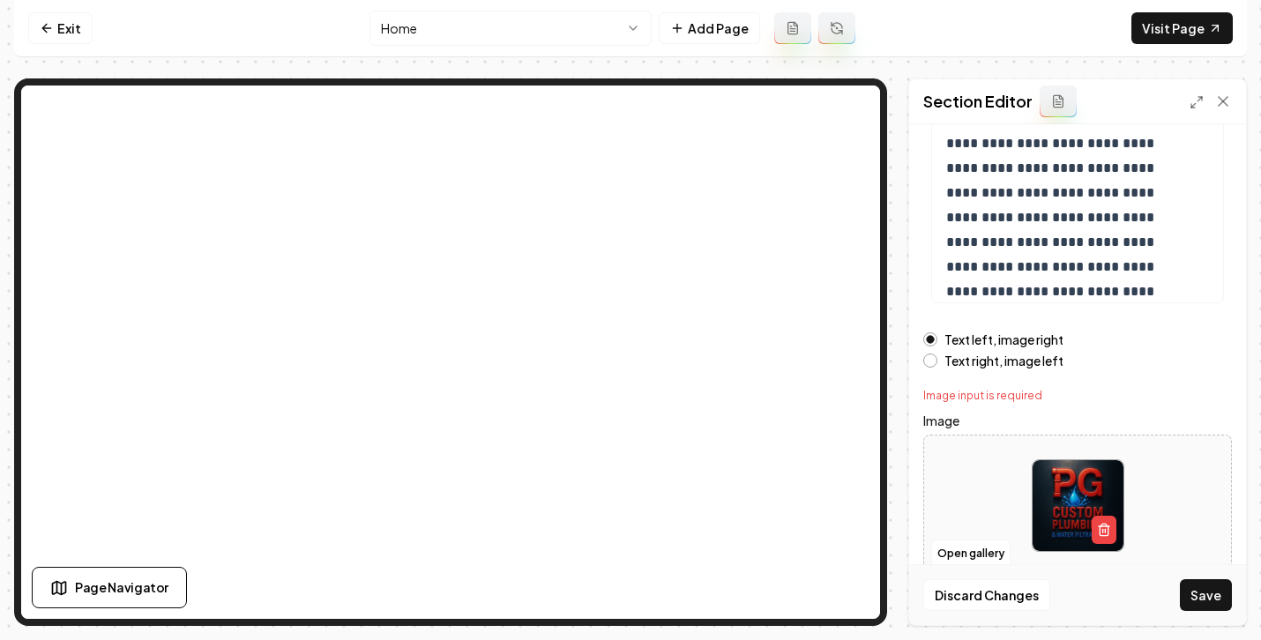
click at [1205, 589] on button "Save" at bounding box center [1206, 596] width 52 height 32
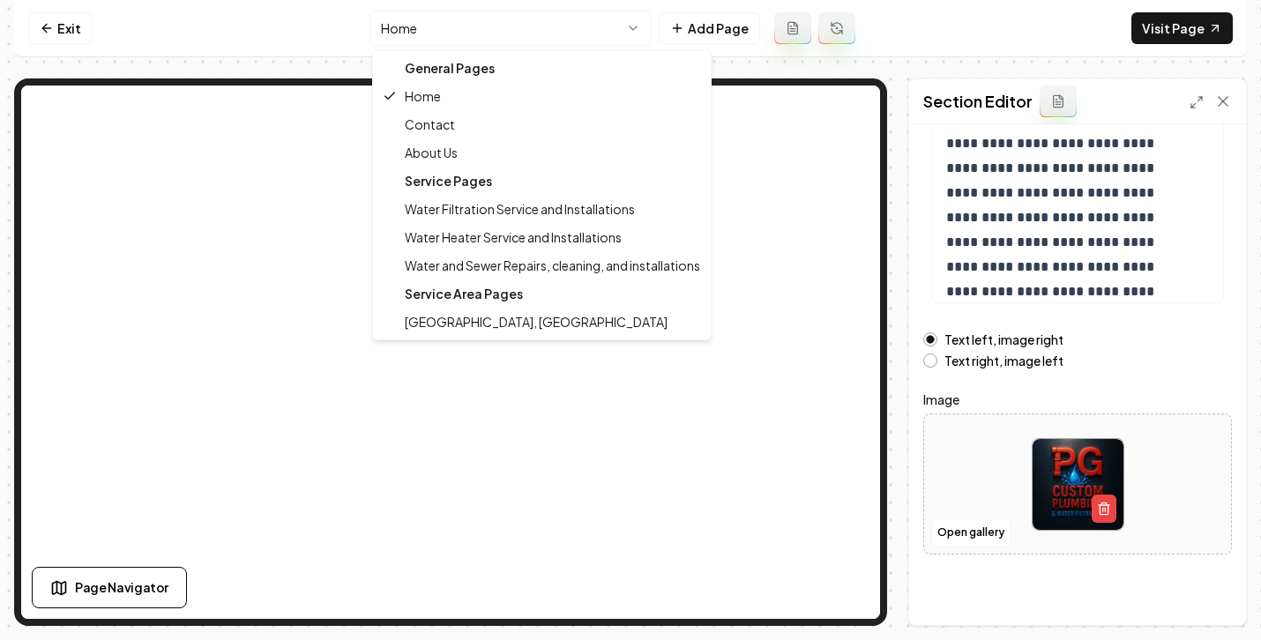
click at [503, 34] on html "**********" at bounding box center [630, 320] width 1261 height 640
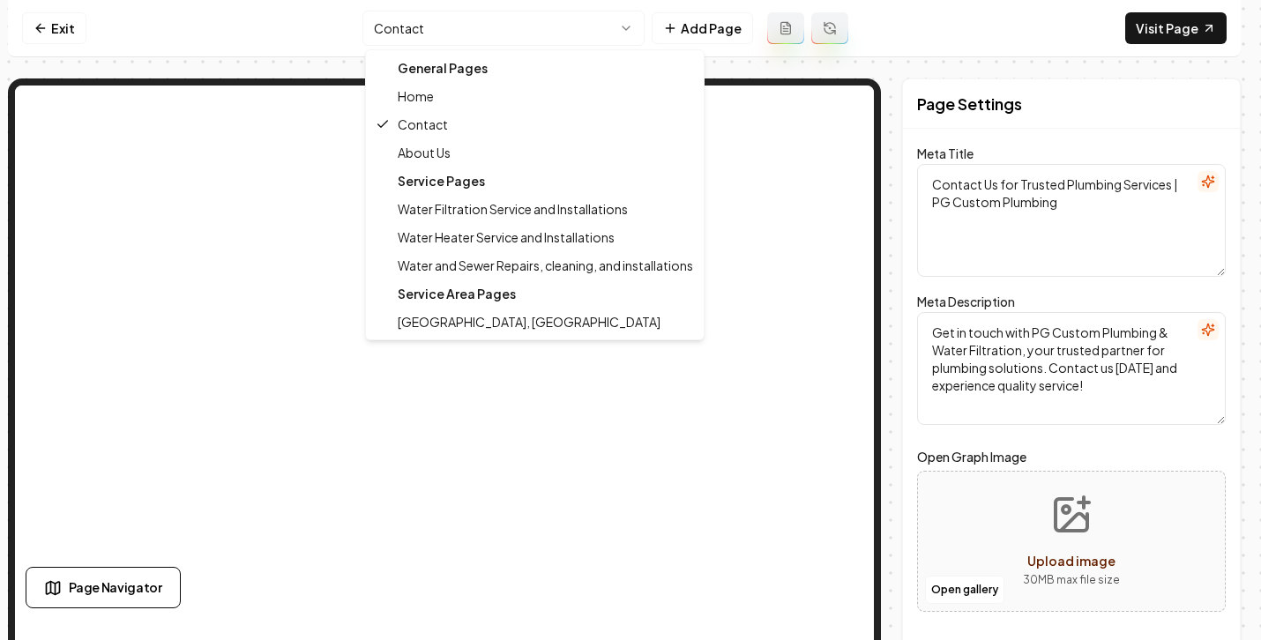
click at [466, 29] on html "Computer Required This feature is only available on a computer. Please switch t…" at bounding box center [630, 320] width 1261 height 640
type textarea "Plumbing & Water Filtration Services - PG Custom Plumbing"
type textarea "Discover PG Custom Plumbing & Water Filtration, the trusted local experts in th…"
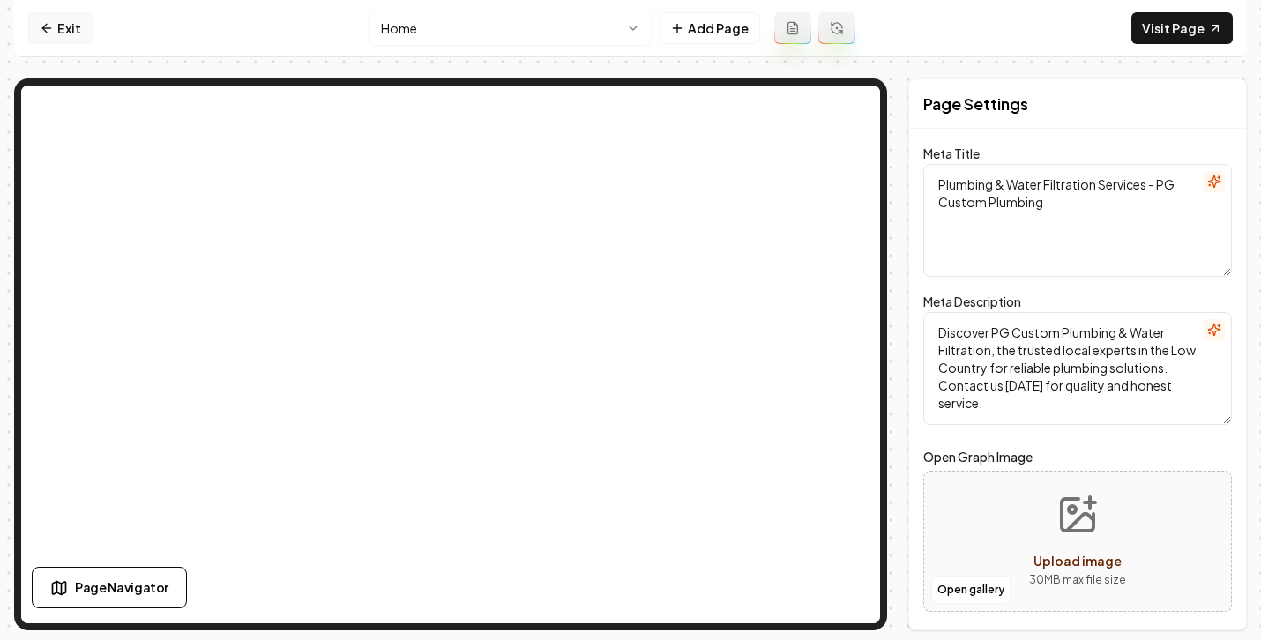
click at [70, 29] on link "Exit" at bounding box center [60, 28] width 64 height 32
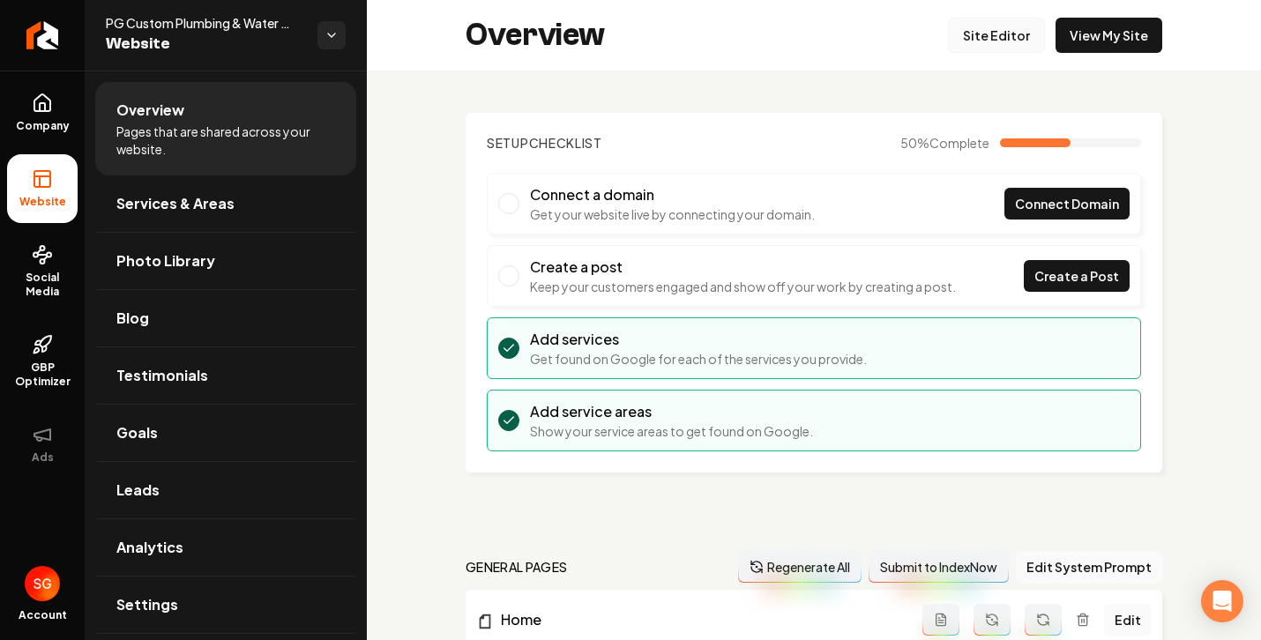
click at [980, 27] on link "Site Editor" at bounding box center [996, 35] width 97 height 35
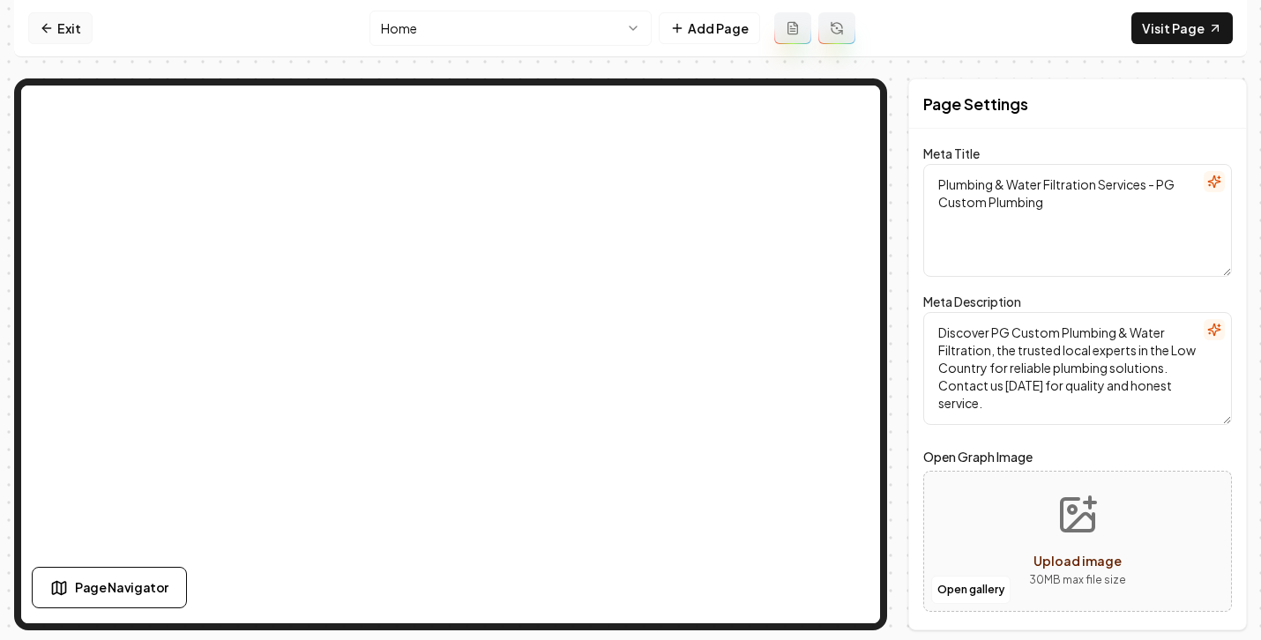
click at [52, 27] on link "Exit" at bounding box center [60, 28] width 64 height 32
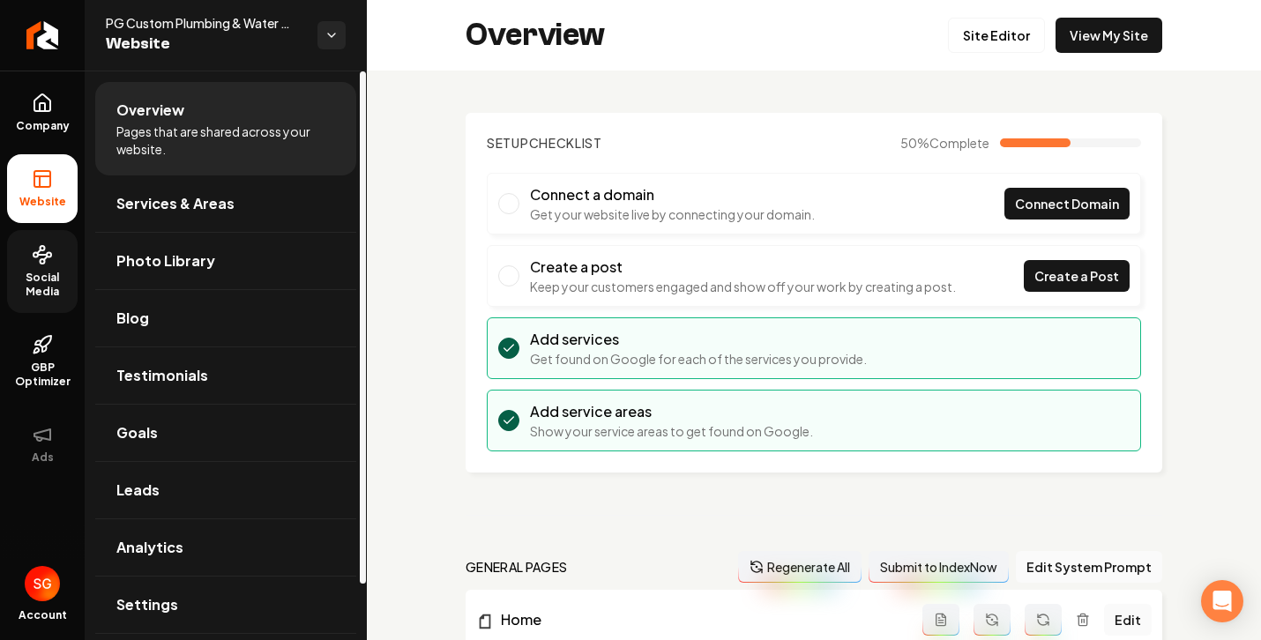
click at [41, 258] on icon at bounding box center [42, 254] width 21 height 21
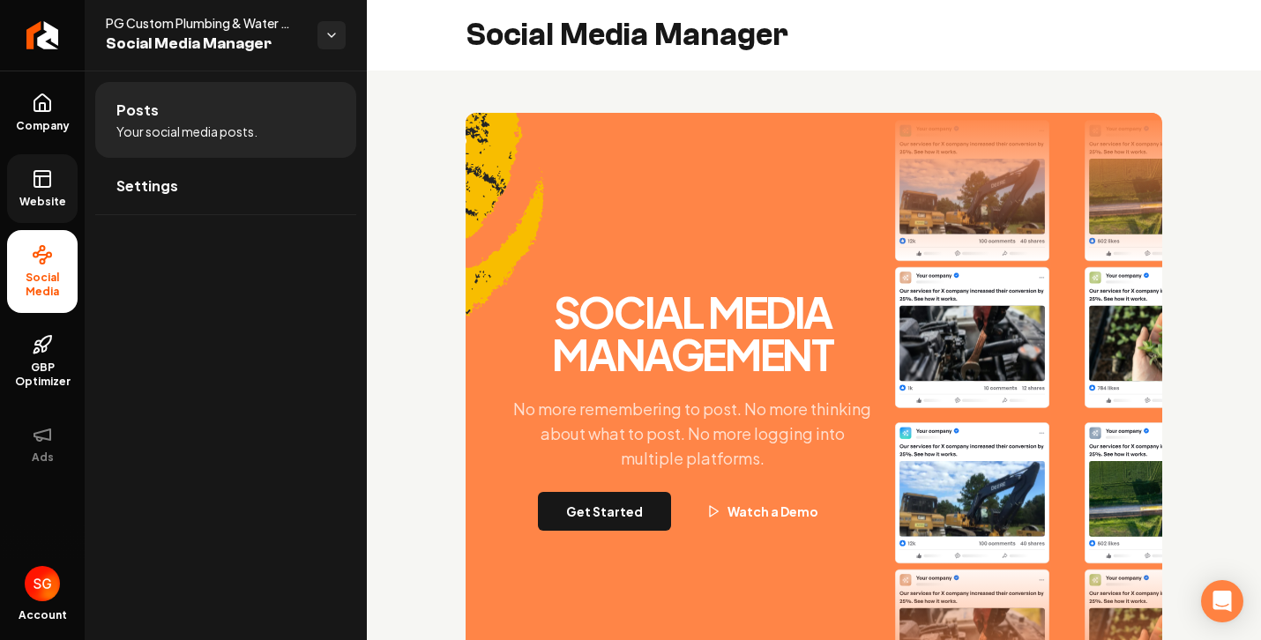
click at [27, 182] on link "Website" at bounding box center [42, 188] width 71 height 69
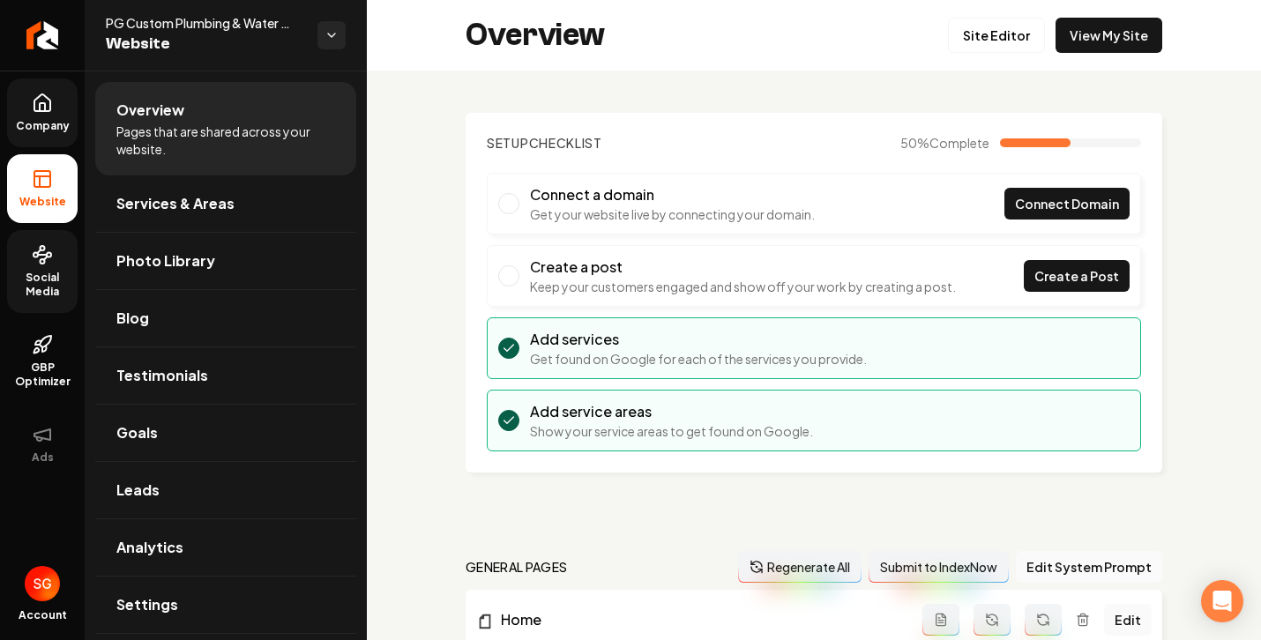
click at [41, 122] on span "Company" at bounding box center [43, 126] width 68 height 14
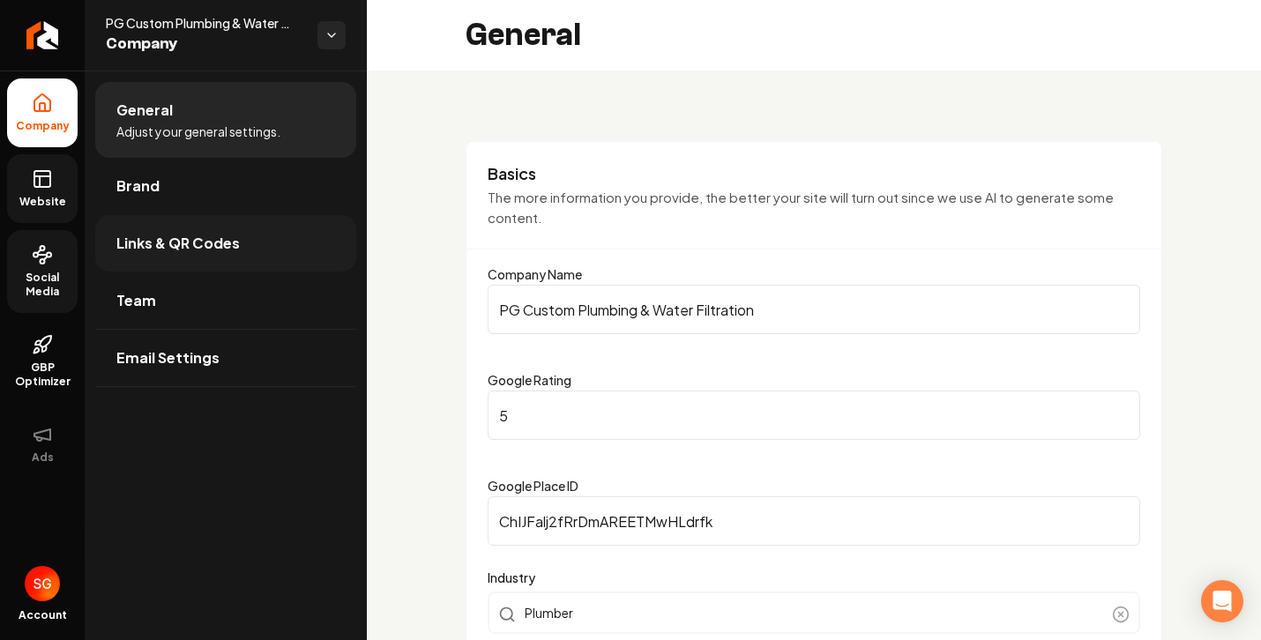
click at [172, 240] on span "Links & QR Codes" at bounding box center [178, 243] width 124 height 21
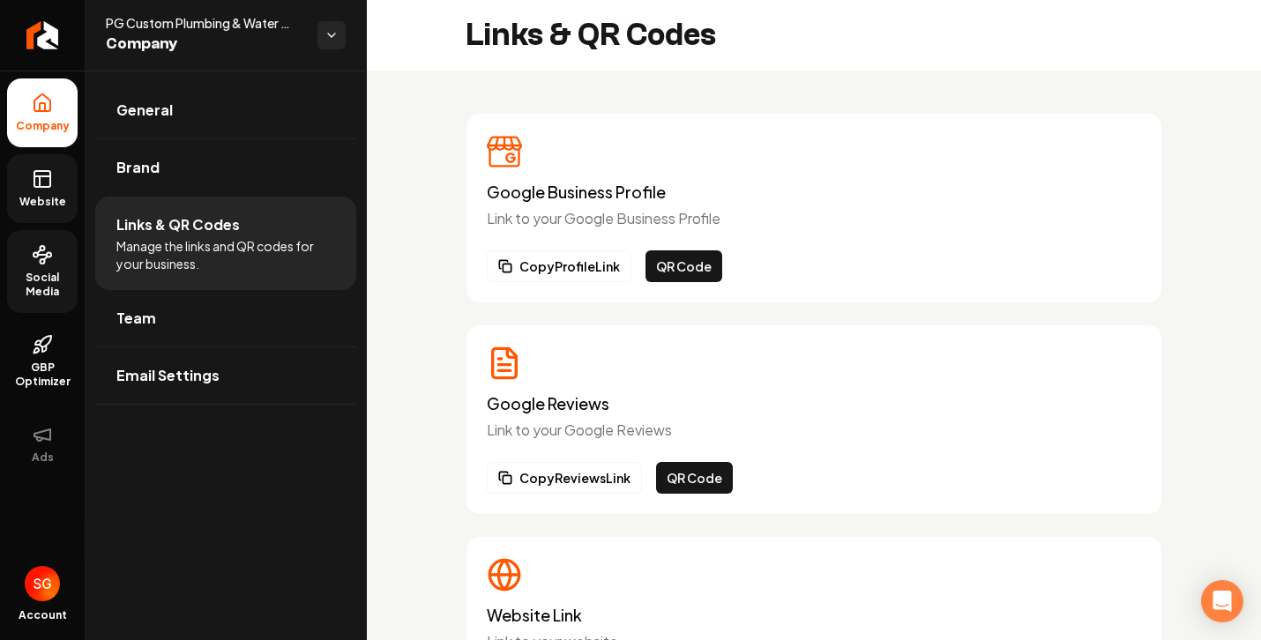
click at [33, 196] on span "Website" at bounding box center [42, 202] width 61 height 14
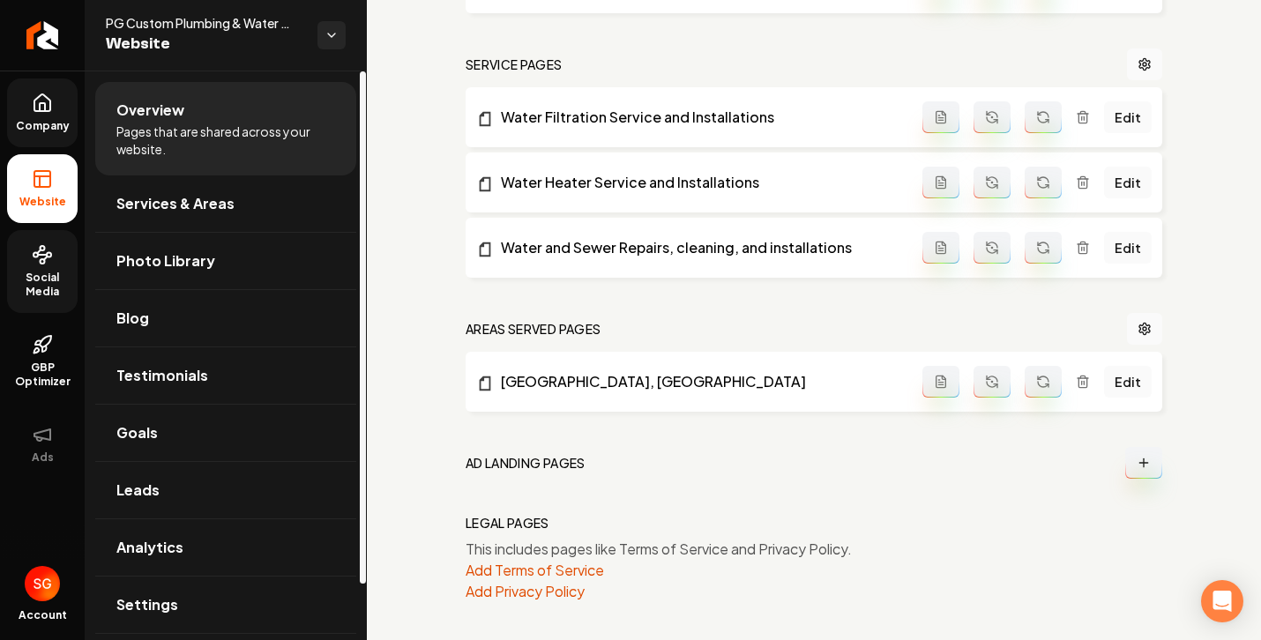
scroll to position [772, 0]
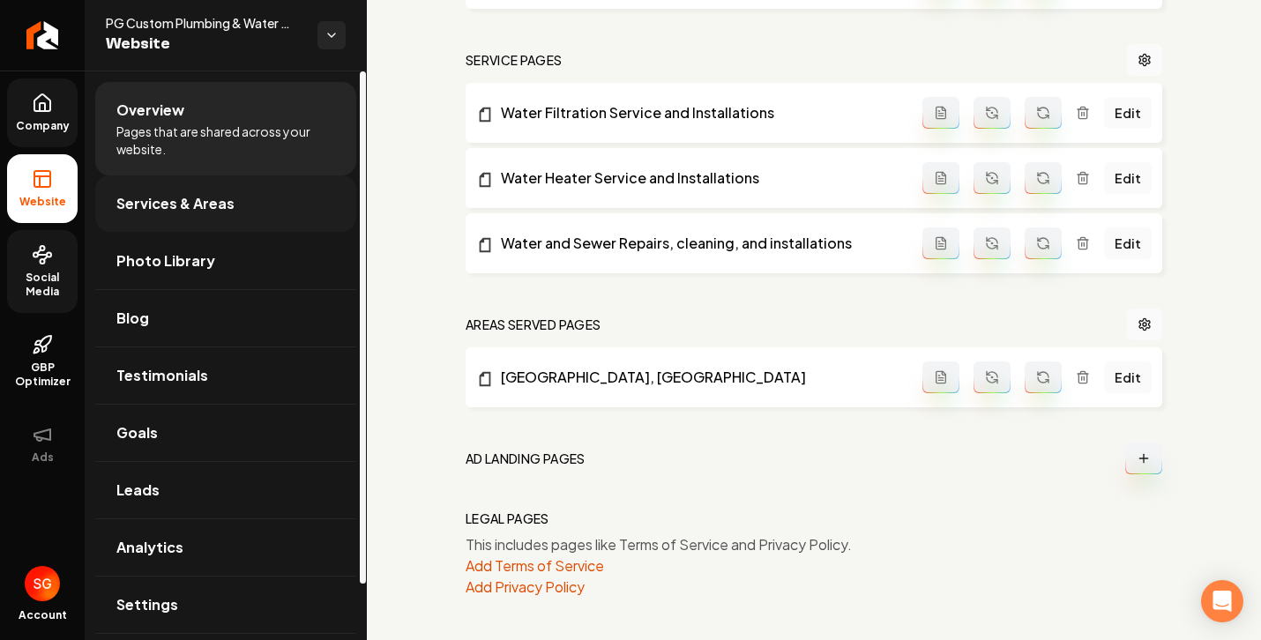
click at [217, 212] on span "Services & Areas" at bounding box center [175, 203] width 118 height 21
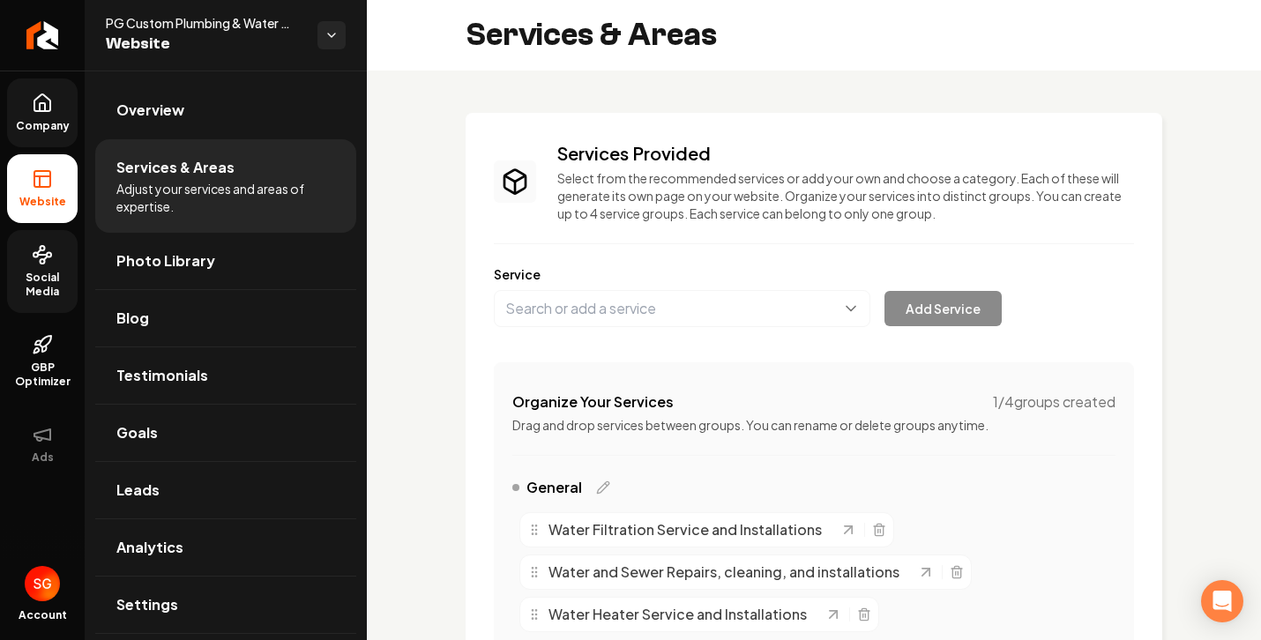
click at [51, 269] on link "Social Media" at bounding box center [42, 271] width 71 height 83
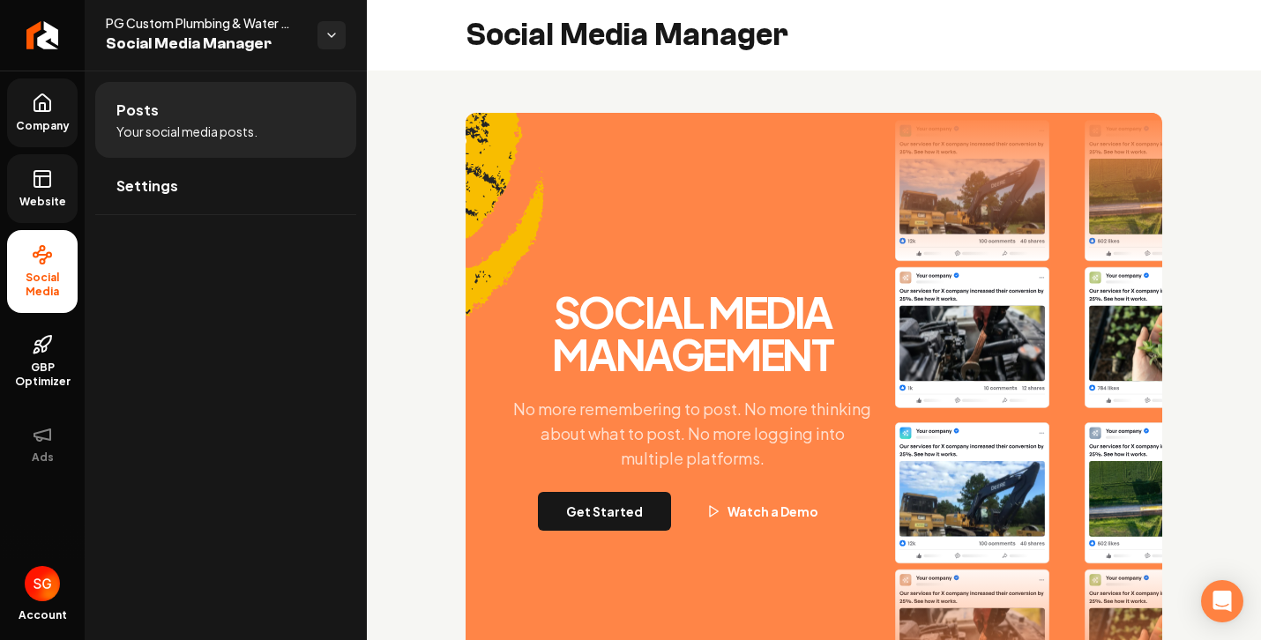
click at [48, 122] on span "Company" at bounding box center [43, 126] width 68 height 14
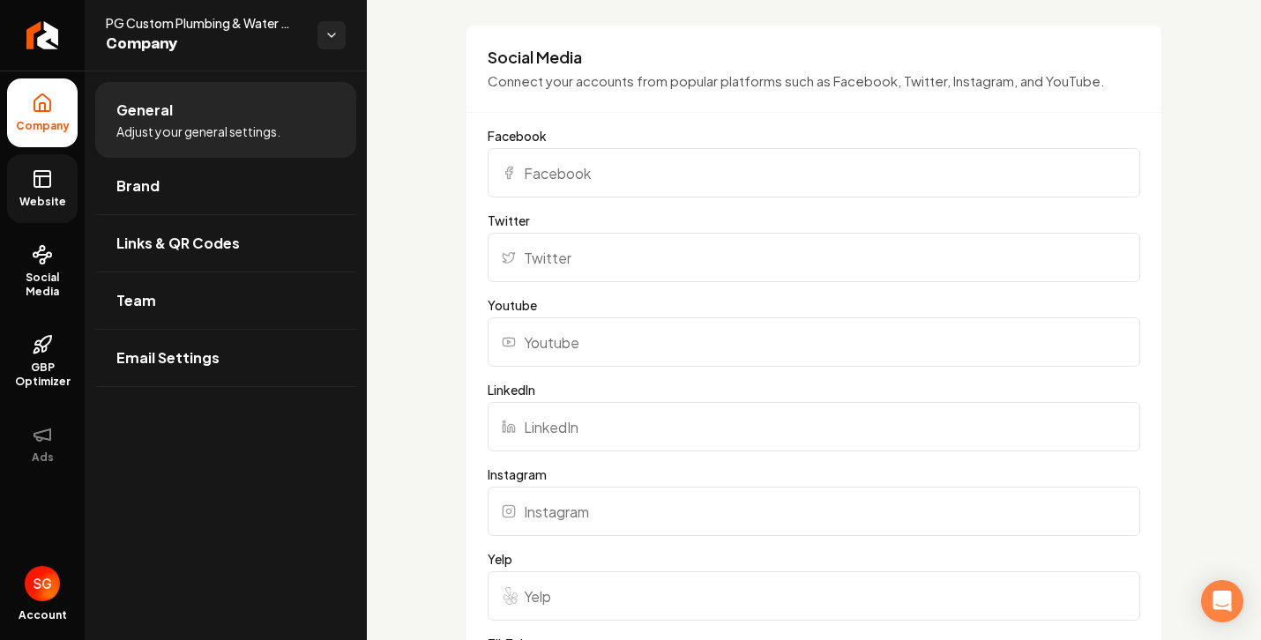
scroll to position [1762, 0]
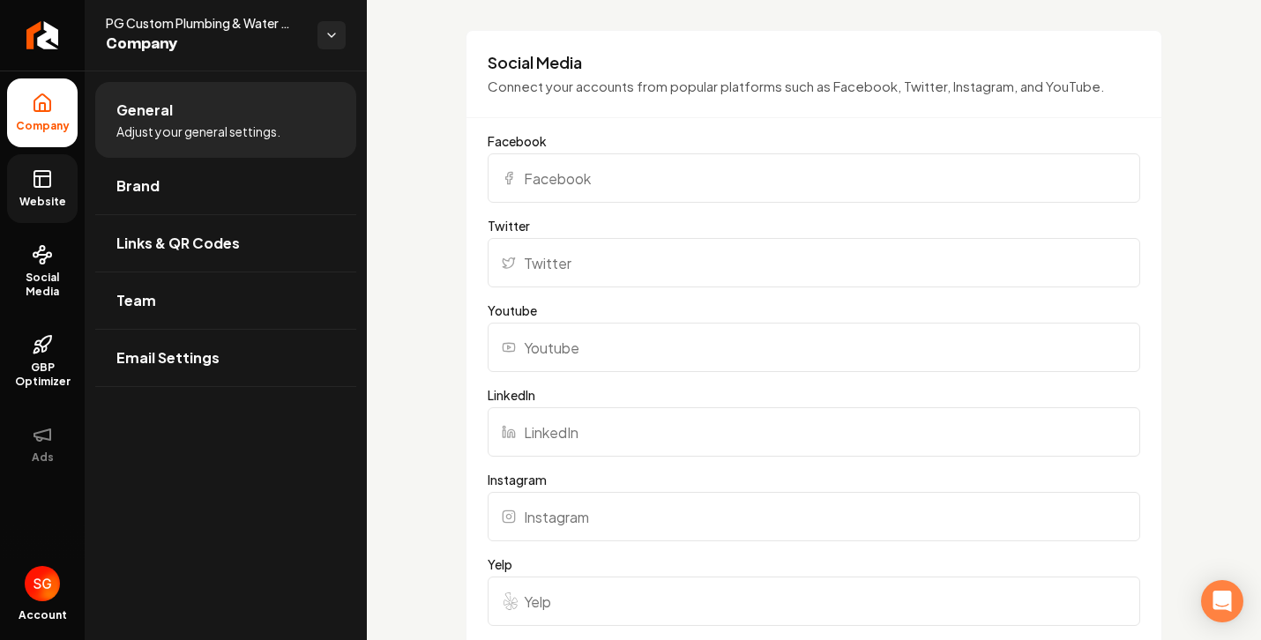
click at [618, 192] on input "Facebook" at bounding box center [814, 177] width 653 height 49
paste input "https://www.facebook.com/people/PG-Custom-Plumbing-and-Water-Filtration/6157973…"
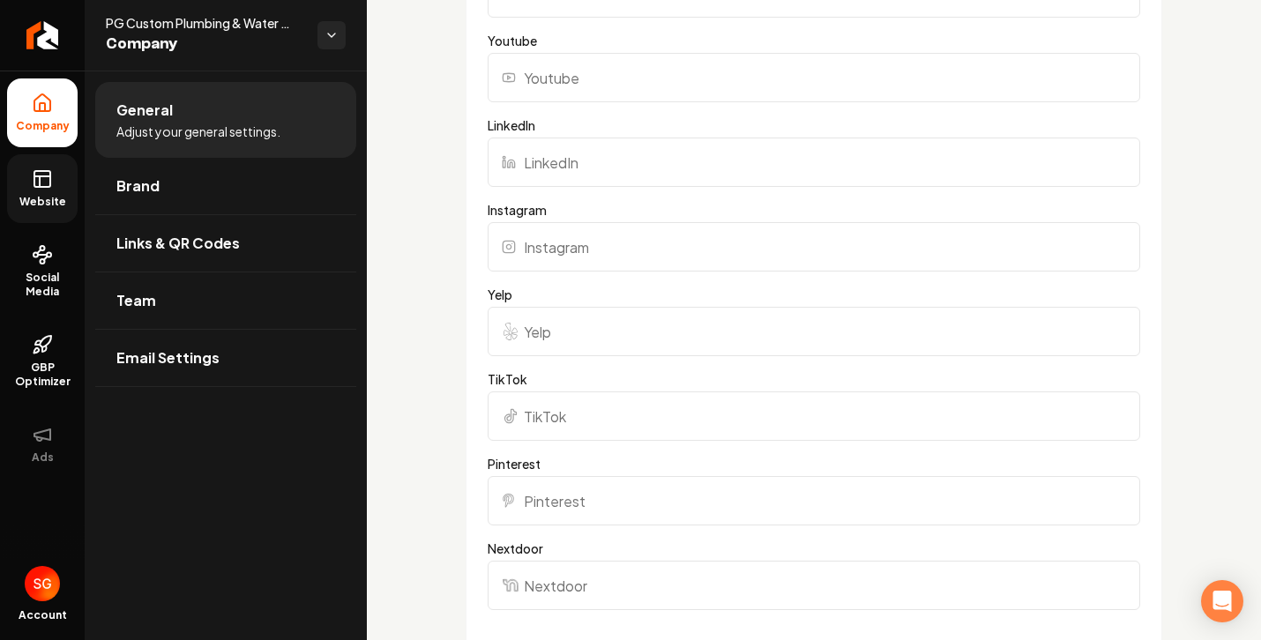
scroll to position [2601, 0]
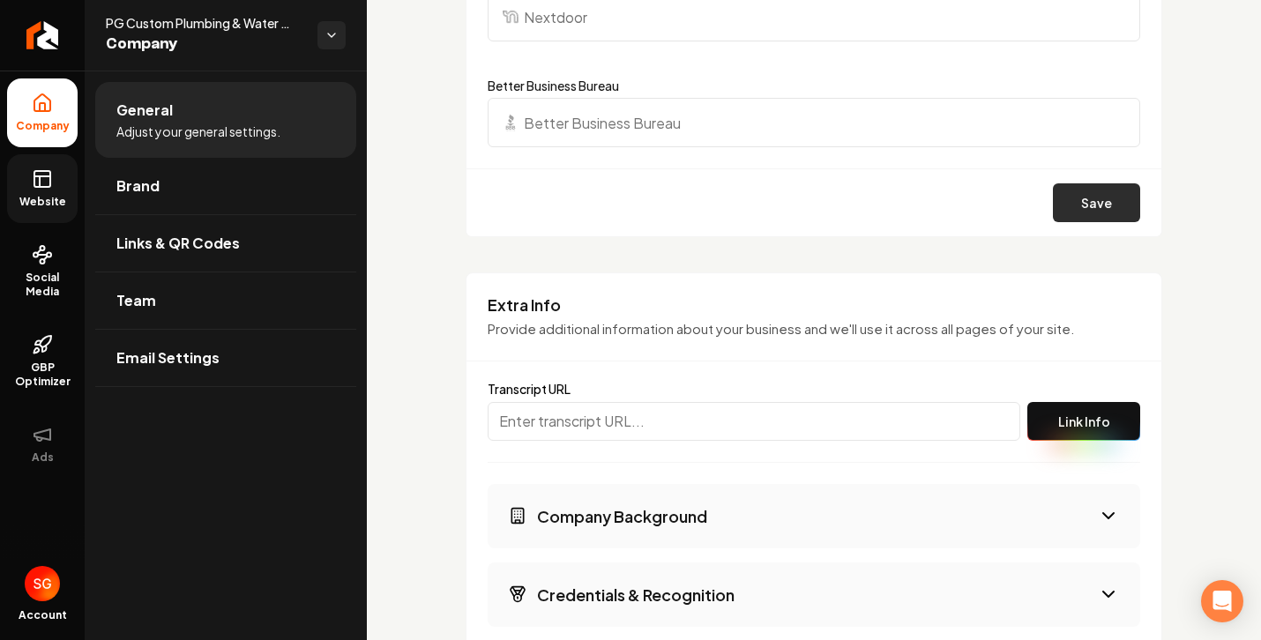
type input "https://www.facebook.com/people/PG-Custom-Plumbing-and-Water-Filtration/6157973…"
click at [1097, 222] on button "Save" at bounding box center [1096, 202] width 87 height 39
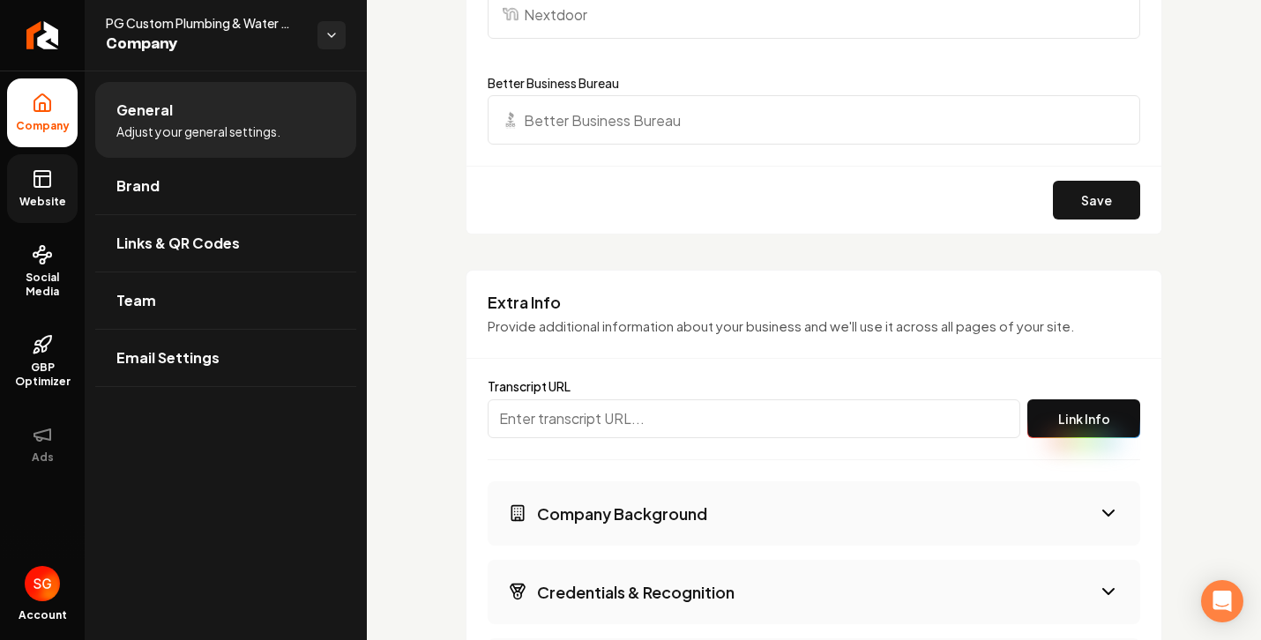
scroll to position [2604, 0]
click at [1090, 219] on button "Save" at bounding box center [1096, 199] width 87 height 39
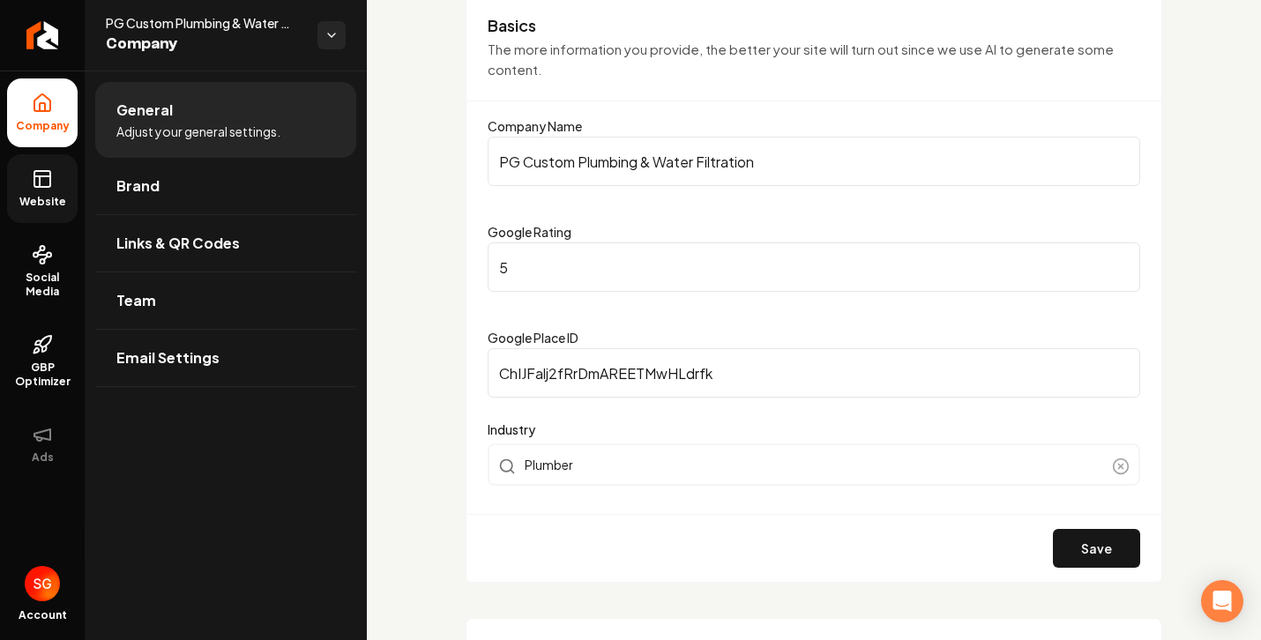
scroll to position [0, 0]
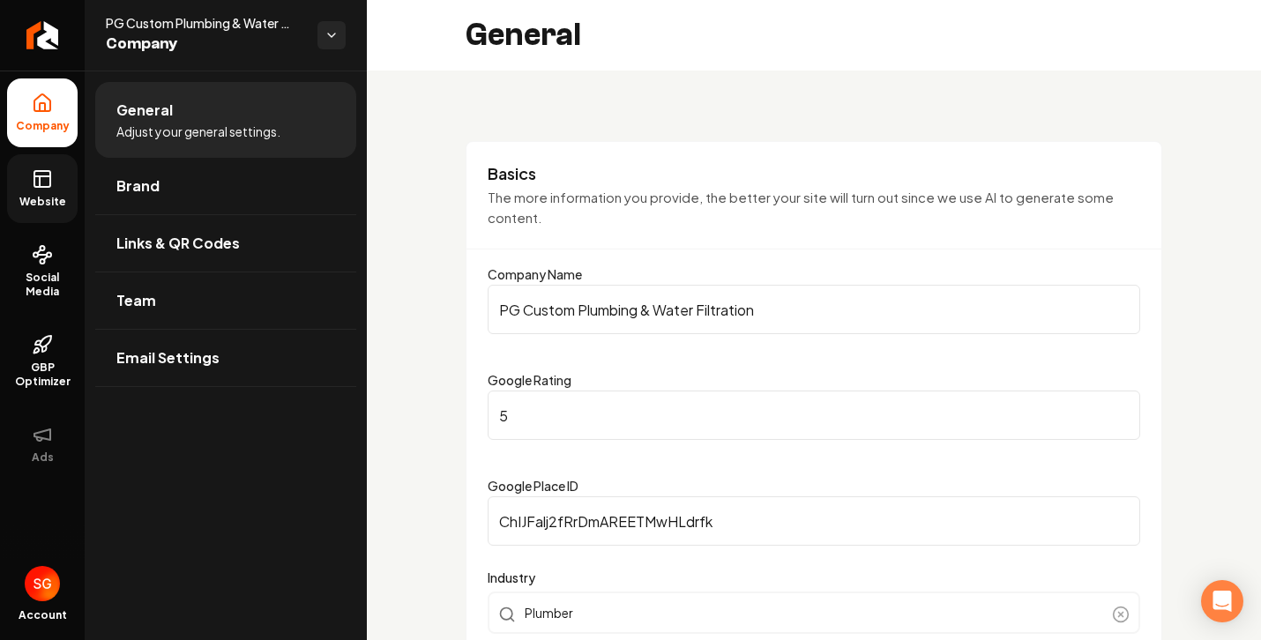
click at [54, 183] on link "Website" at bounding box center [42, 188] width 71 height 69
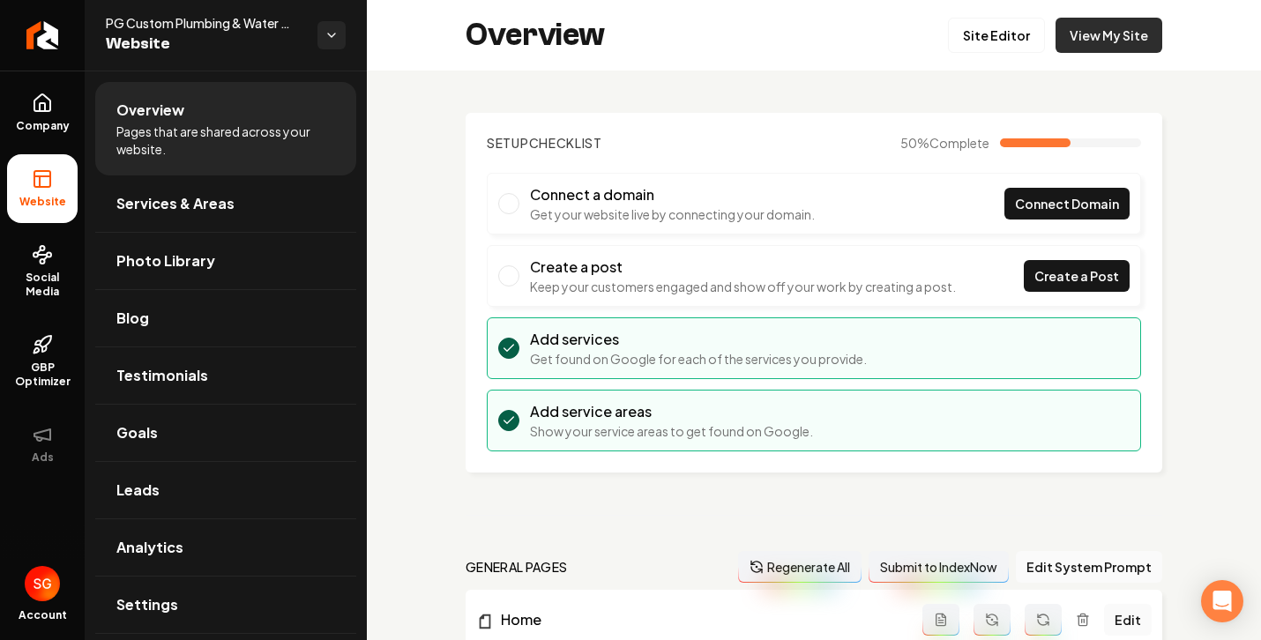
click at [1092, 37] on link "View My Site" at bounding box center [1109, 35] width 107 height 35
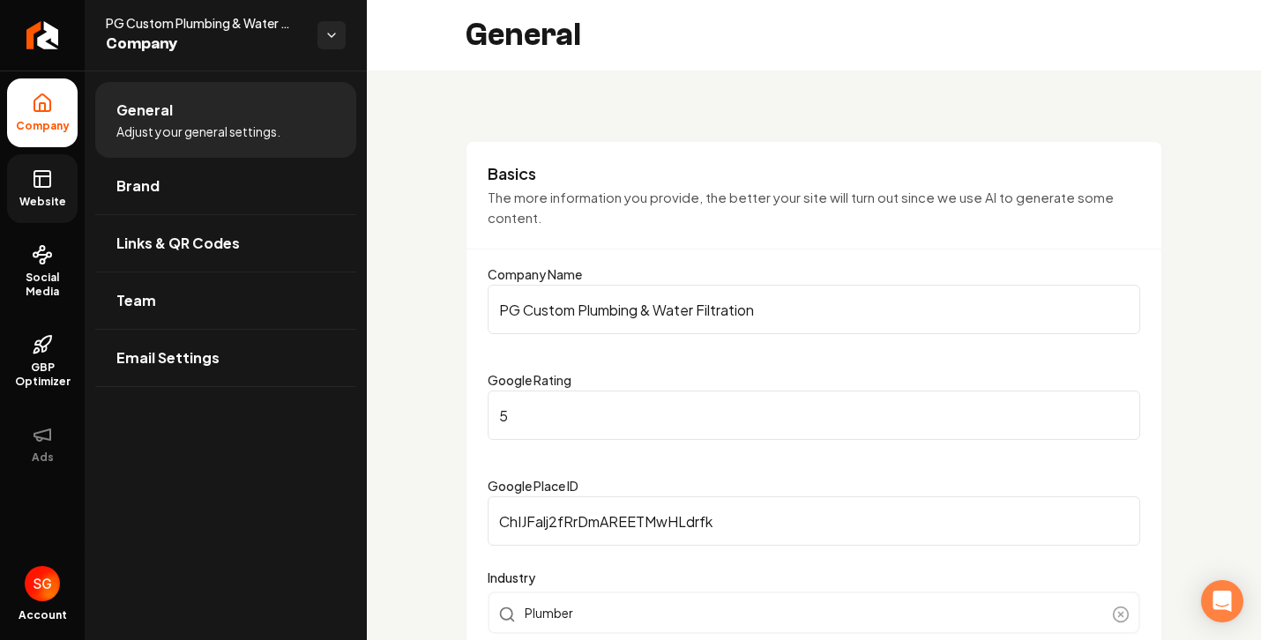
click at [33, 197] on span "Website" at bounding box center [42, 202] width 61 height 14
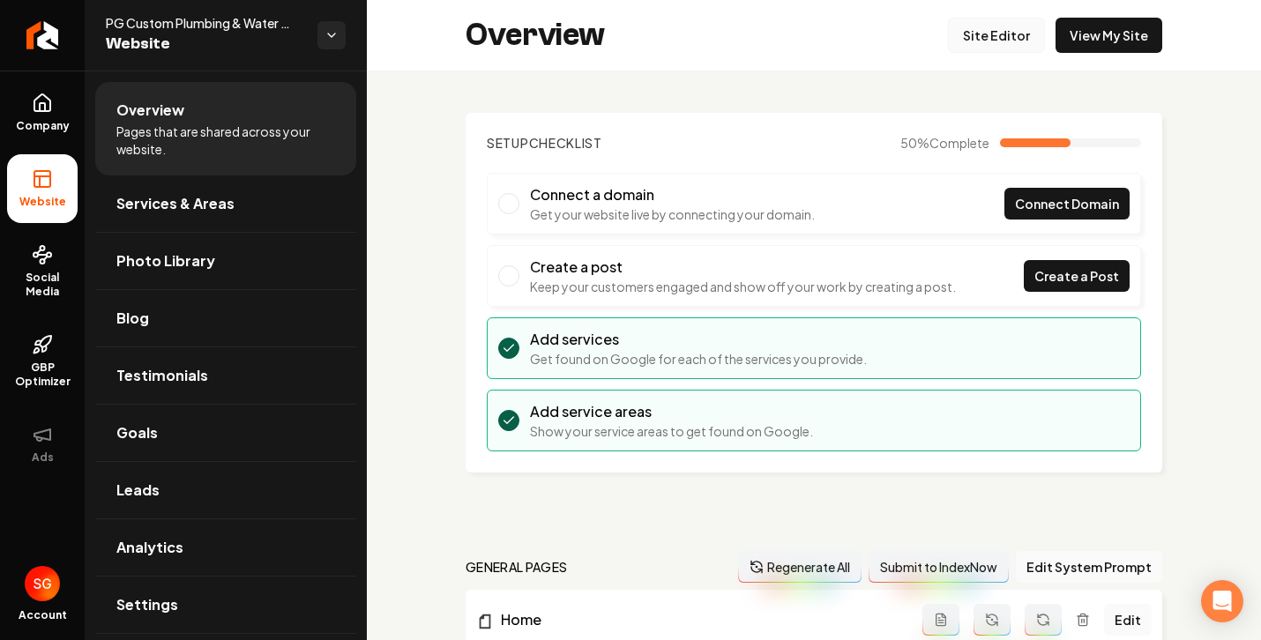
click at [1014, 34] on link "Site Editor" at bounding box center [996, 35] width 97 height 35
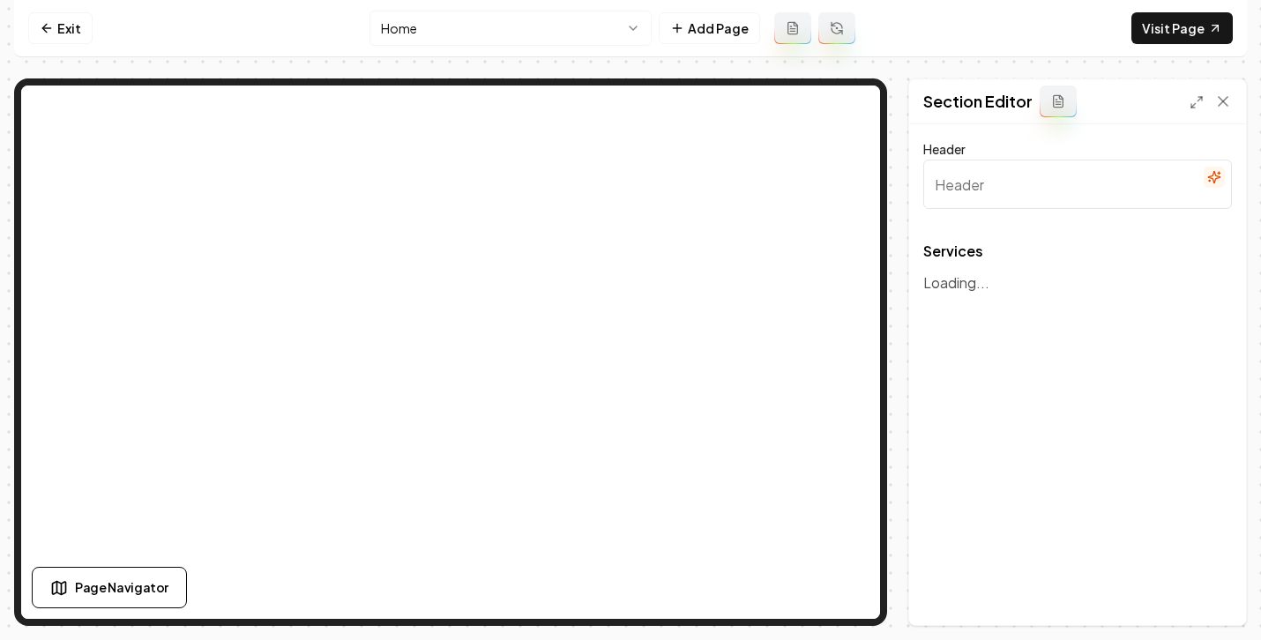
type input "Our Plumbing Services"
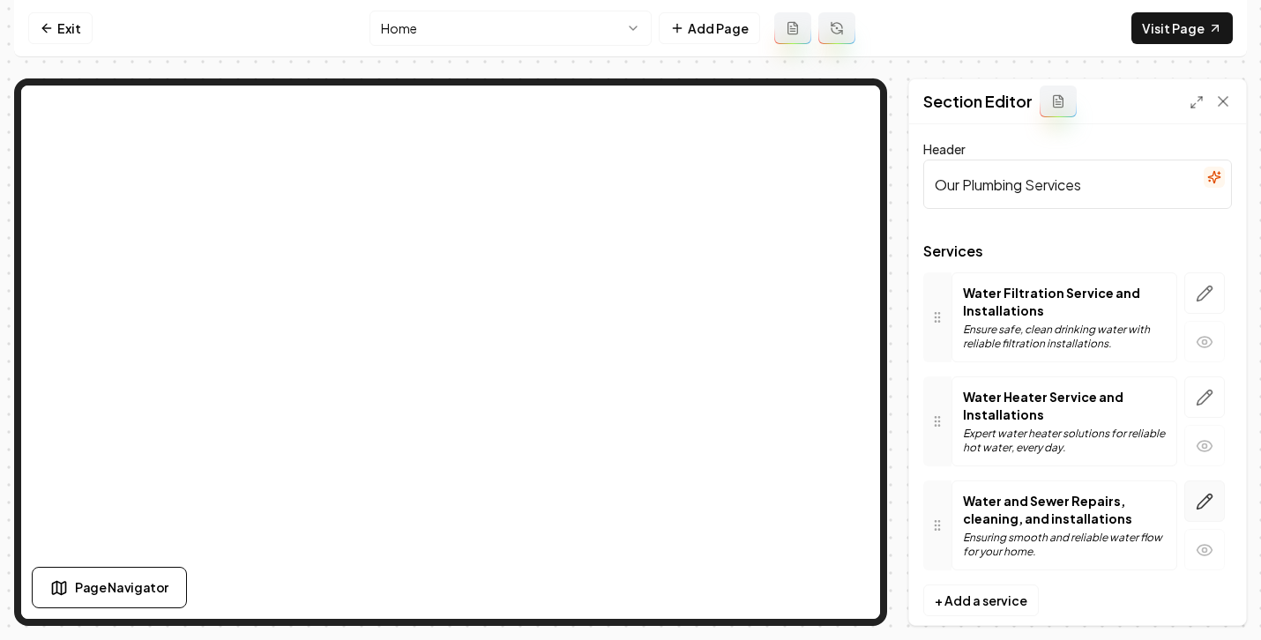
click at [1198, 504] on icon "button" at bounding box center [1205, 501] width 15 height 15
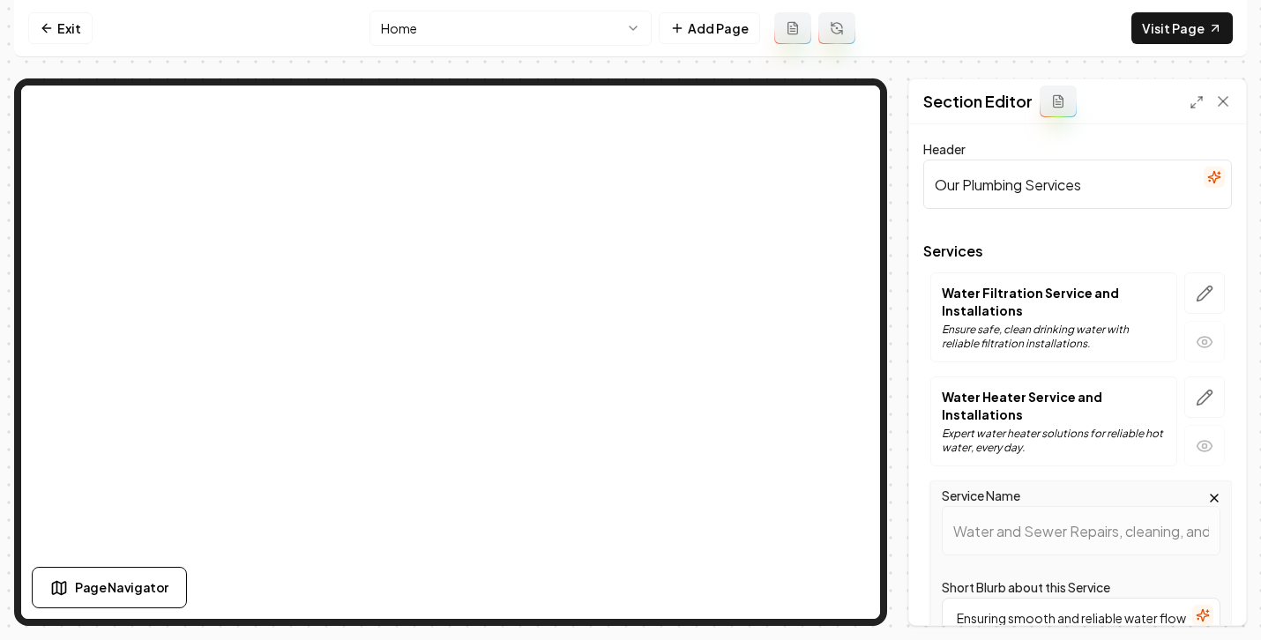
scroll to position [332, 0]
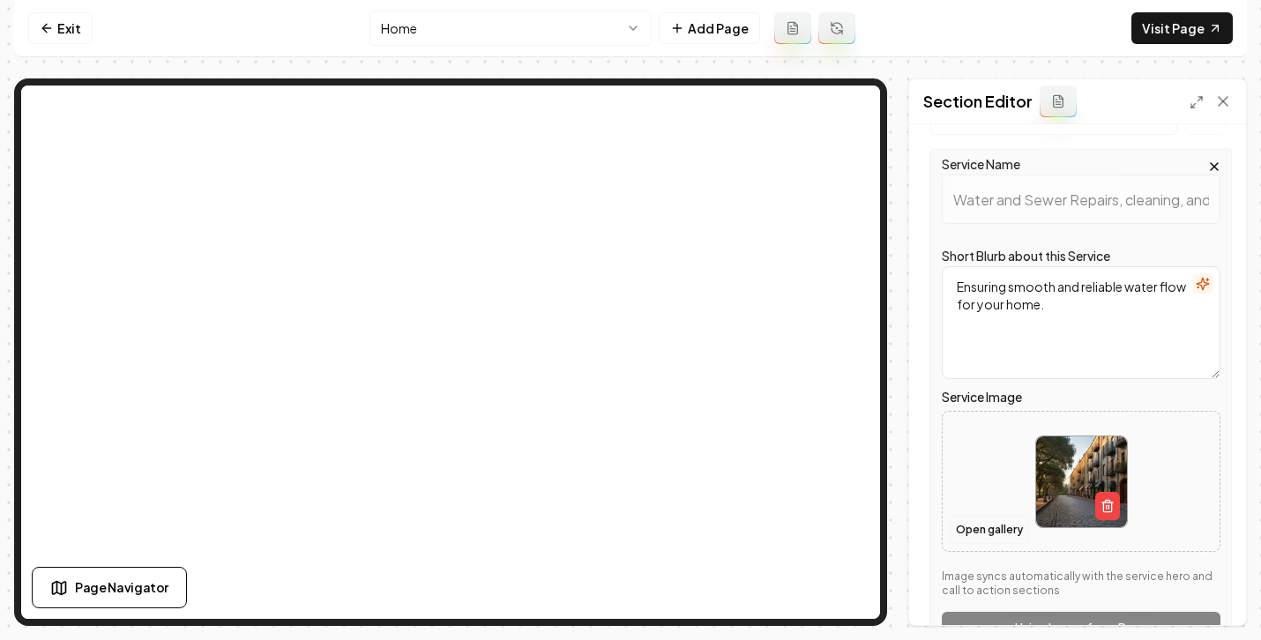
click at [984, 524] on button "Open gallery" at bounding box center [989, 530] width 79 height 28
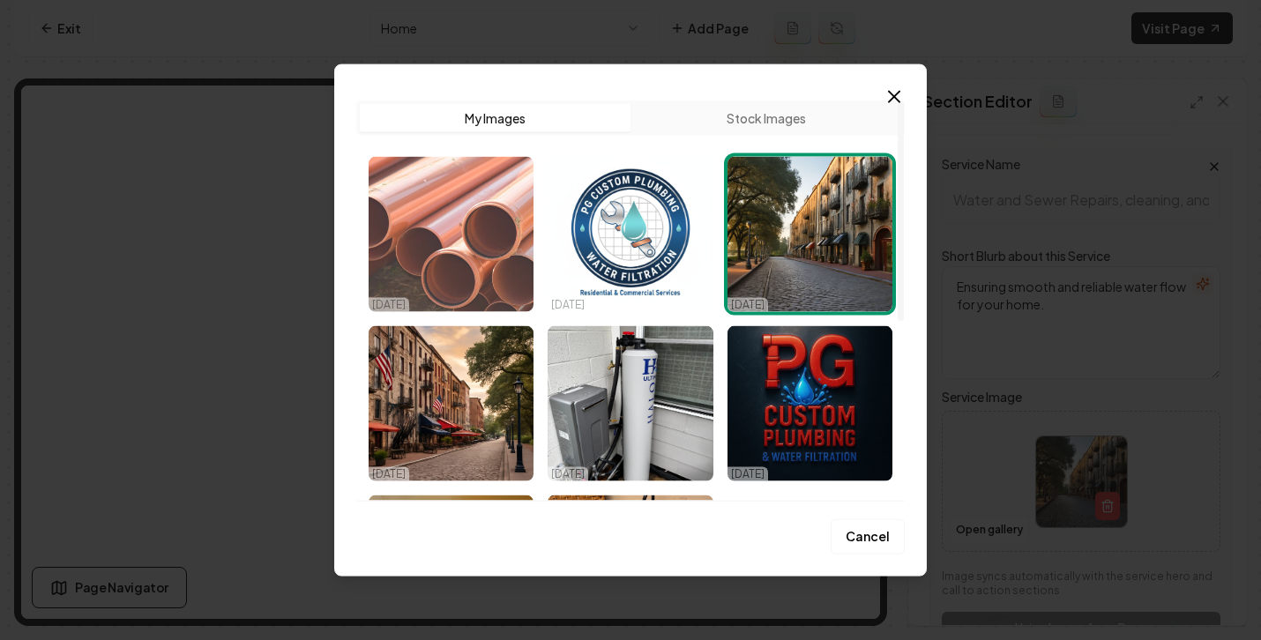
click at [476, 213] on img "Select image image_68dffdf95c7cd75eb8d475bd.jpeg" at bounding box center [451, 234] width 165 height 155
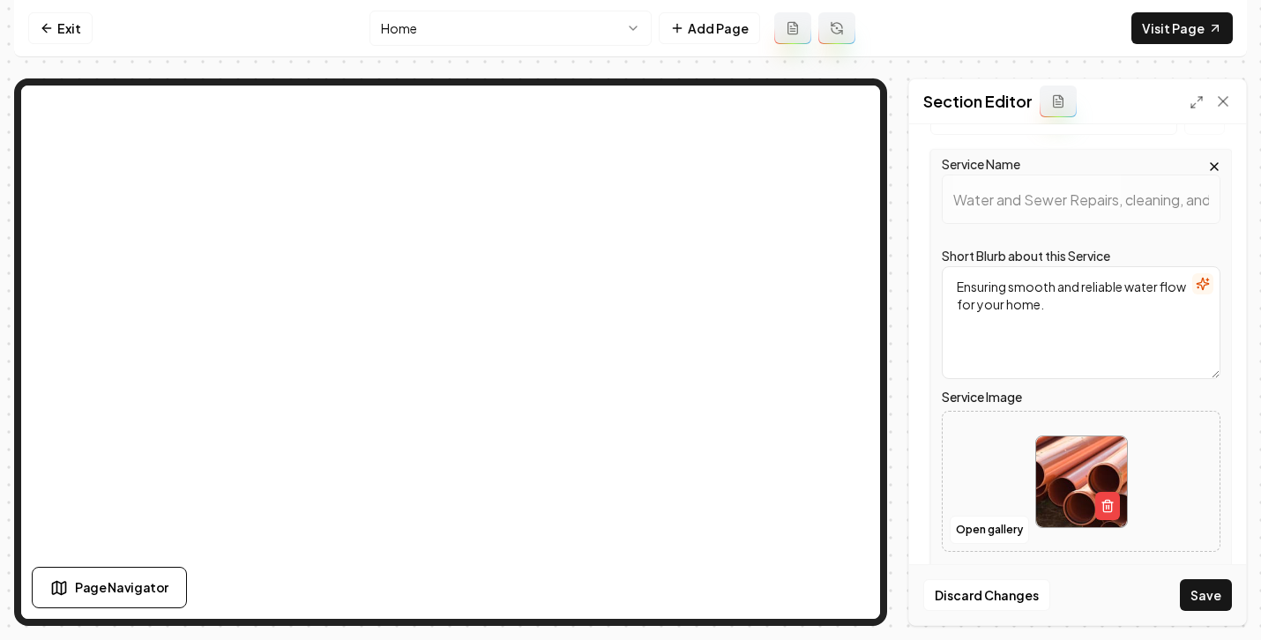
click at [1210, 596] on button "Save" at bounding box center [1206, 596] width 52 height 32
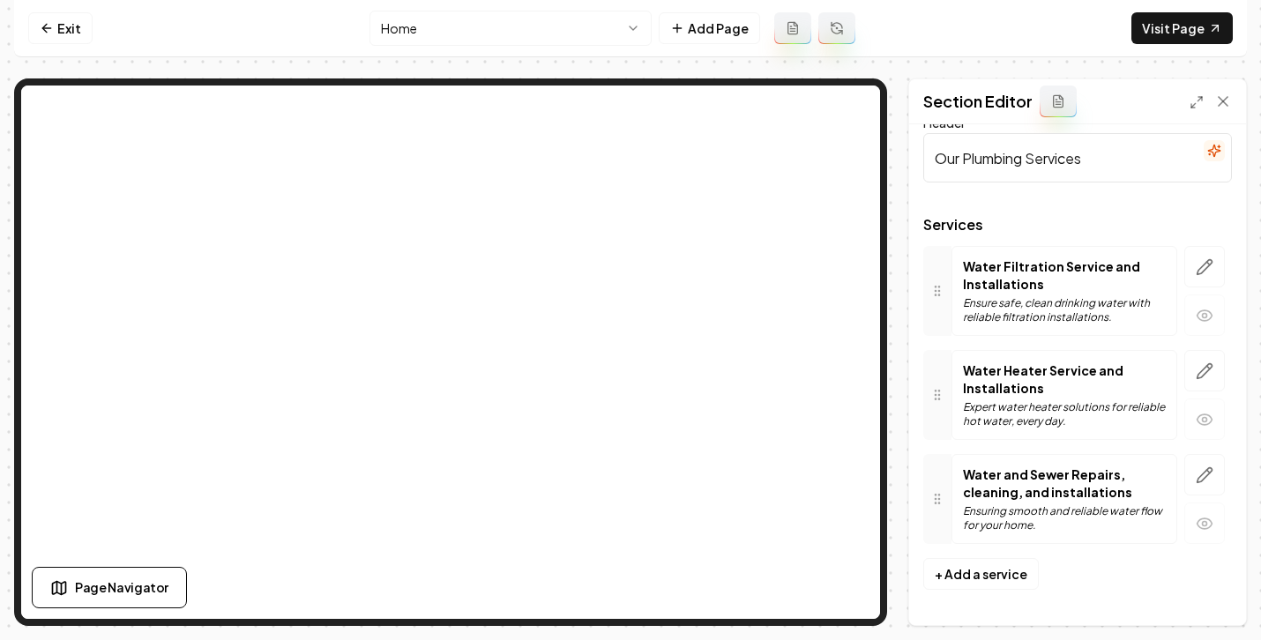
scroll to position [26, 0]
